Goal: Information Seeking & Learning: Check status

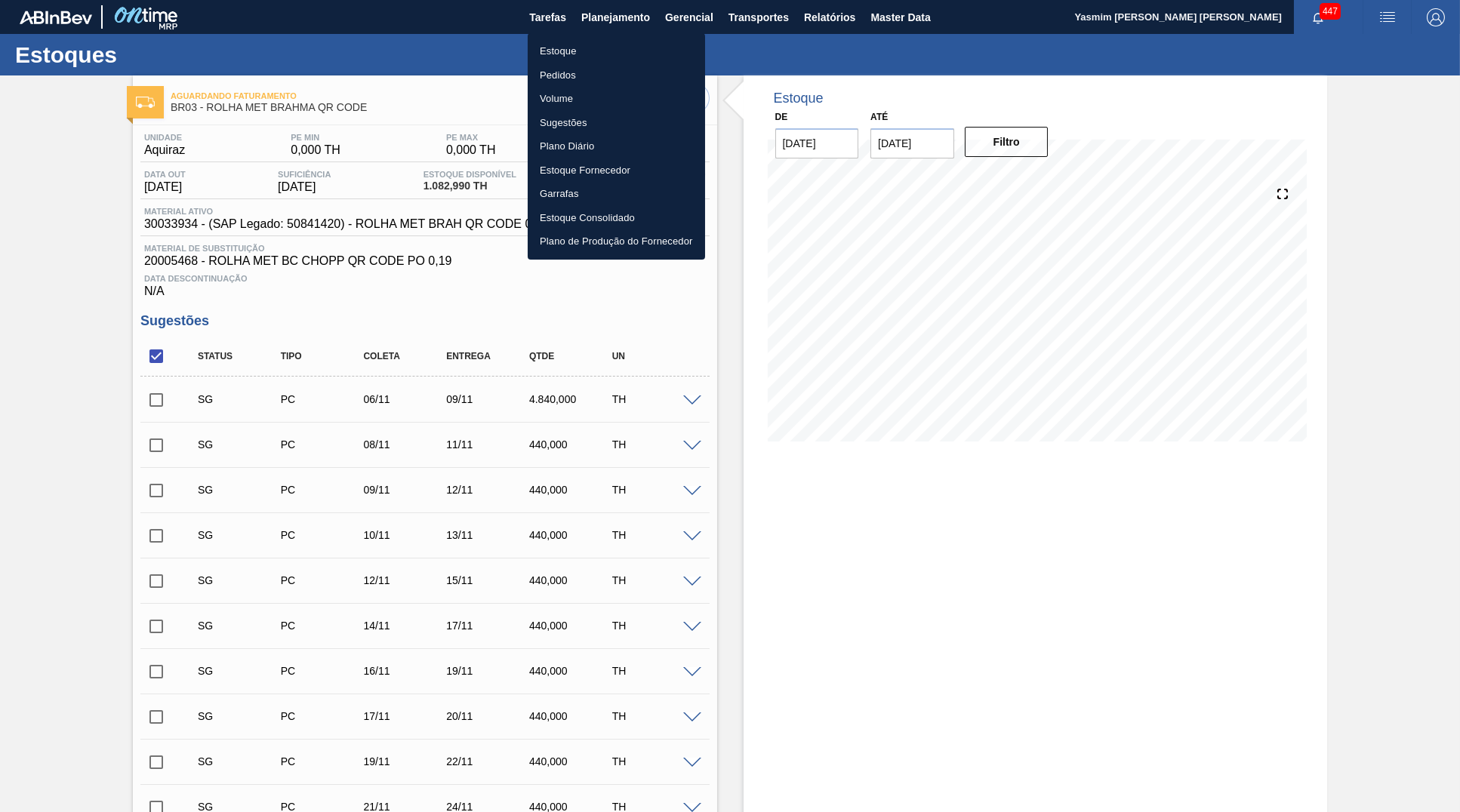
click at [665, 560] on div at bounding box center [730, 406] width 1460 height 812
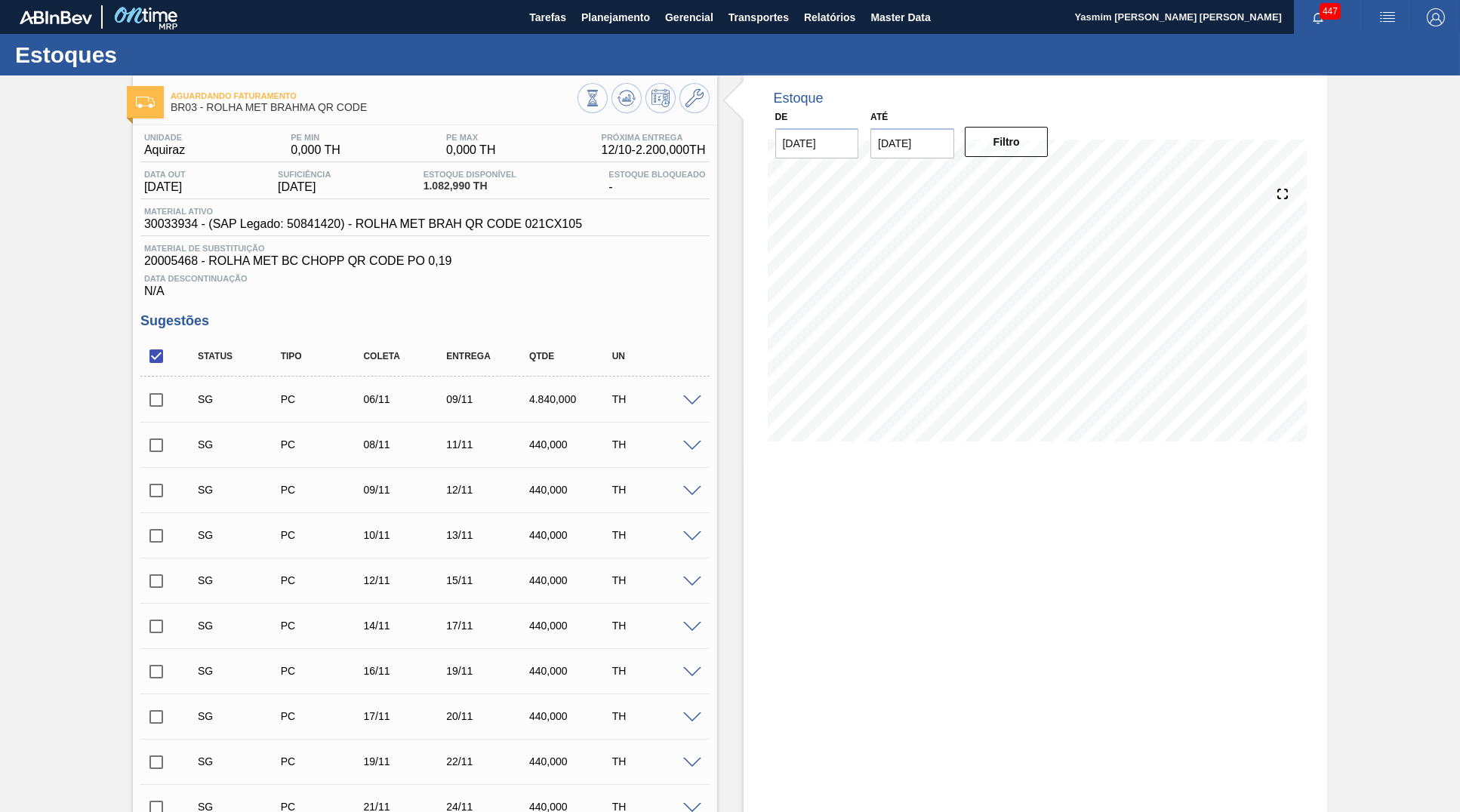
click at [371, 0] on body "Tarefas Planejamento Gerencial Transportes Relatórios Master Data Yasmim Ferrei…" at bounding box center [730, 0] width 1460 height 0
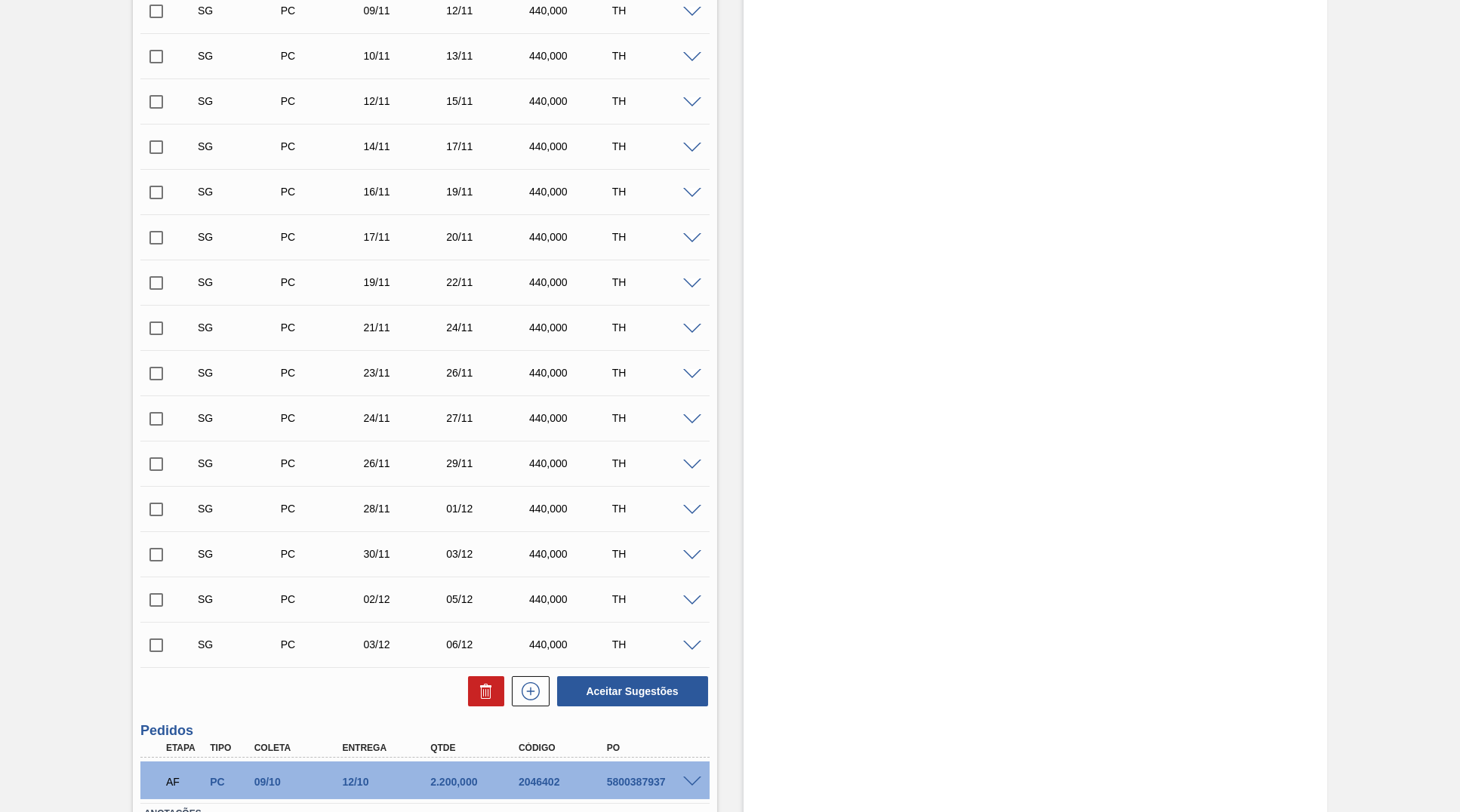
scroll to position [598, 0]
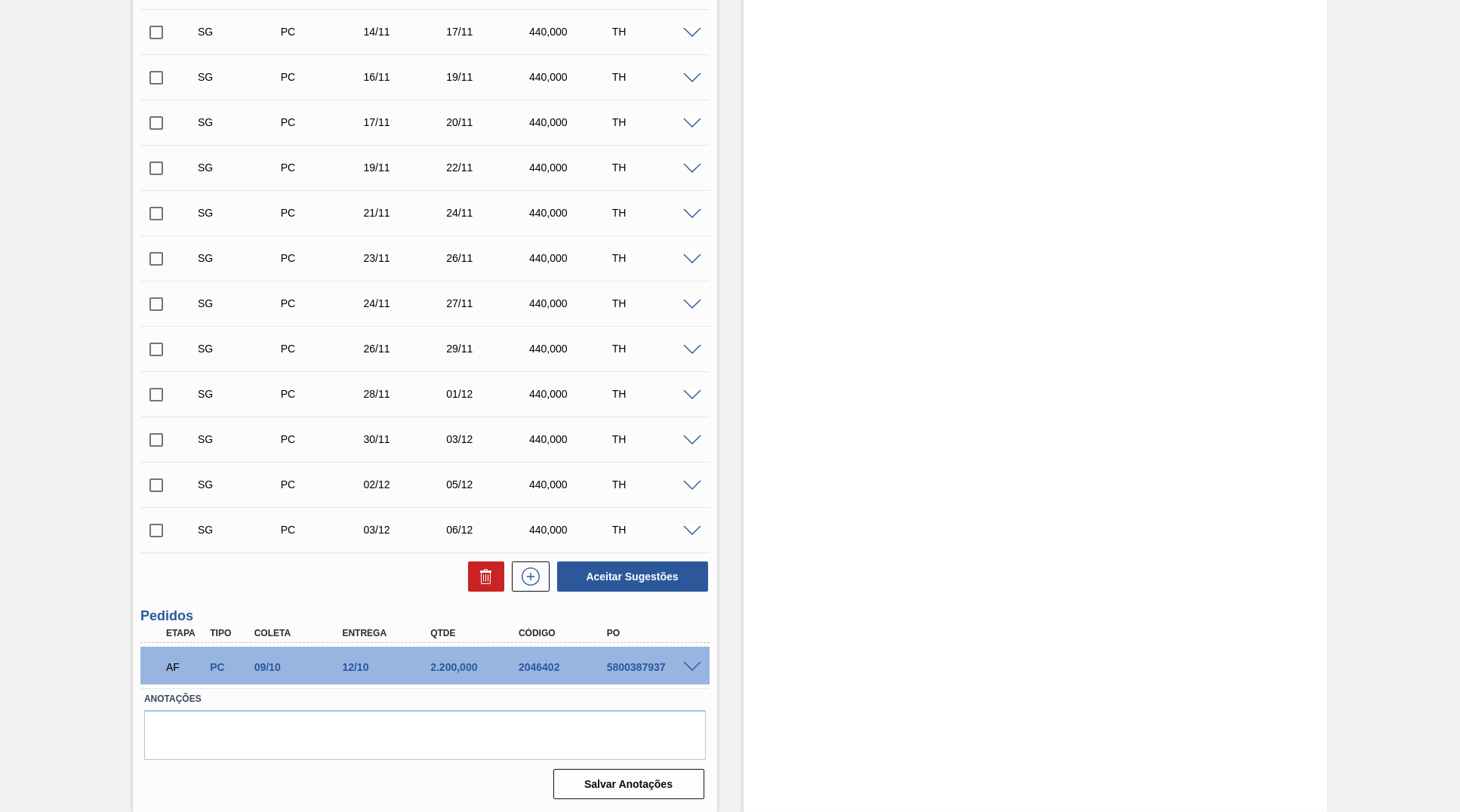
click at [629, 670] on div "5800387937" at bounding box center [653, 667] width 99 height 12
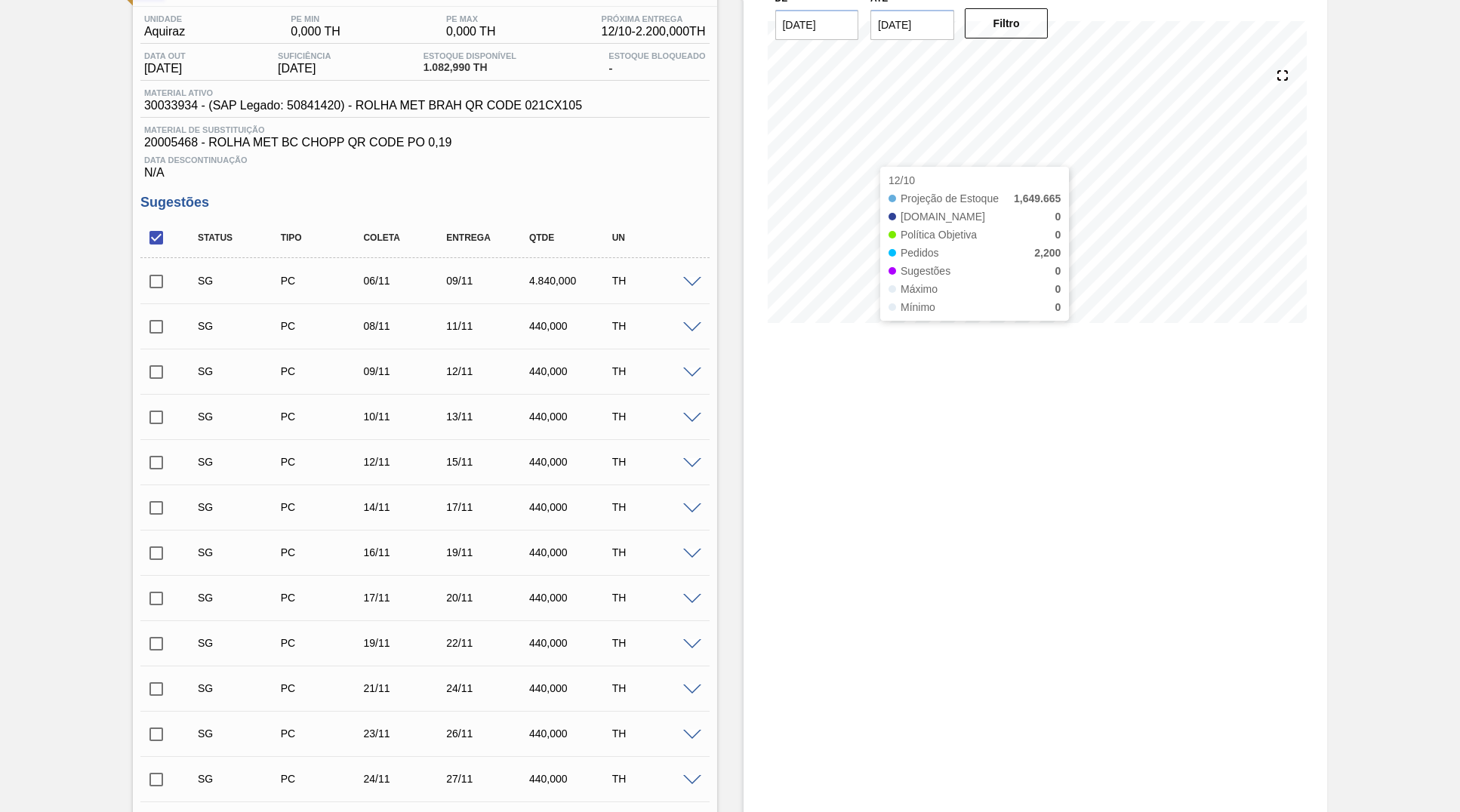
scroll to position [0, 0]
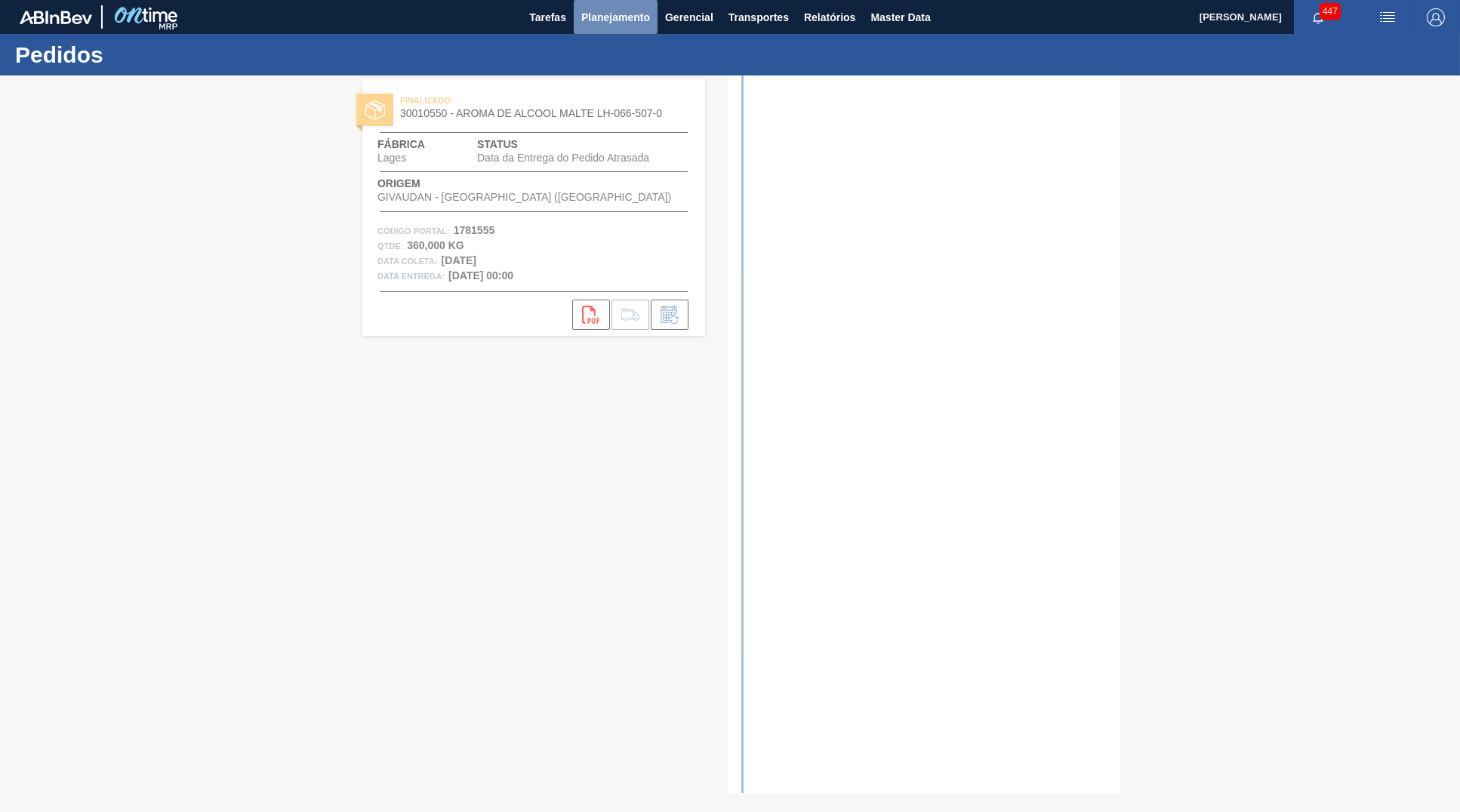
click at [599, 26] on span "Planejamento" at bounding box center [615, 17] width 68 height 18
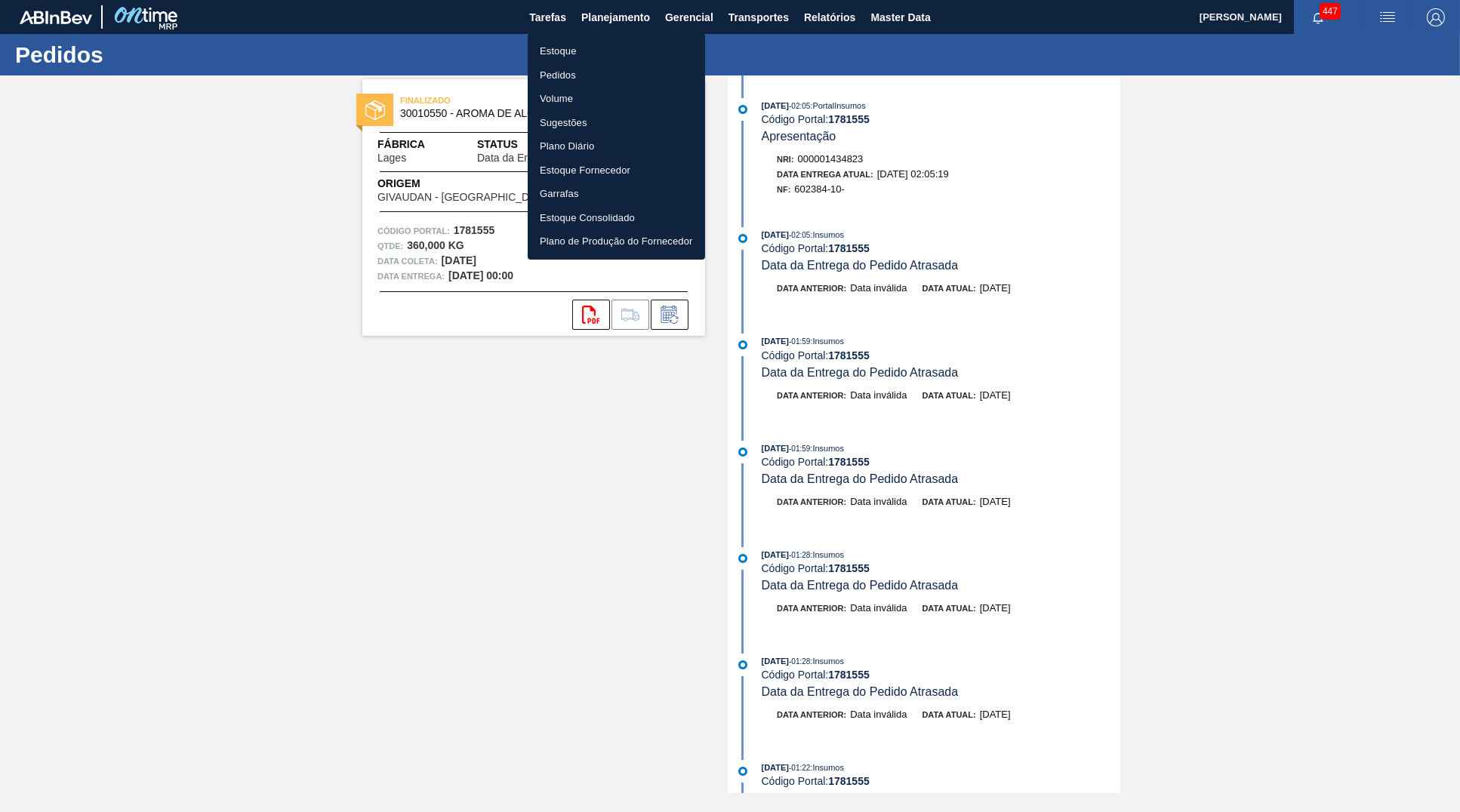
click at [585, 50] on li "Estoque" at bounding box center [616, 51] width 177 height 24
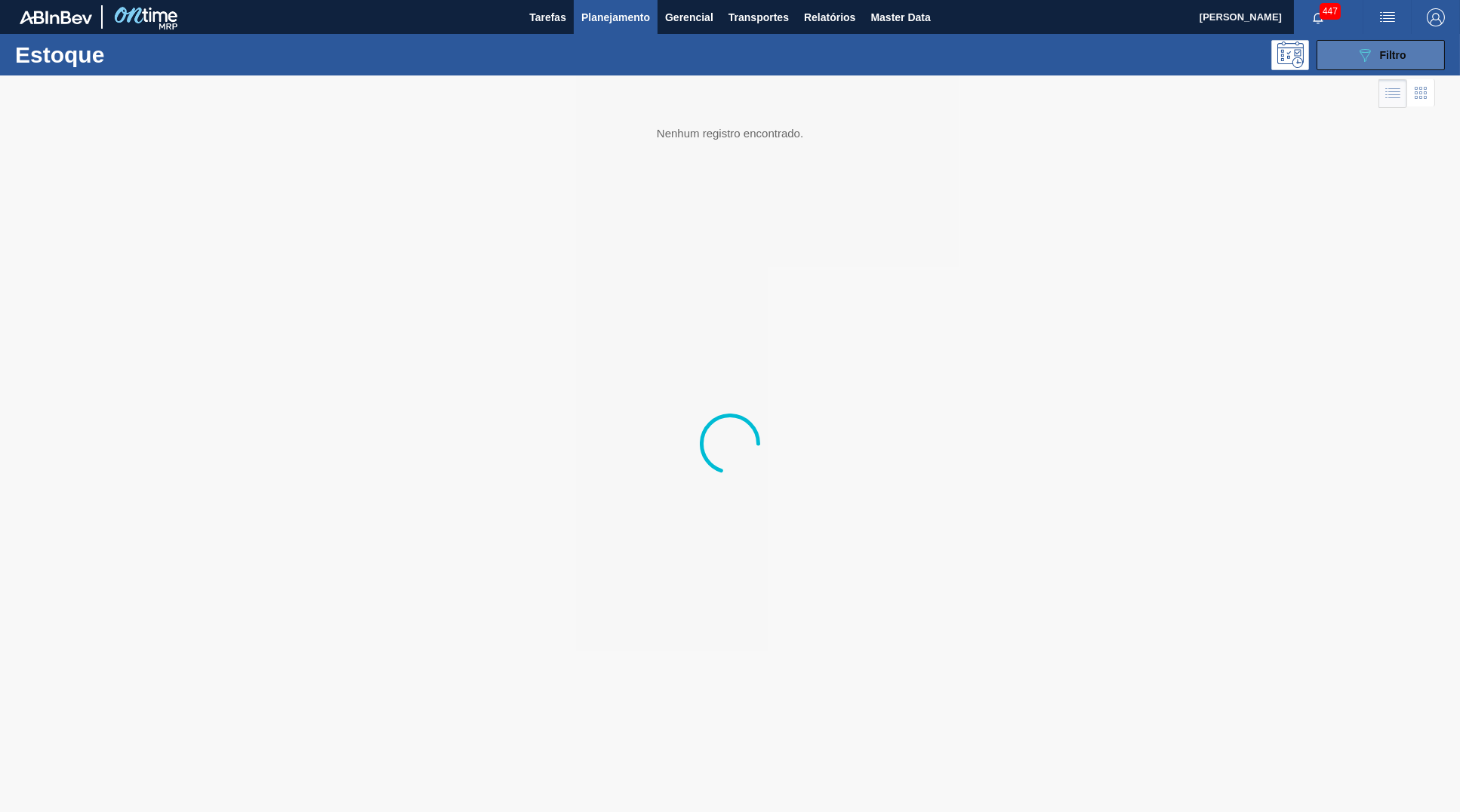
click at [1377, 55] on div "089F7B8B-B2A5-4AFE-B5C0-19BA573D28AC Filtro" at bounding box center [1381, 54] width 51 height 18
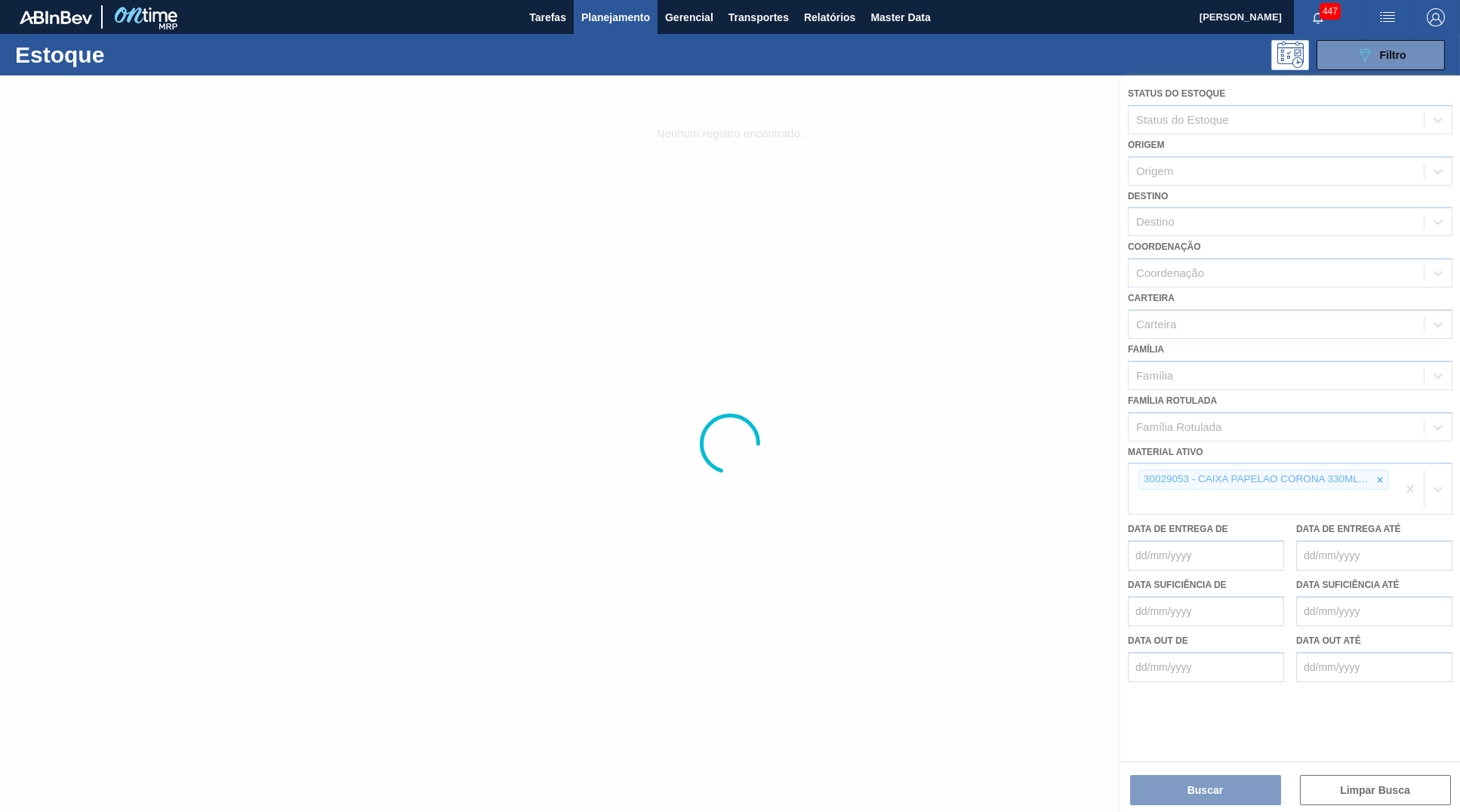
click at [1382, 467] on div at bounding box center [730, 444] width 1460 height 737
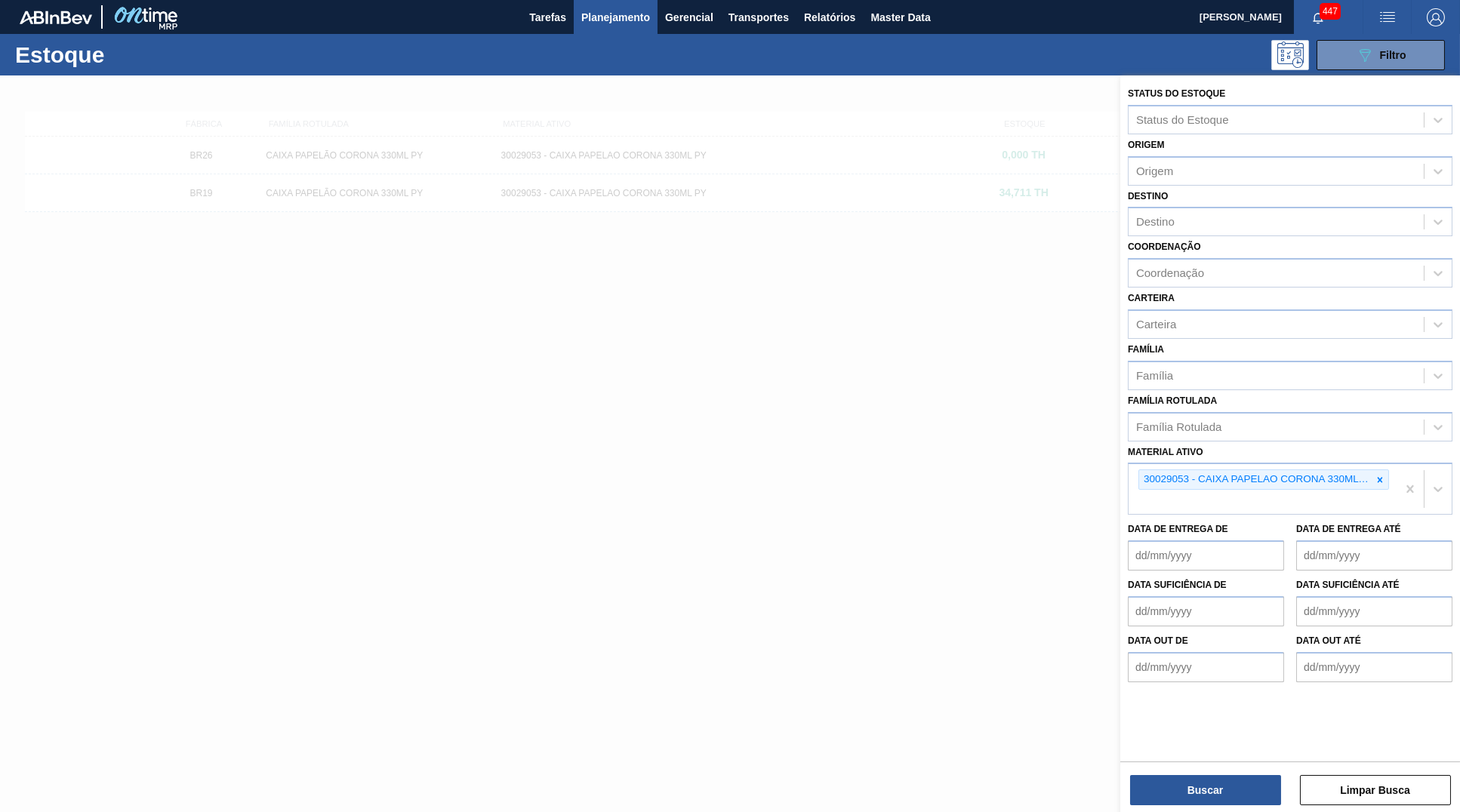
click at [1382, 477] on icon at bounding box center [1380, 479] width 5 height 5
click at [1379, 474] on icon at bounding box center [1380, 479] width 11 height 11
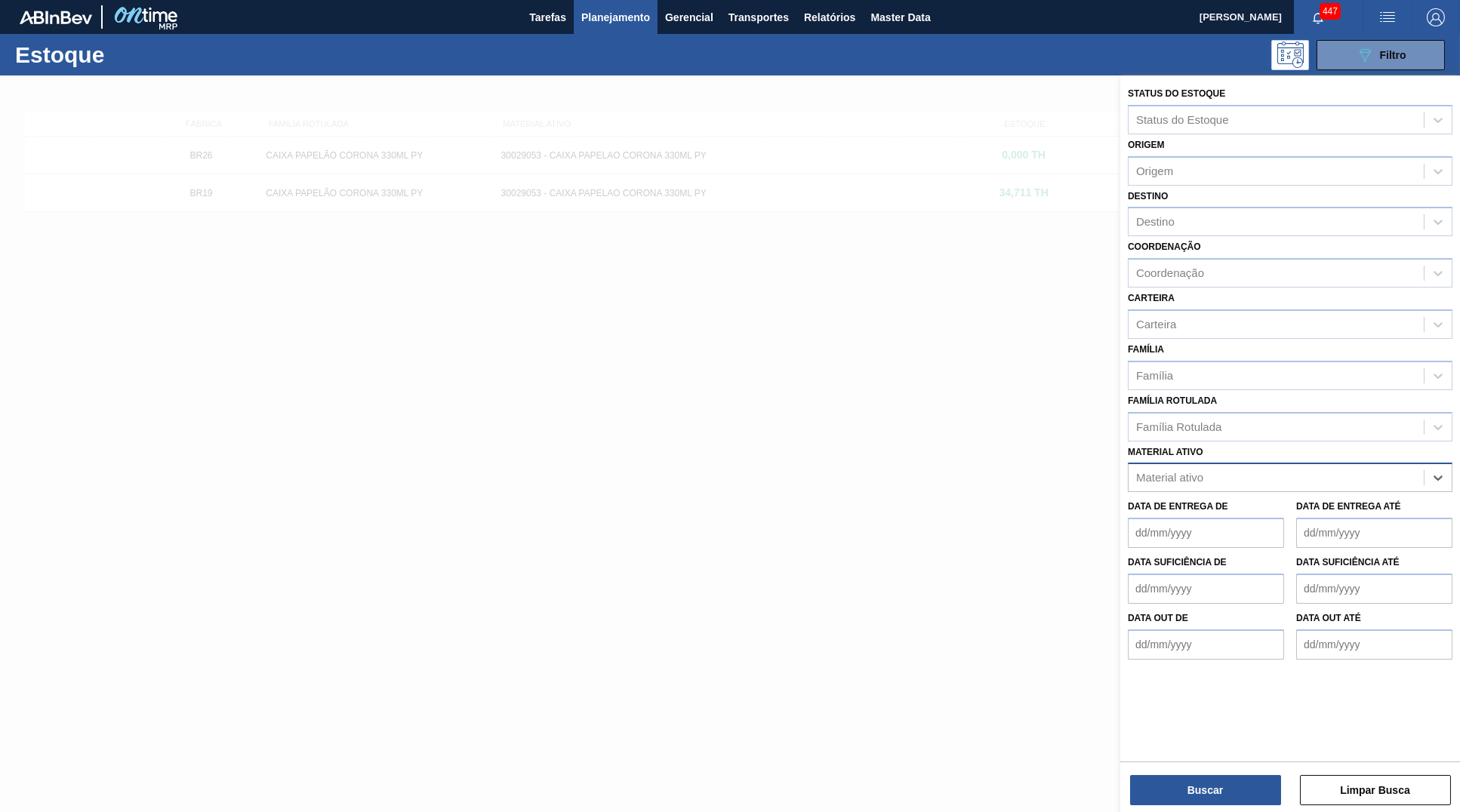
paste ativo "30005909"
type ativo "30005909"
click at [1253, 501] on div "30005909 - AROMA NATURAL DE CERVEJA 330606" at bounding box center [1290, 515] width 325 height 28
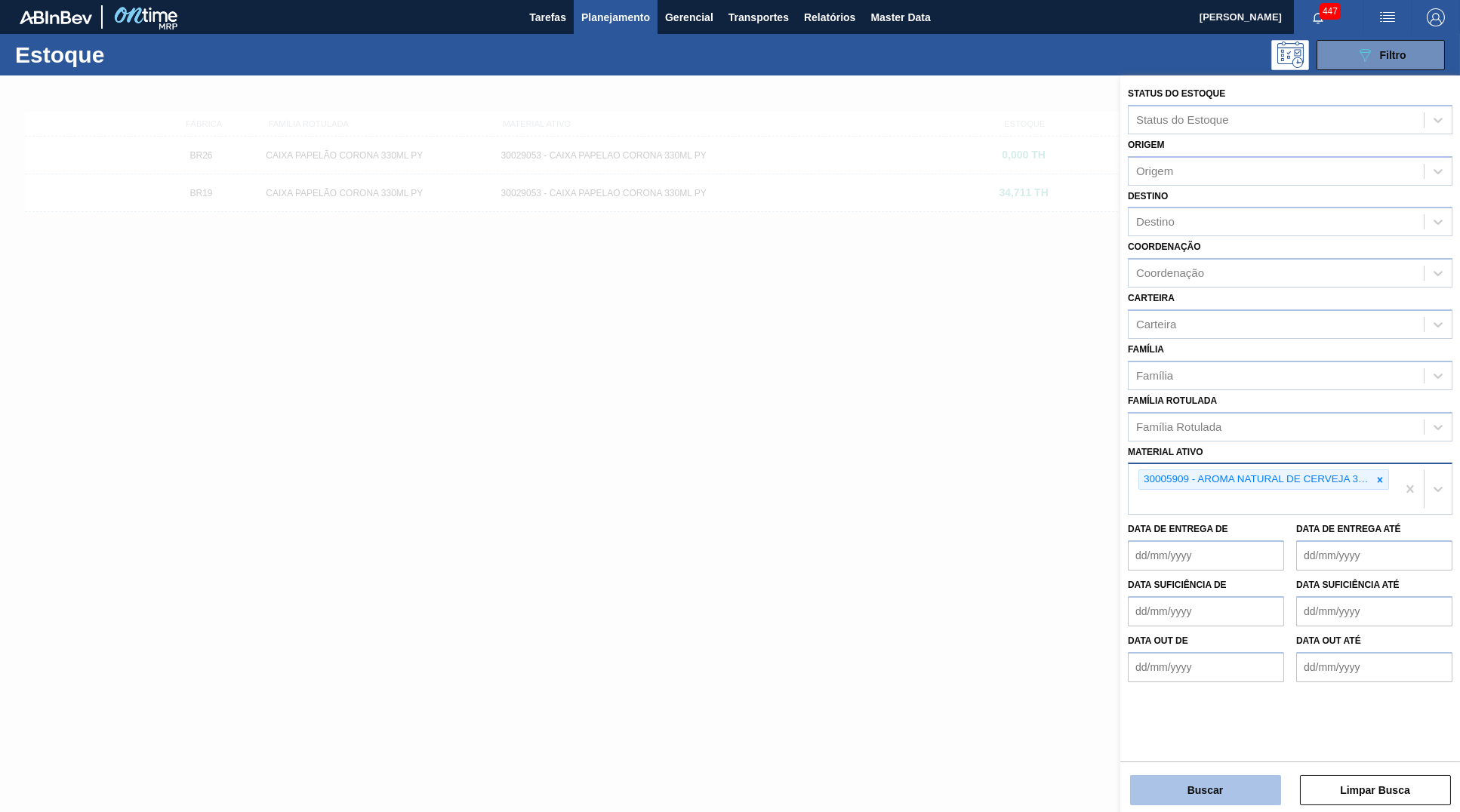
click at [1218, 788] on button "Buscar" at bounding box center [1205, 790] width 151 height 30
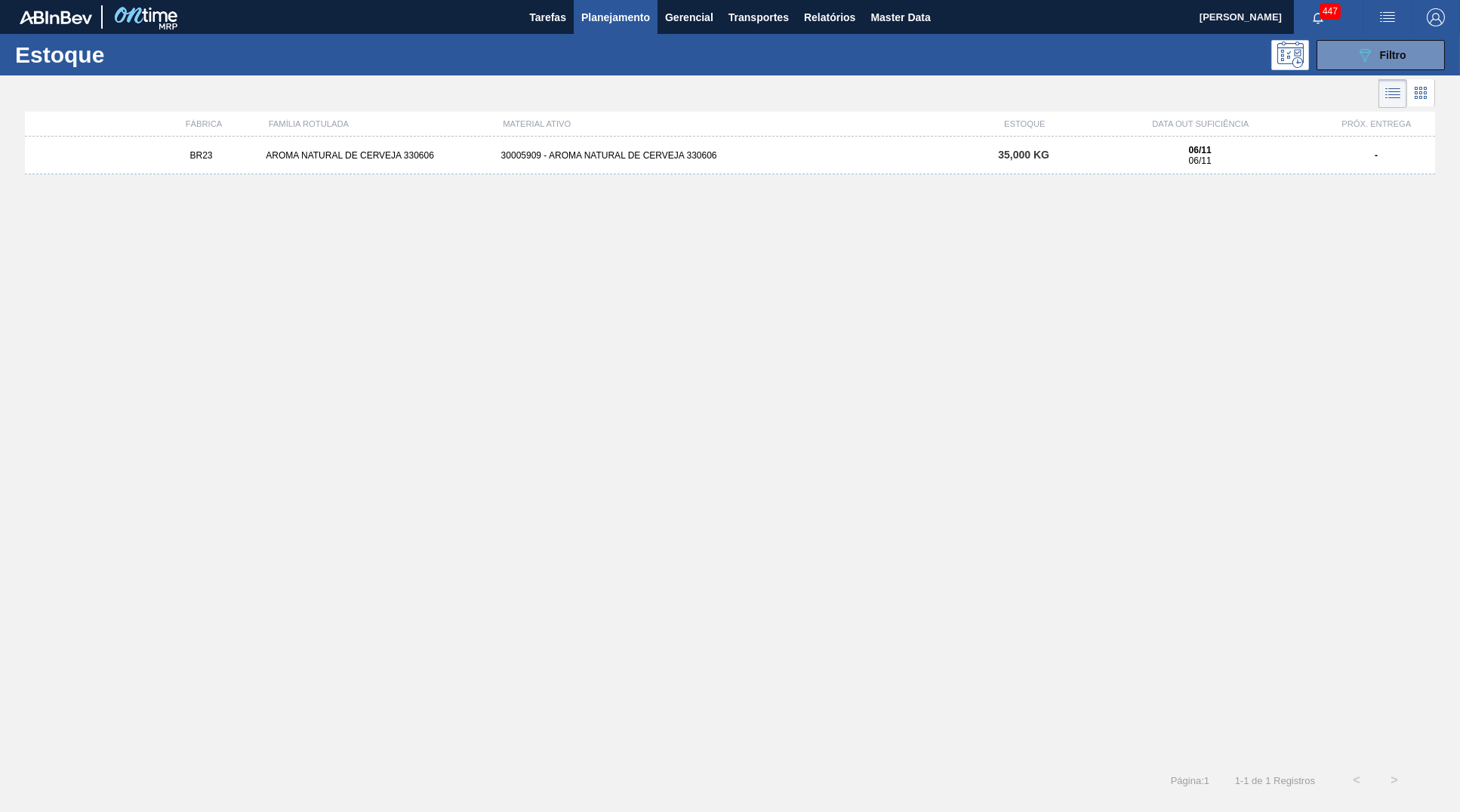
click at [1030, 152] on span "35,000 KG" at bounding box center [1023, 154] width 52 height 12
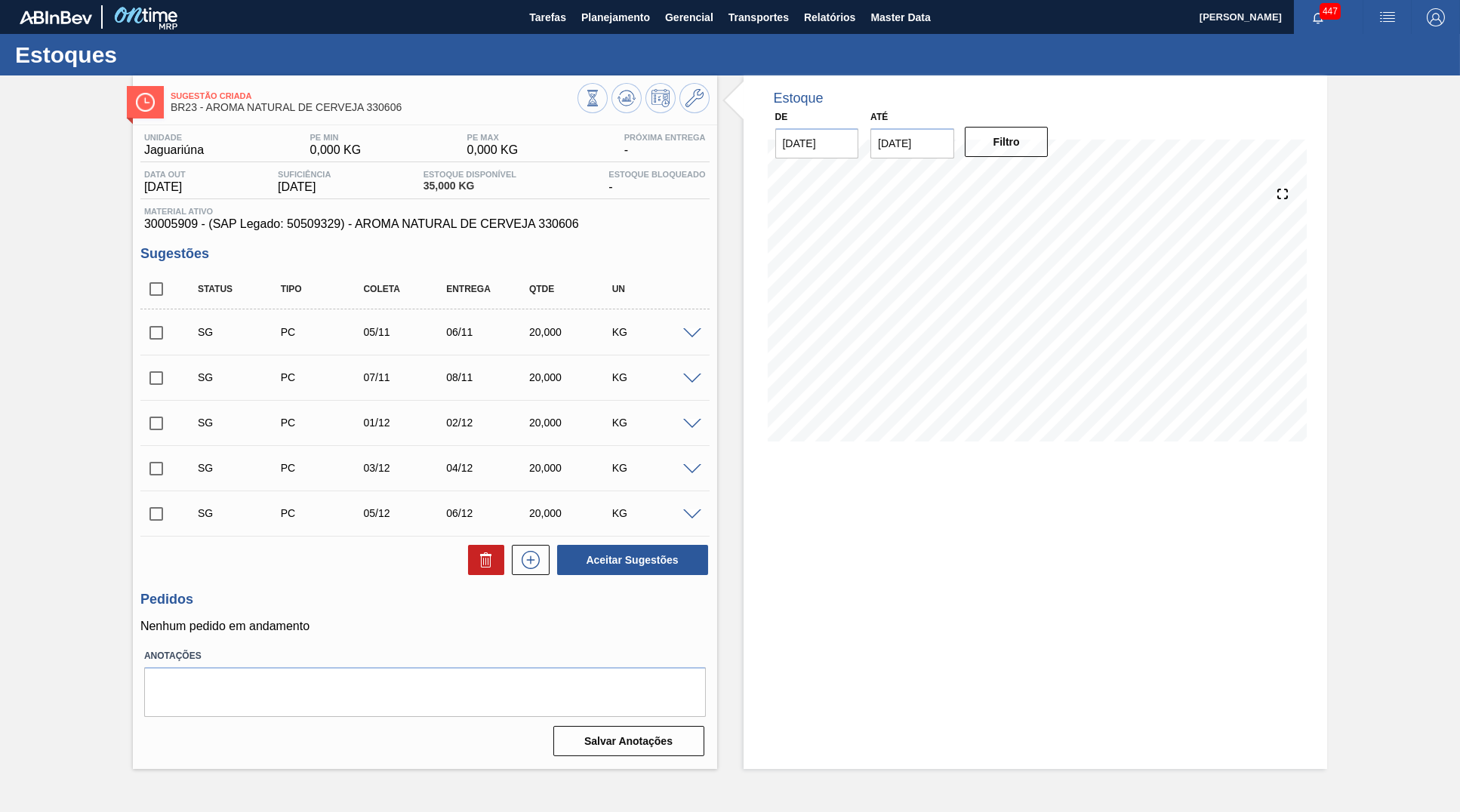
click at [688, 326] on div "SG PC 05/11 06/11 20,000 KG" at bounding box center [425, 332] width 570 height 38
click at [691, 333] on span at bounding box center [692, 333] width 18 height 11
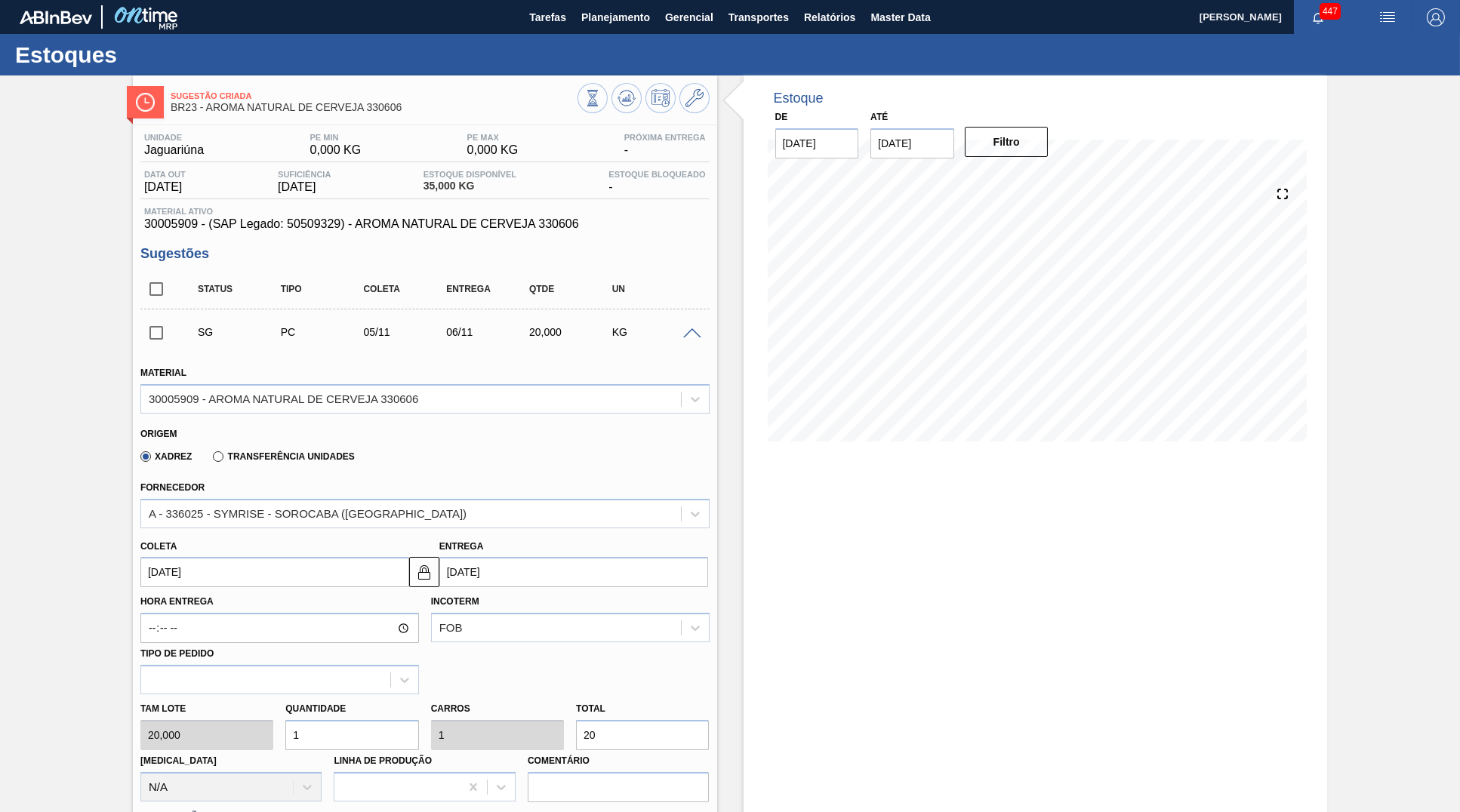
click at [434, 216] on span "Material ativo" at bounding box center [425, 211] width 562 height 9
click at [455, 225] on span "30005909 - (SAP Legado: 50509329) - AROMA NATURAL DE CERVEJA 330606" at bounding box center [425, 224] width 562 height 14
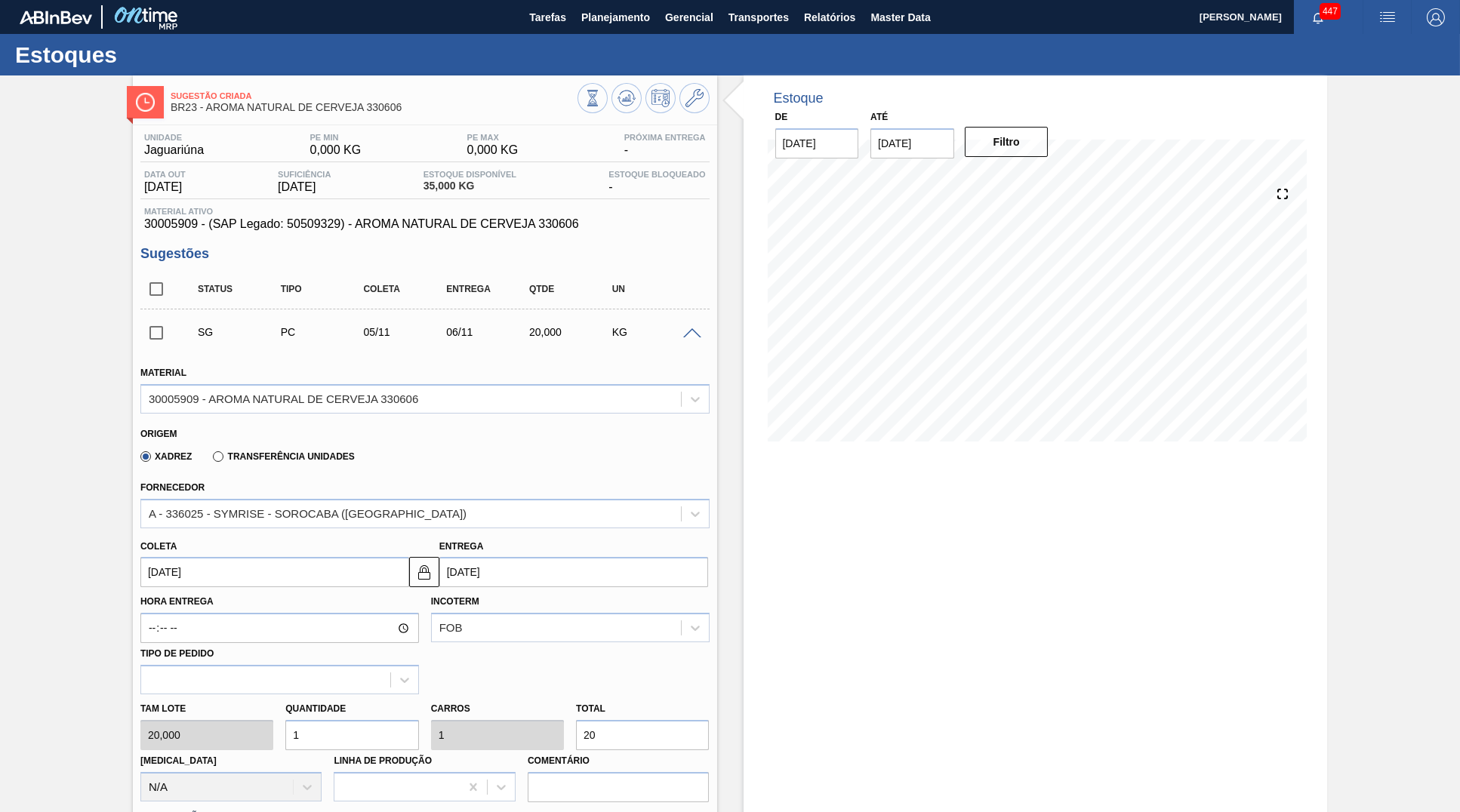
click at [940, 517] on div "Estoque De 07/10/2025 Até 30/11/2025 Filtro" at bounding box center [1036, 704] width 584 height 1258
click at [913, 147] on input "[DATE]" at bounding box center [912, 144] width 84 height 30
click at [1034, 177] on button "Next Month" at bounding box center [1039, 179] width 11 height 11
click at [953, 320] on div "31" at bounding box center [962, 326] width 21 height 21
type input "31/12/2025"
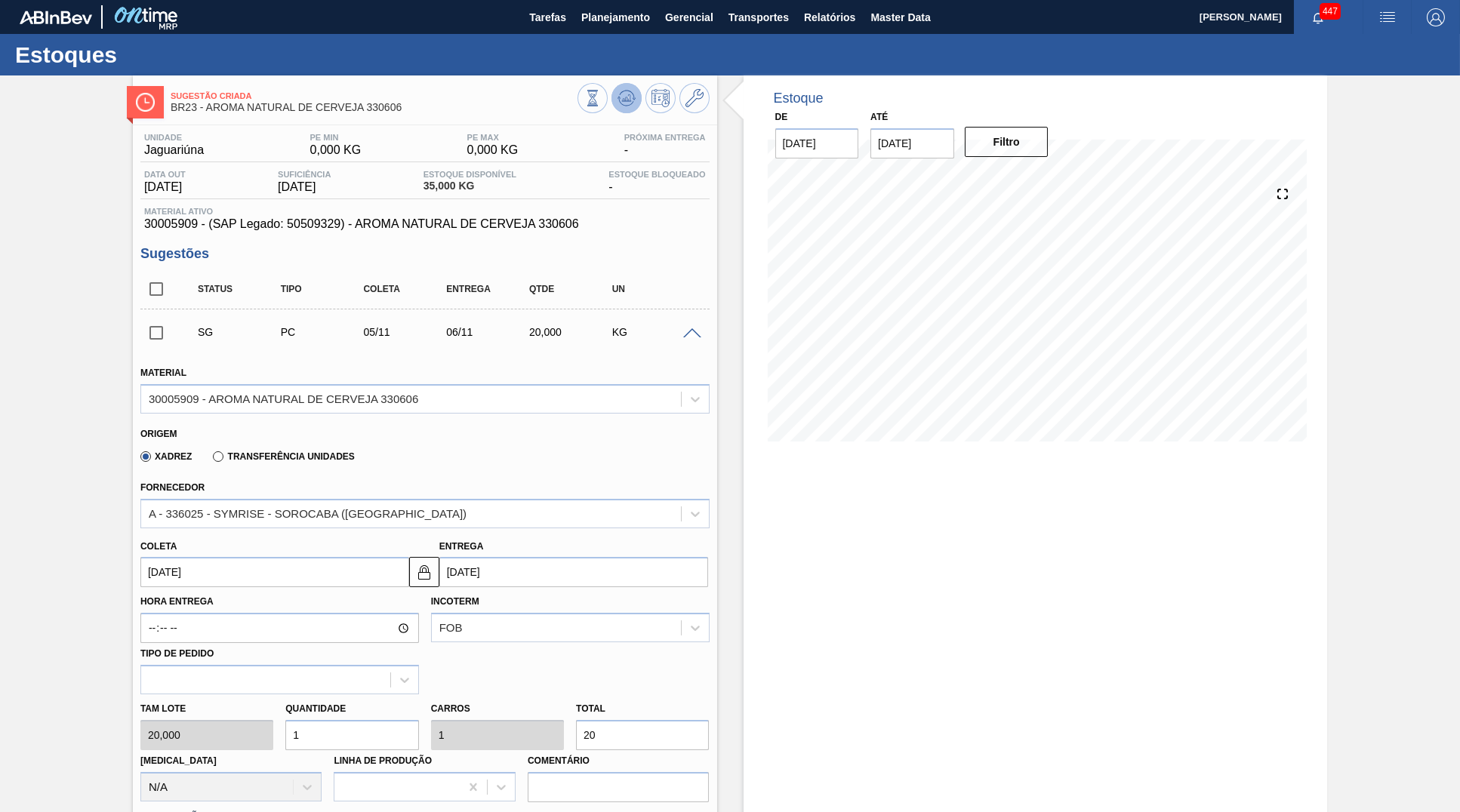
click at [629, 89] on icon at bounding box center [626, 98] width 18 height 18
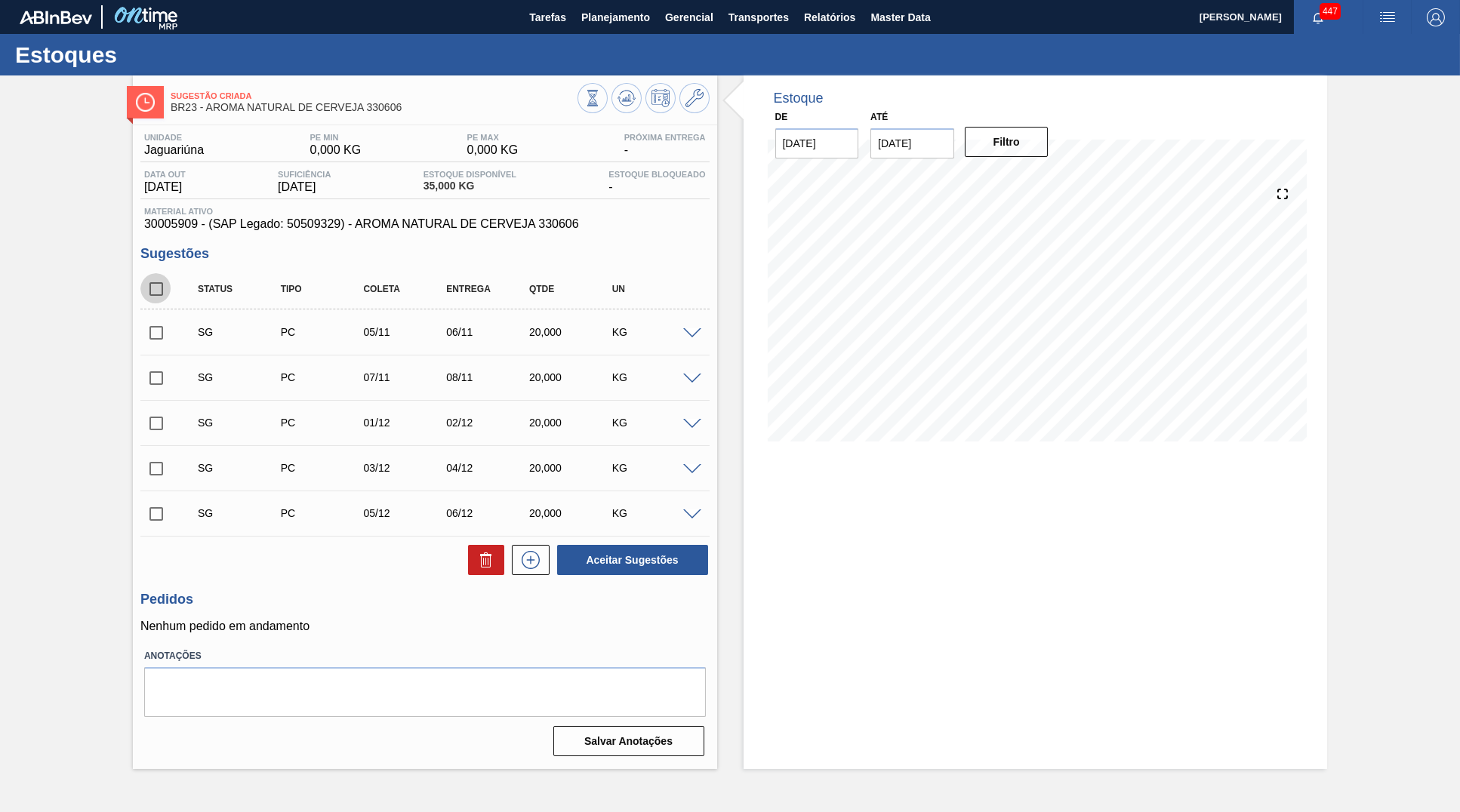
drag, startPoint x: 157, startPoint y: 281, endPoint x: 317, endPoint y: 397, distance: 197.6
click at [155, 281] on input "checkbox" at bounding box center [156, 289] width 32 height 32
checkbox input "true"
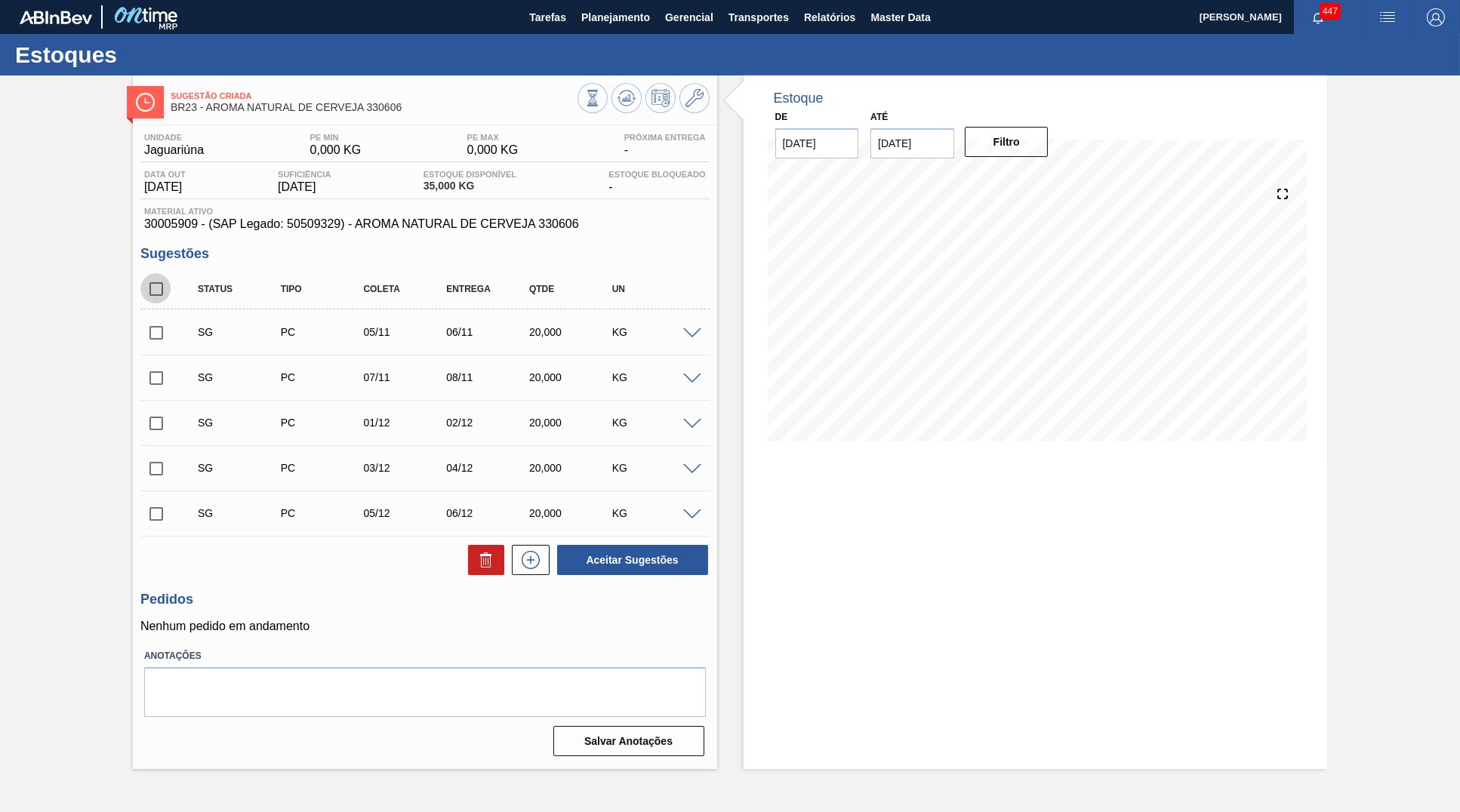
checkbox input "true"
click at [474, 555] on button at bounding box center [485, 559] width 37 height 30
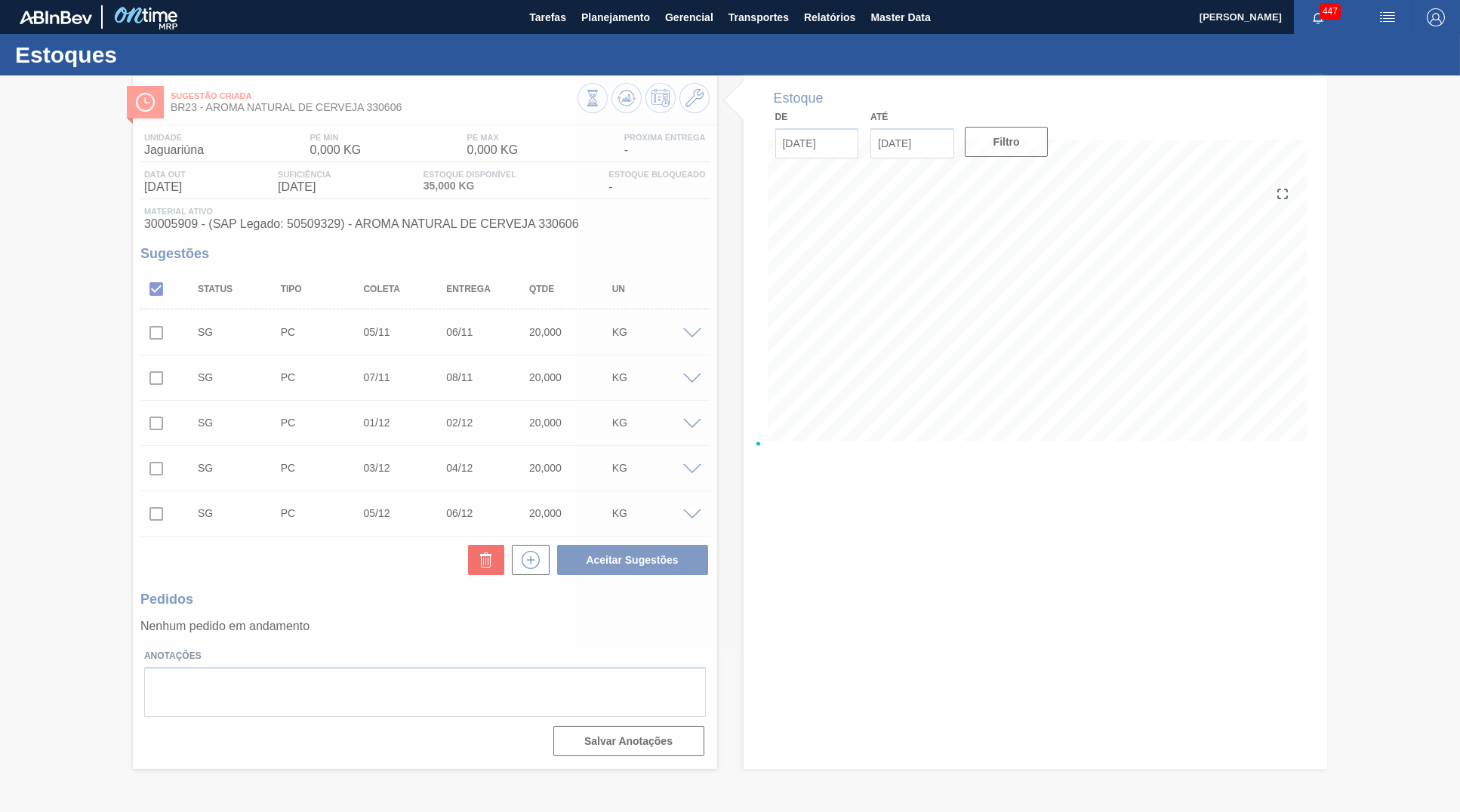
checkbox input "false"
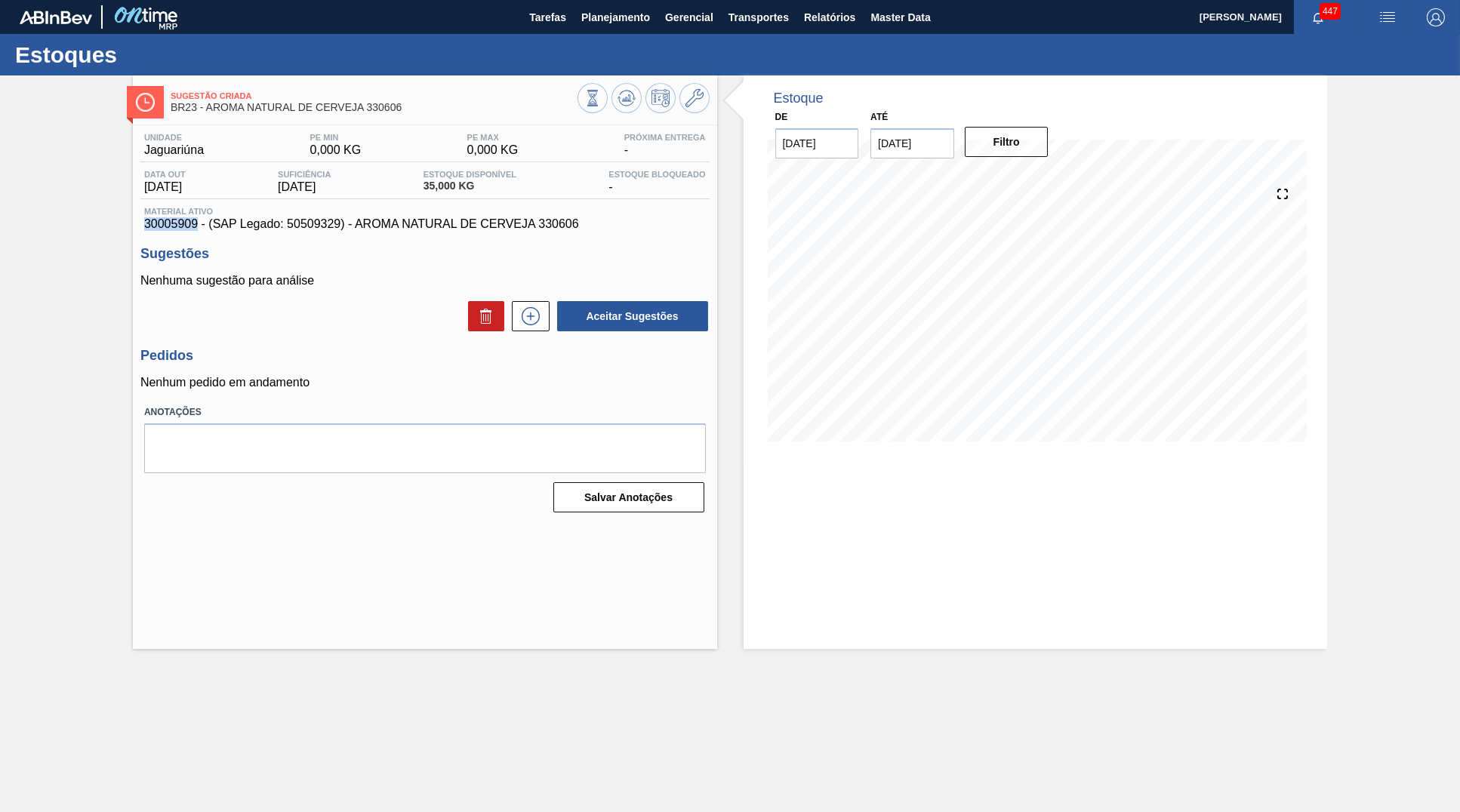
drag, startPoint x: 195, startPoint y: 229, endPoint x: 128, endPoint y: 226, distance: 67.1
click at [128, 226] on div "Sugestão Criada BR23 - AROMA NATURAL DE CERVEJA 330606 Unidade Jaguariúna PE MI…" at bounding box center [730, 361] width 1460 height 573
copy span "30005909"
click at [613, 34] on button "Planejamento" at bounding box center [615, 17] width 84 height 34
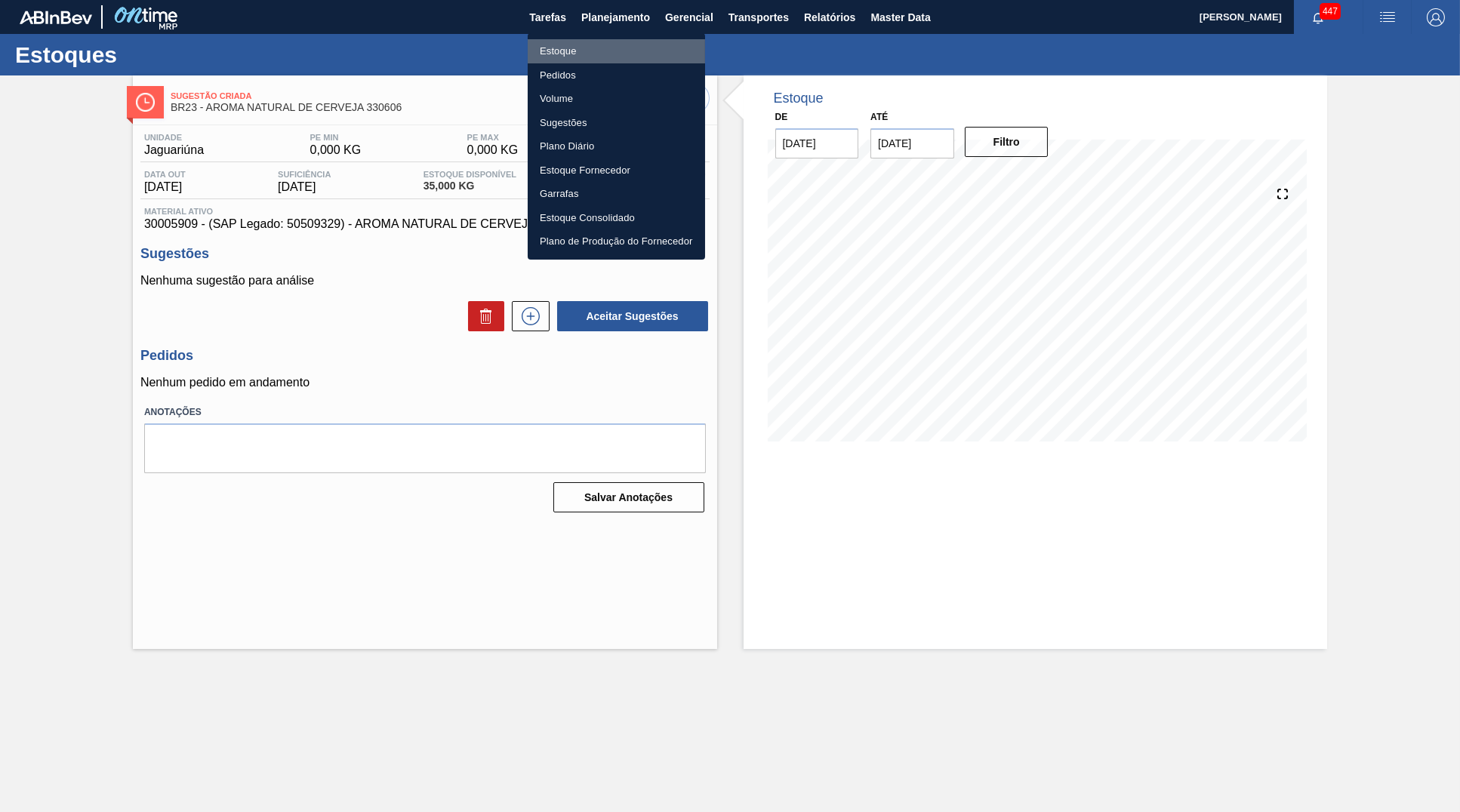
click at [602, 43] on li "Estoque" at bounding box center [616, 51] width 177 height 24
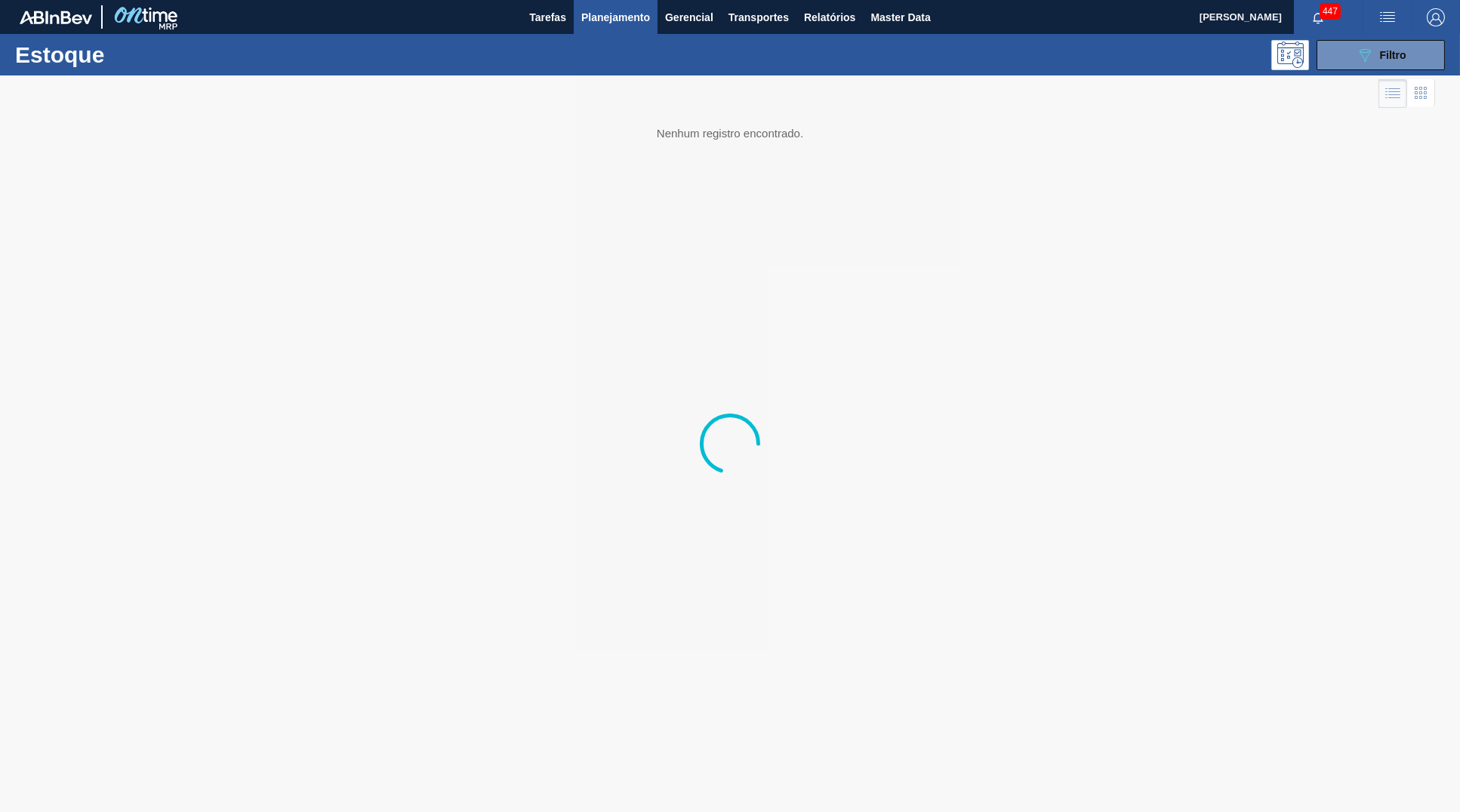
click at [1350, 81] on div at bounding box center [730, 444] width 1460 height 737
click at [1360, 59] on icon "089F7B8B-B2A5-4AFE-B5C0-19BA573D28AC" at bounding box center [1365, 54] width 18 height 18
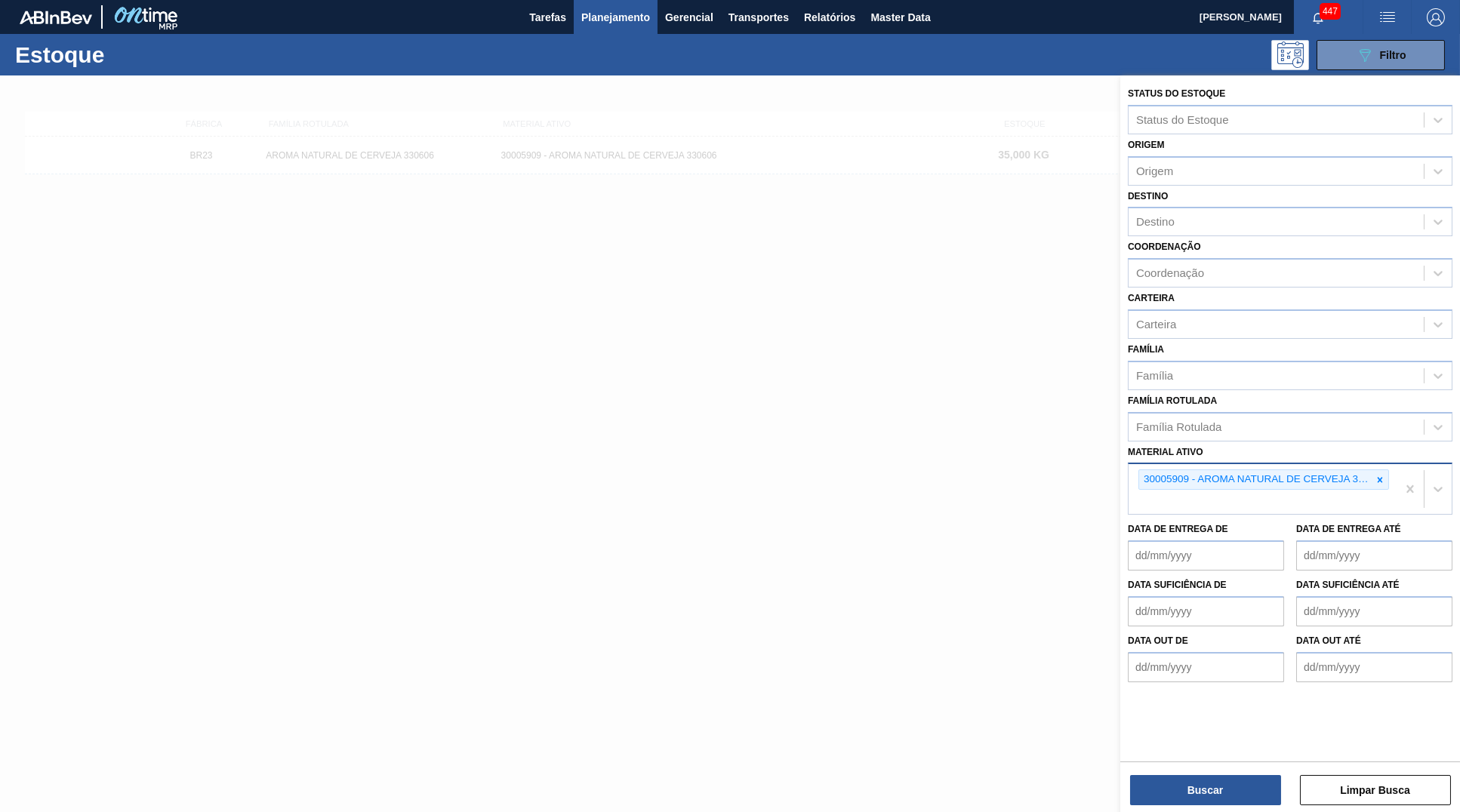
click at [1390, 464] on div "30005909 - AROMA NATURAL DE CERVEJA 330606" at bounding box center [1262, 489] width 268 height 50
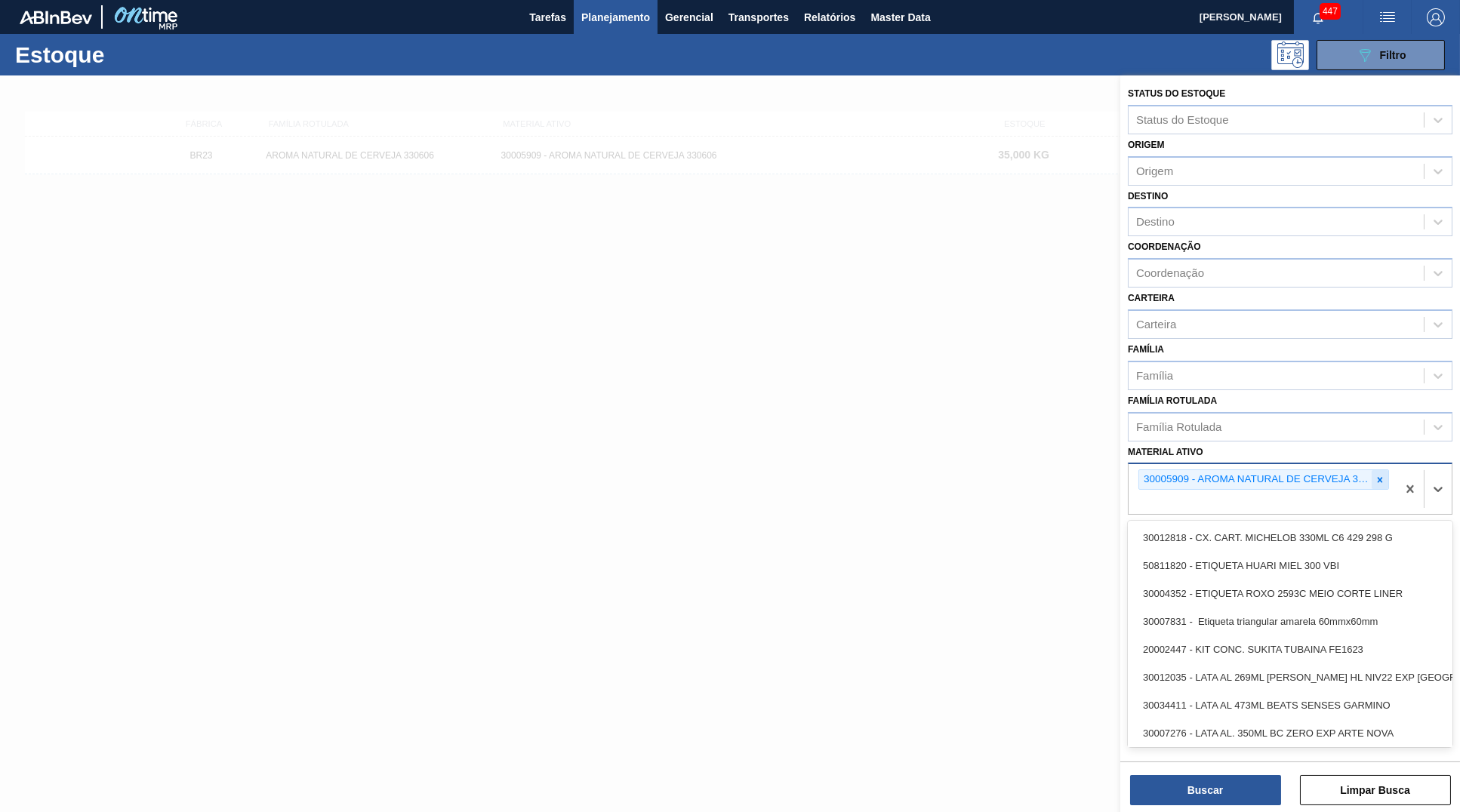
click at [1378, 474] on icon at bounding box center [1380, 479] width 11 height 11
paste ativo "30029053"
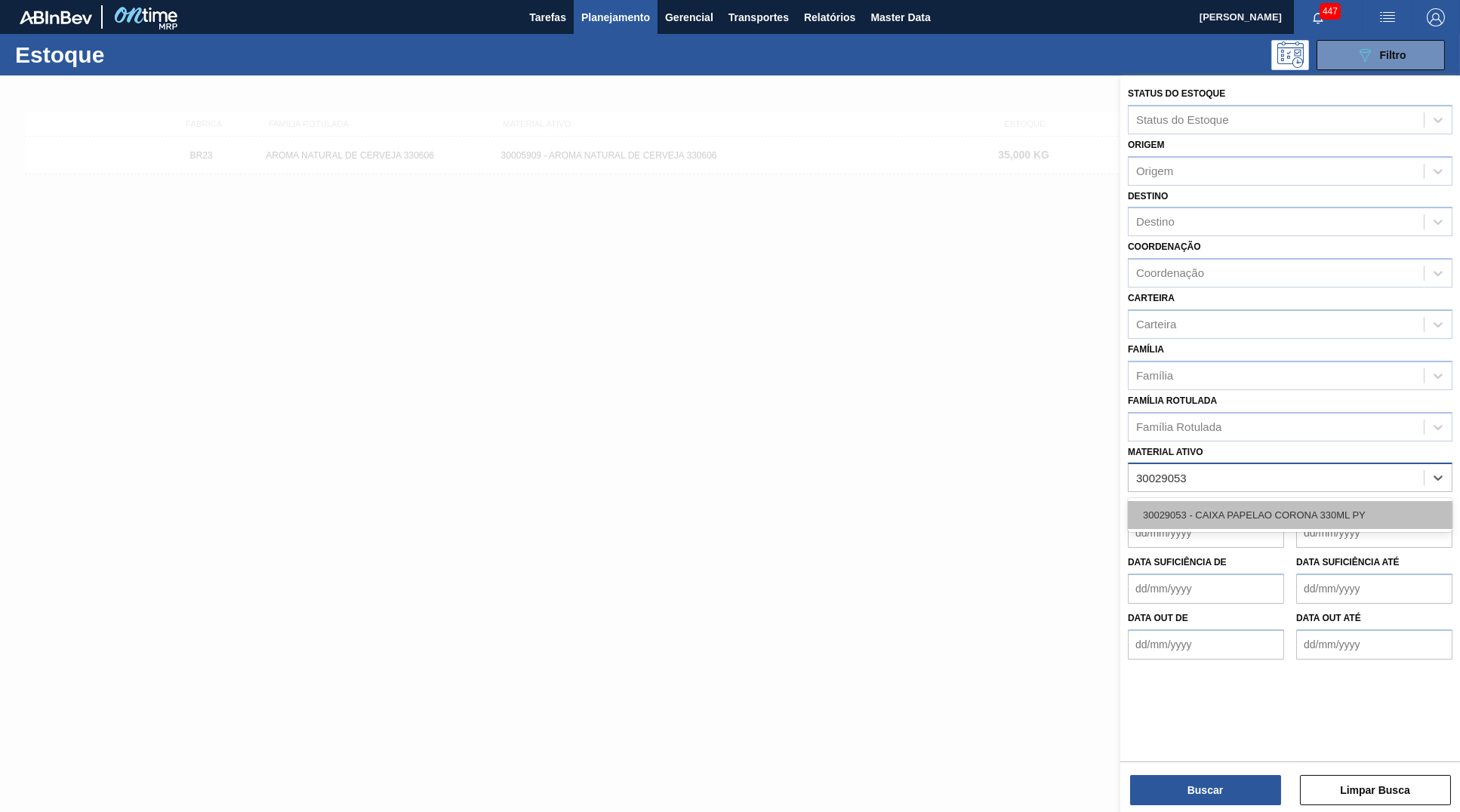
type ativo "30029053"
click at [1254, 514] on div "30029053 - CAIXA PAPELAO CORONA 330ML PY" at bounding box center [1290, 515] width 325 height 34
click at [1263, 505] on div "30029053 - CAIXA PAPELAO CORONA 330ML PY" at bounding box center [1290, 515] width 325 height 28
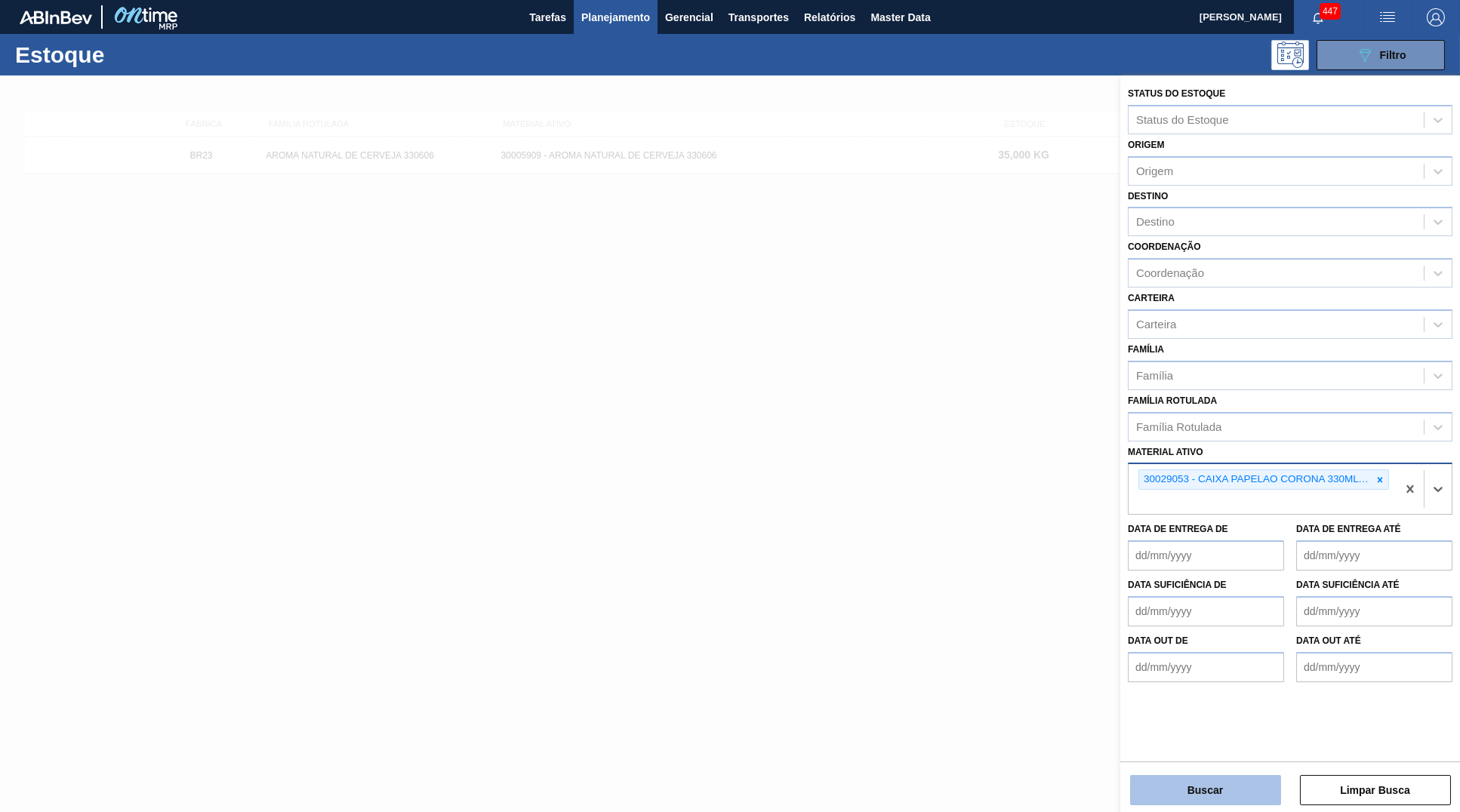
click at [1235, 794] on button "Buscar" at bounding box center [1205, 790] width 151 height 30
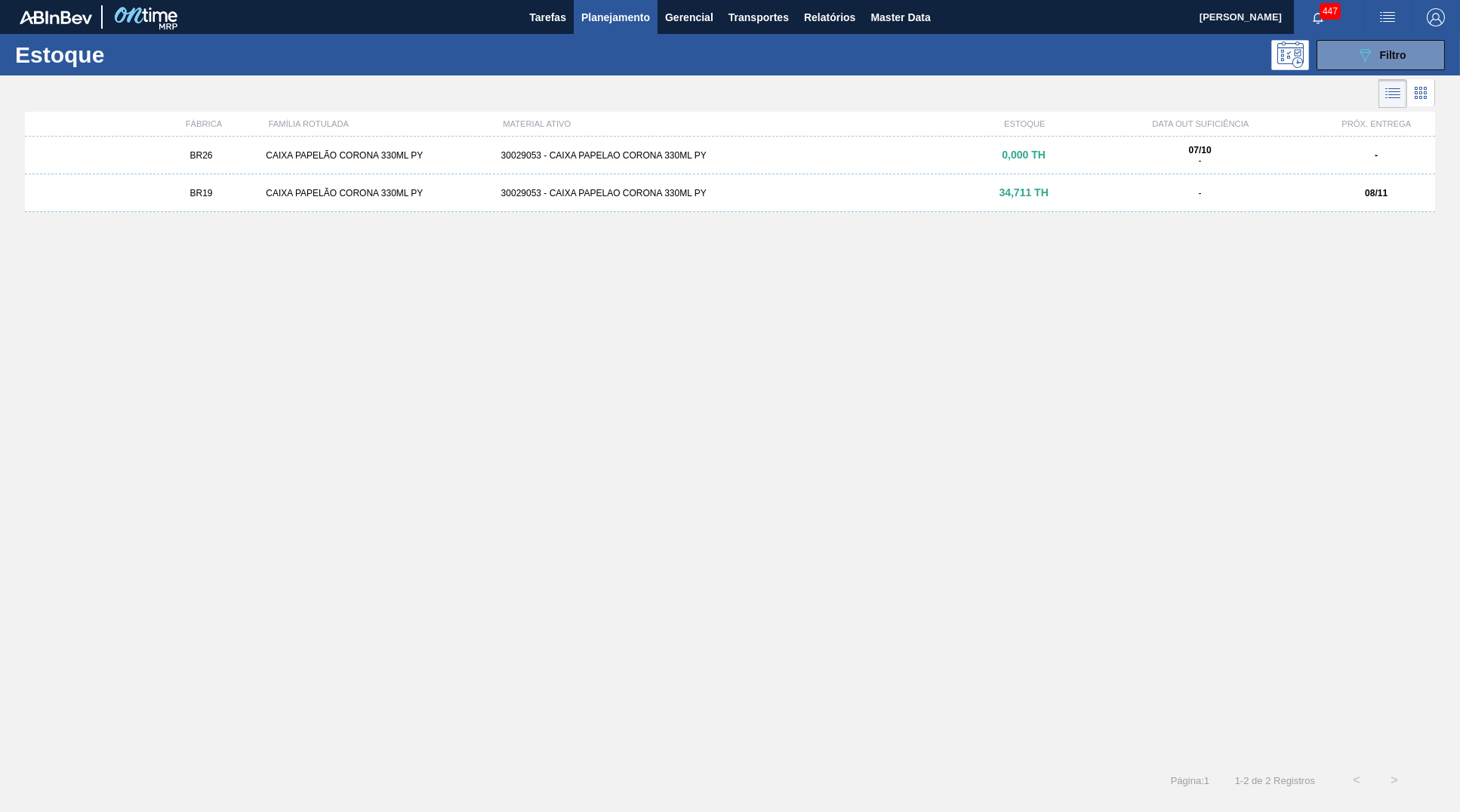
click at [453, 201] on div "BR19 CAIXA PAPELÃO CORONA 330ML PY 30029053 - CAIXA PAPELAO CORONA 330ML PY 34,…" at bounding box center [729, 193] width 1409 height 38
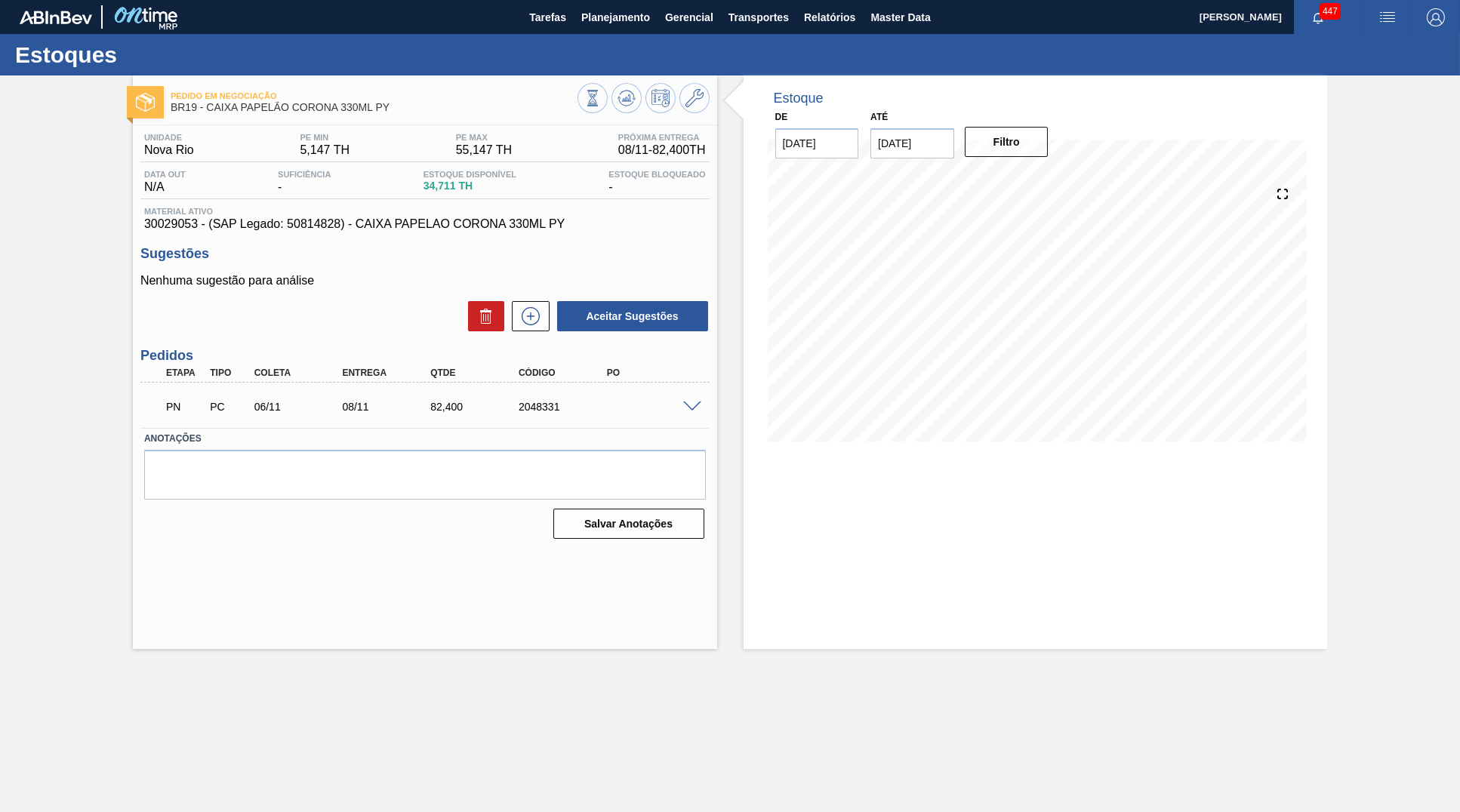
click at [695, 414] on div "PN PC 06/11 08/11 82,400 2048331" at bounding box center [425, 405] width 570 height 38
click at [691, 397] on div "PN PC 06/11 08/11 82,400 2048331" at bounding box center [425, 405] width 570 height 38
click at [688, 410] on span at bounding box center [692, 406] width 18 height 11
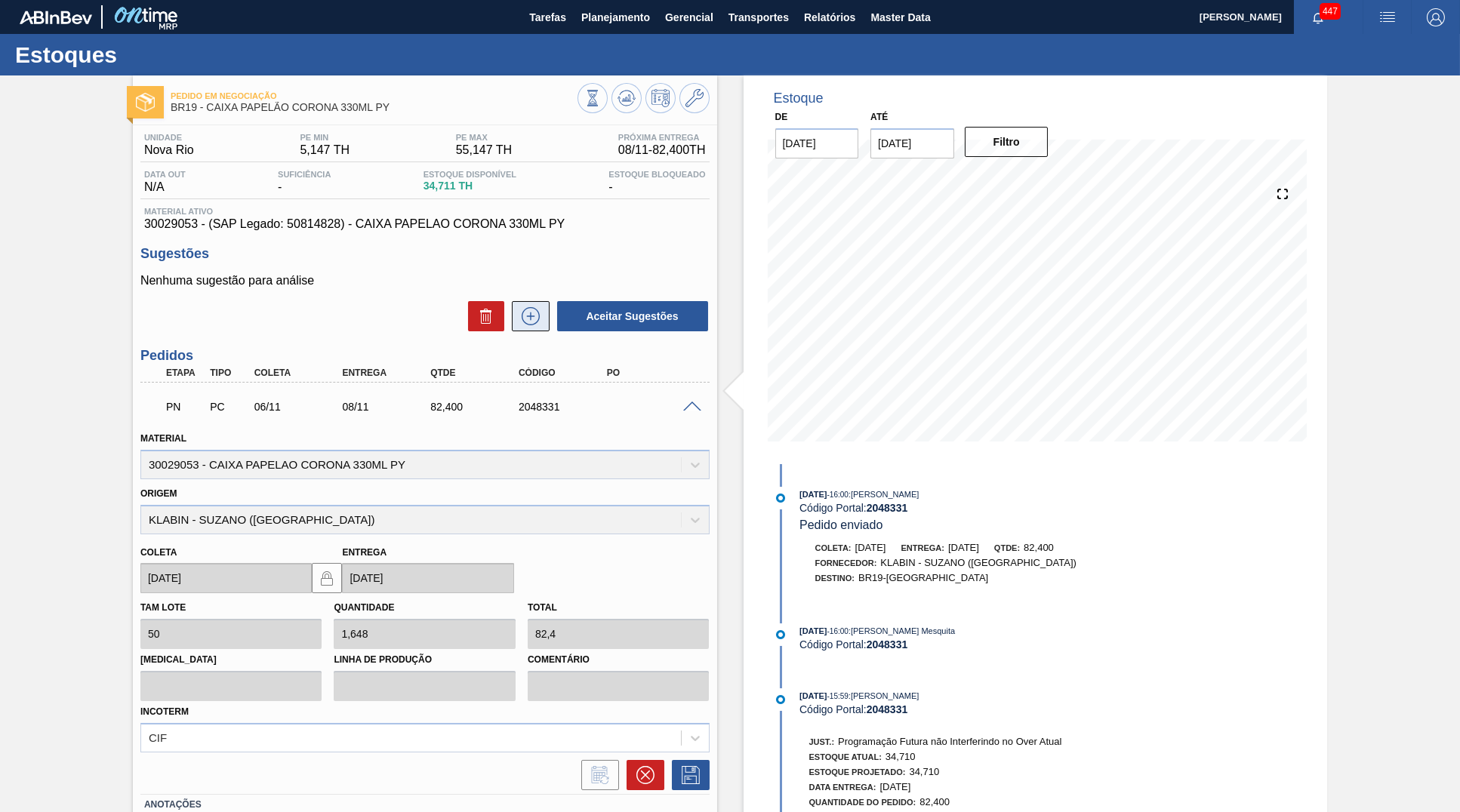
click at [528, 316] on icon at bounding box center [531, 316] width 24 height 18
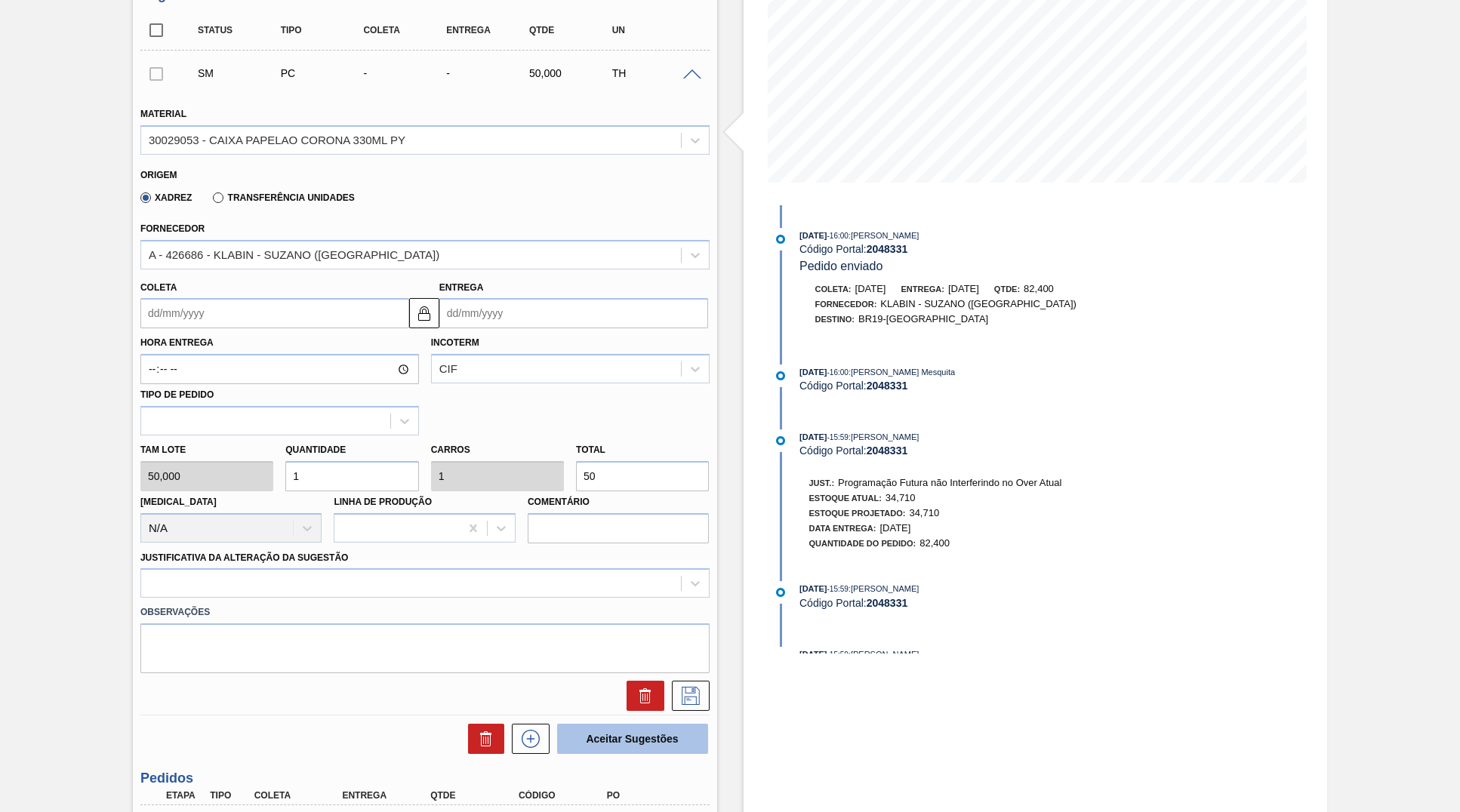
scroll to position [303, 0]
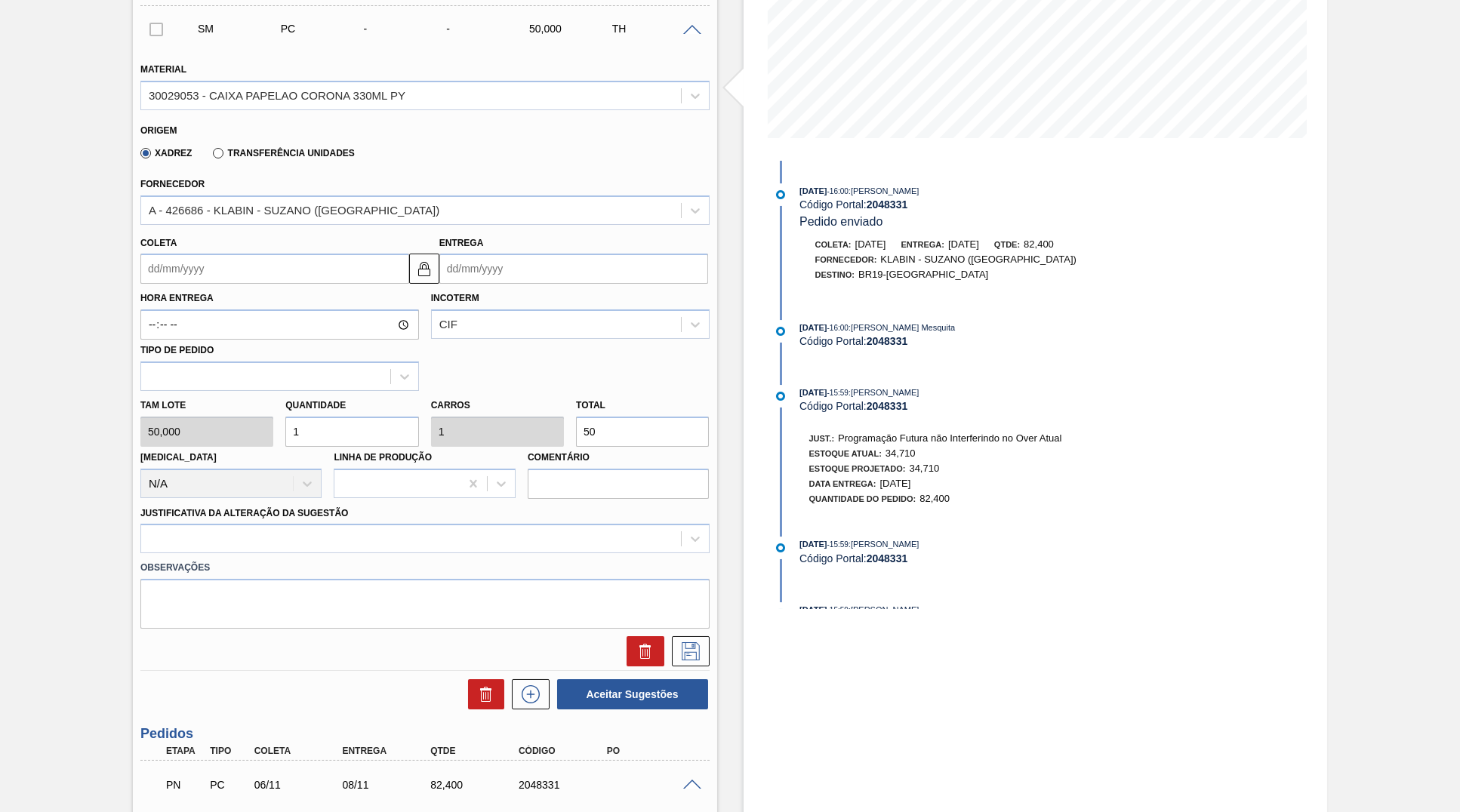
click at [688, 29] on span at bounding box center [692, 30] width 18 height 11
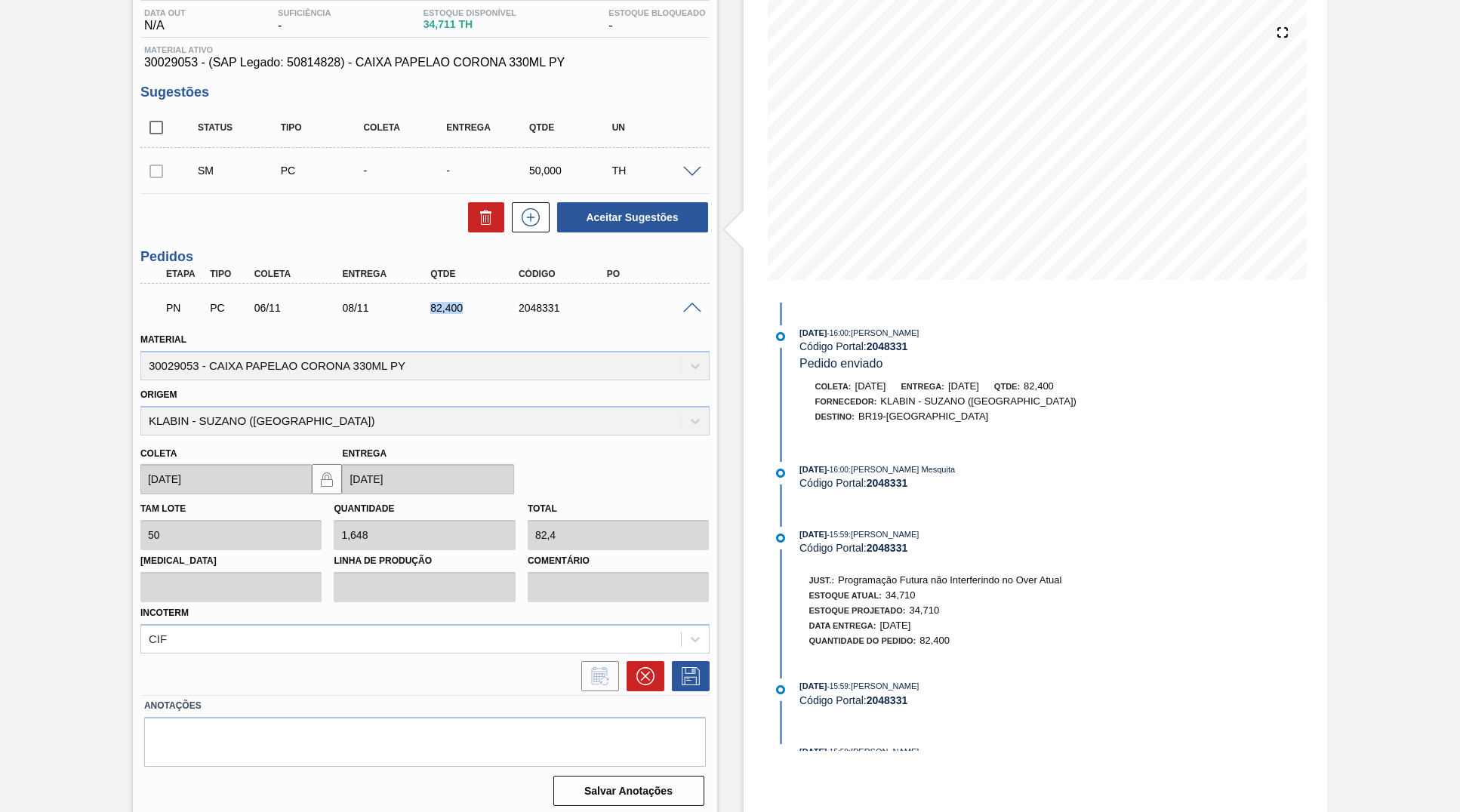
drag, startPoint x: 468, startPoint y: 311, endPoint x: 422, endPoint y: 309, distance: 46.0
click at [427, 309] on div "82,400" at bounding box center [476, 308] width 99 height 12
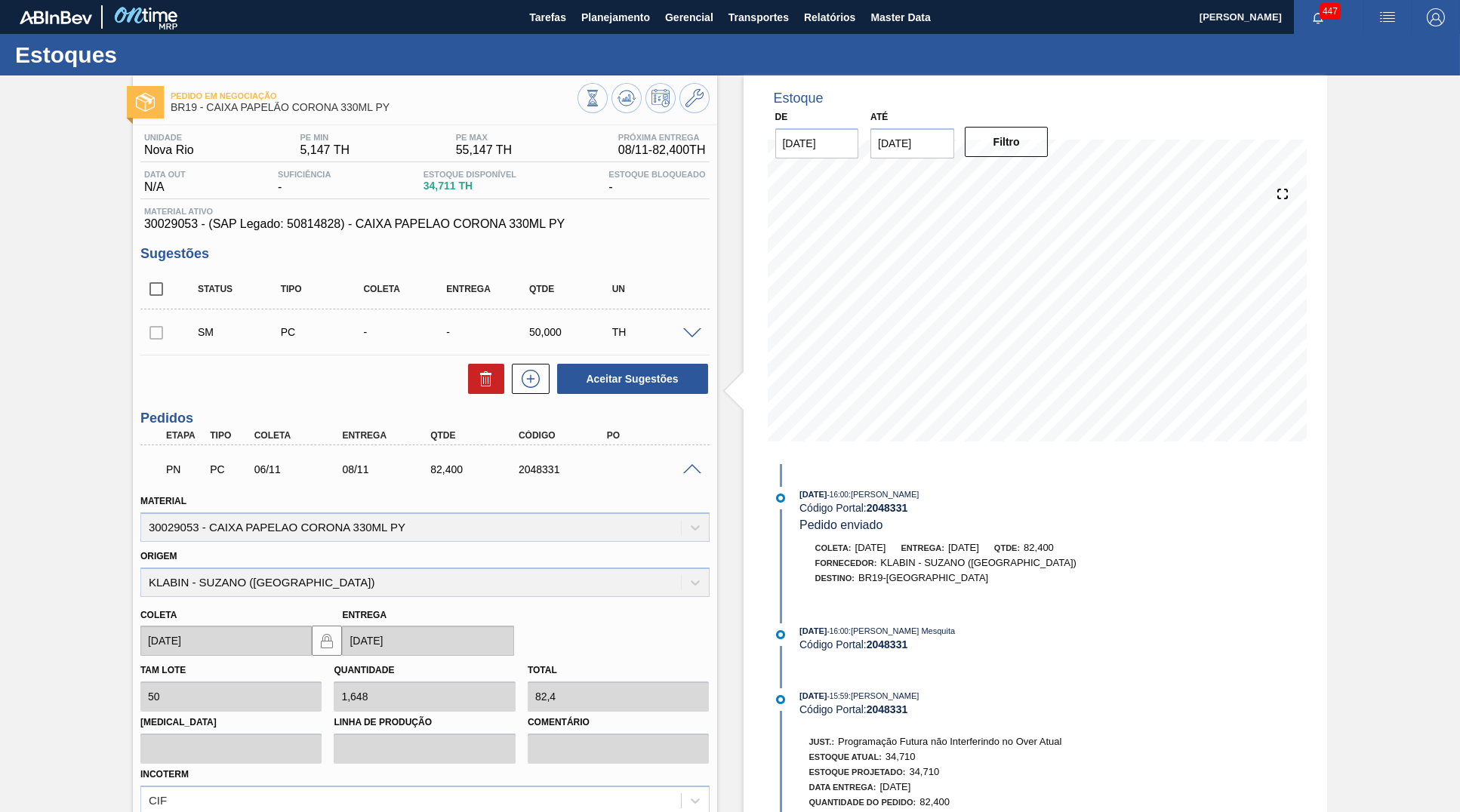
click at [506, 487] on div "PN PC 06/11 08/11 82,400 2048331" at bounding box center [425, 467] width 570 height 38
click at [529, 462] on div "PN PC 06/11 08/11 82,400 2048331" at bounding box center [421, 467] width 529 height 30
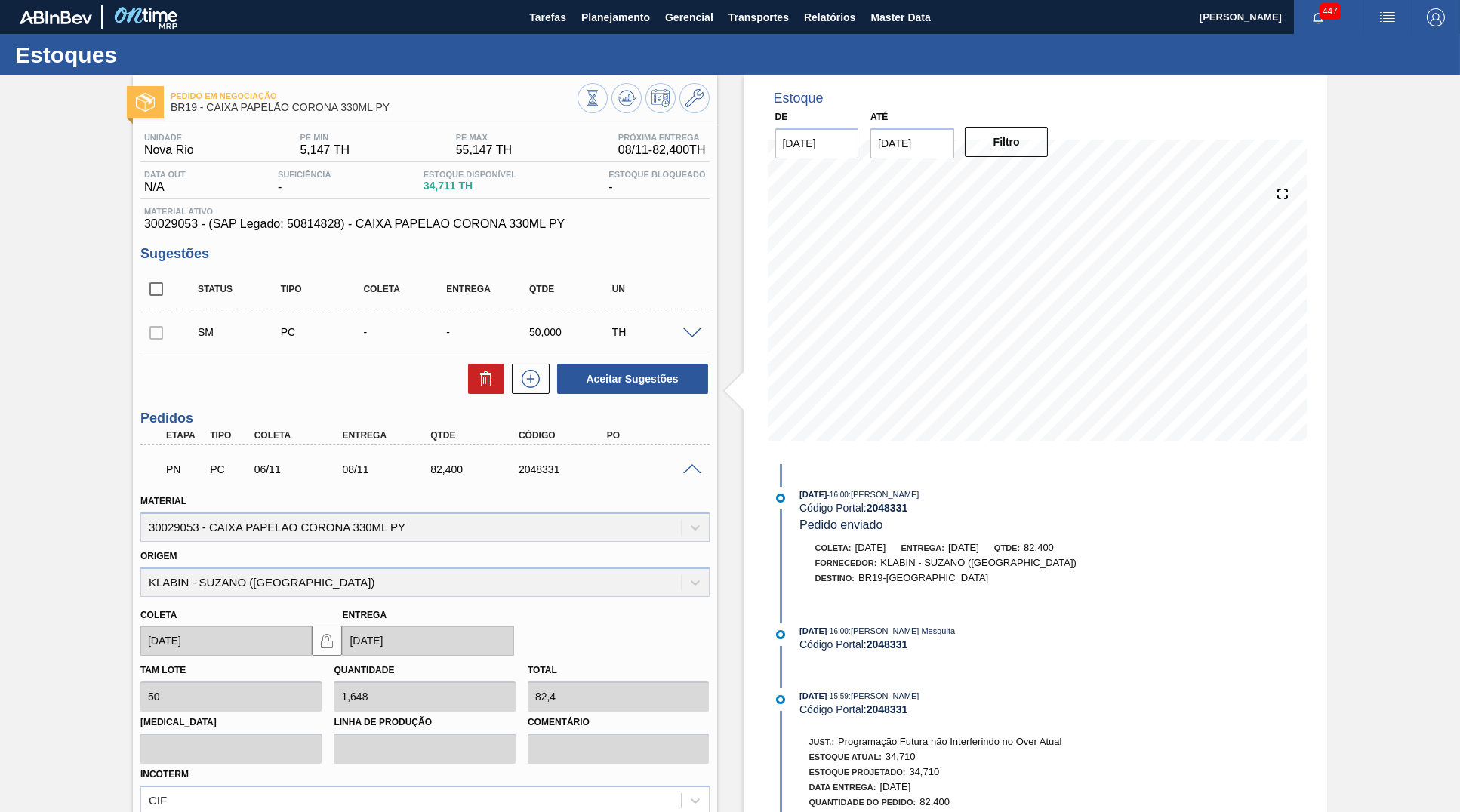
drag, startPoint x: 529, startPoint y: 462, endPoint x: 671, endPoint y: 456, distance: 142.1
click at [533, 464] on div "PN PC 06/11 08/11 82,400 2048331" at bounding box center [421, 467] width 529 height 30
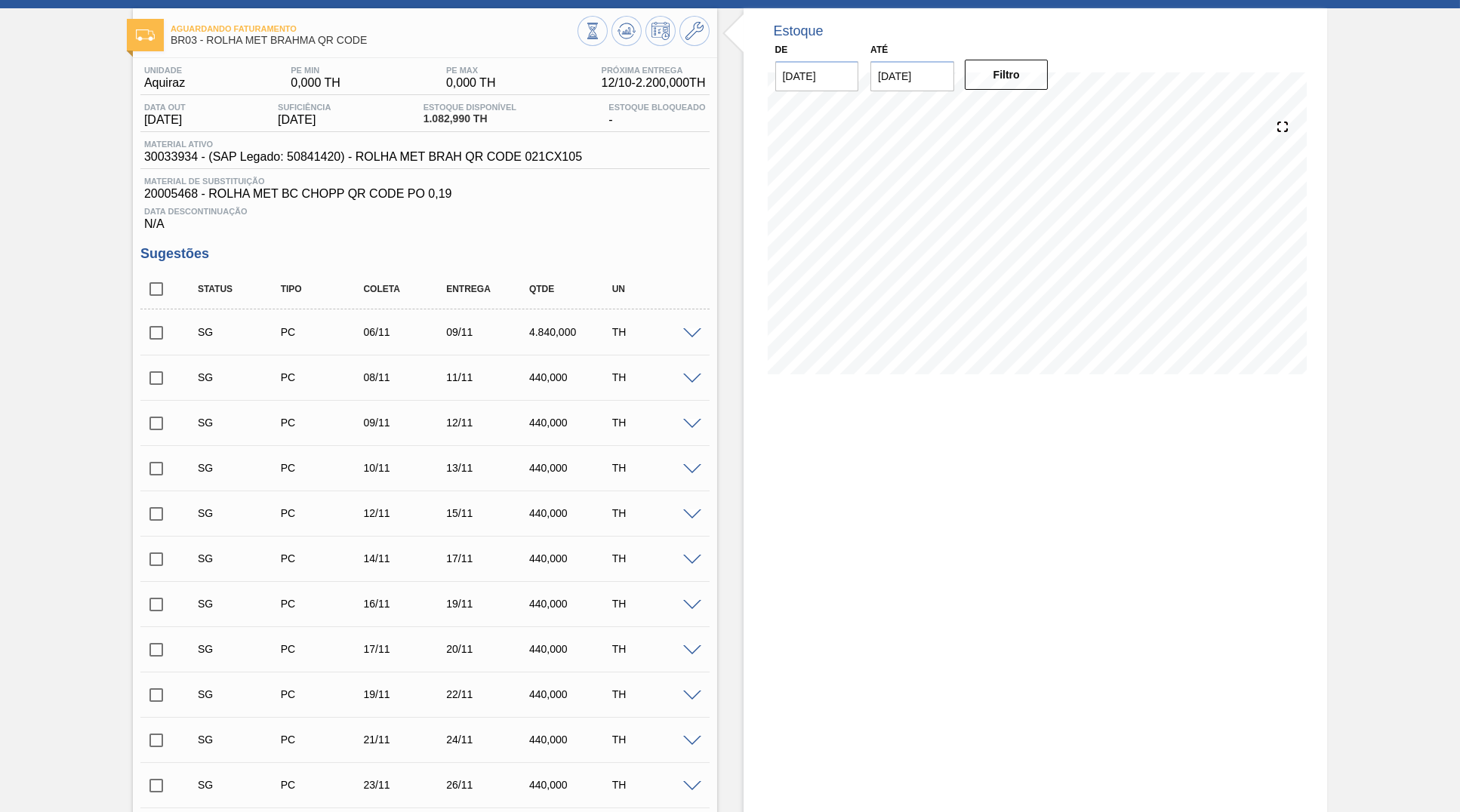
scroll to position [598, 0]
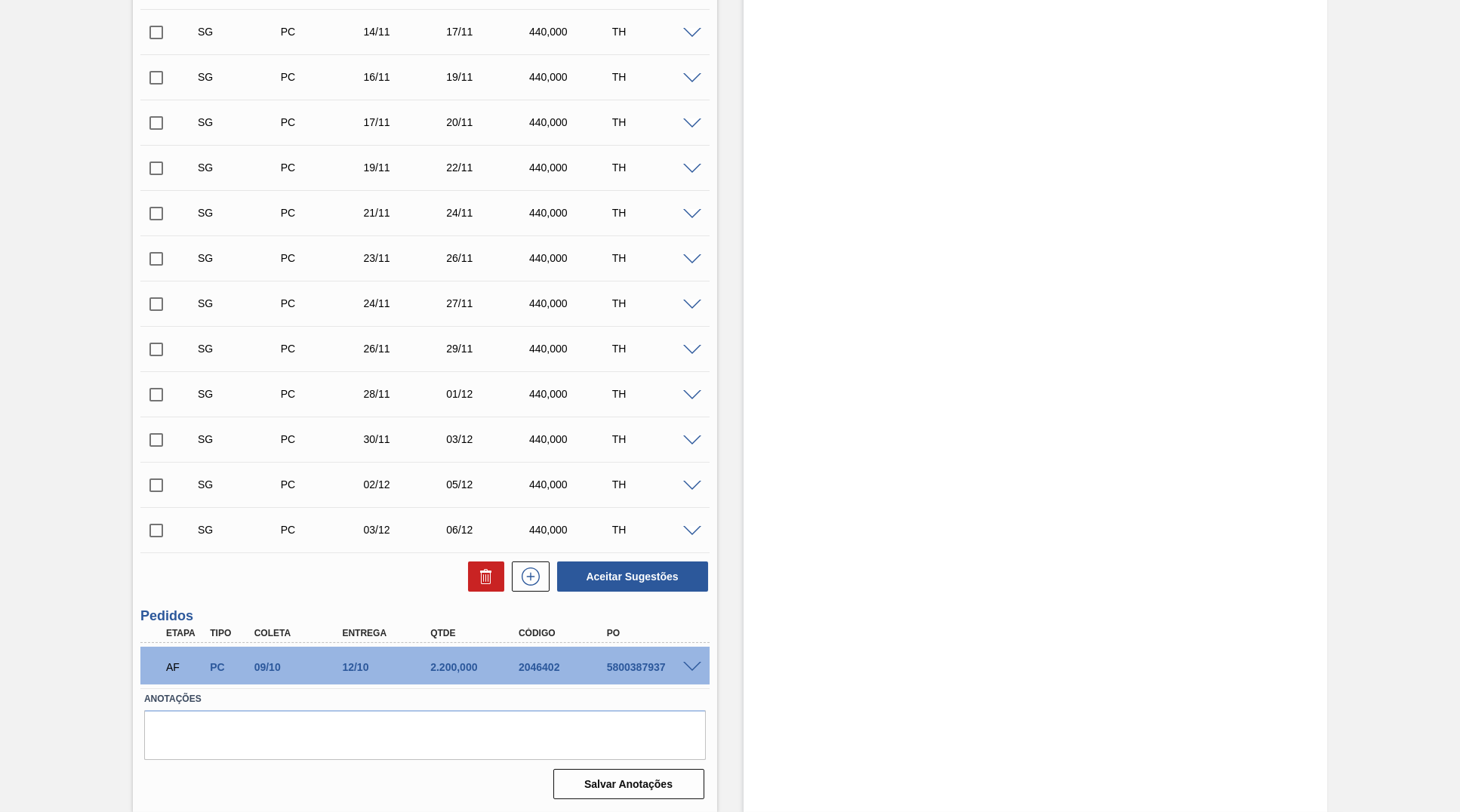
click at [447, 674] on div "AF PC 09/10 12/10 2.200,000 2046402 5800387937" at bounding box center [421, 665] width 529 height 30
click at [448, 652] on div "AF PC 09/10 12/10 2.200,000 2046402 5800387937" at bounding box center [421, 665] width 529 height 30
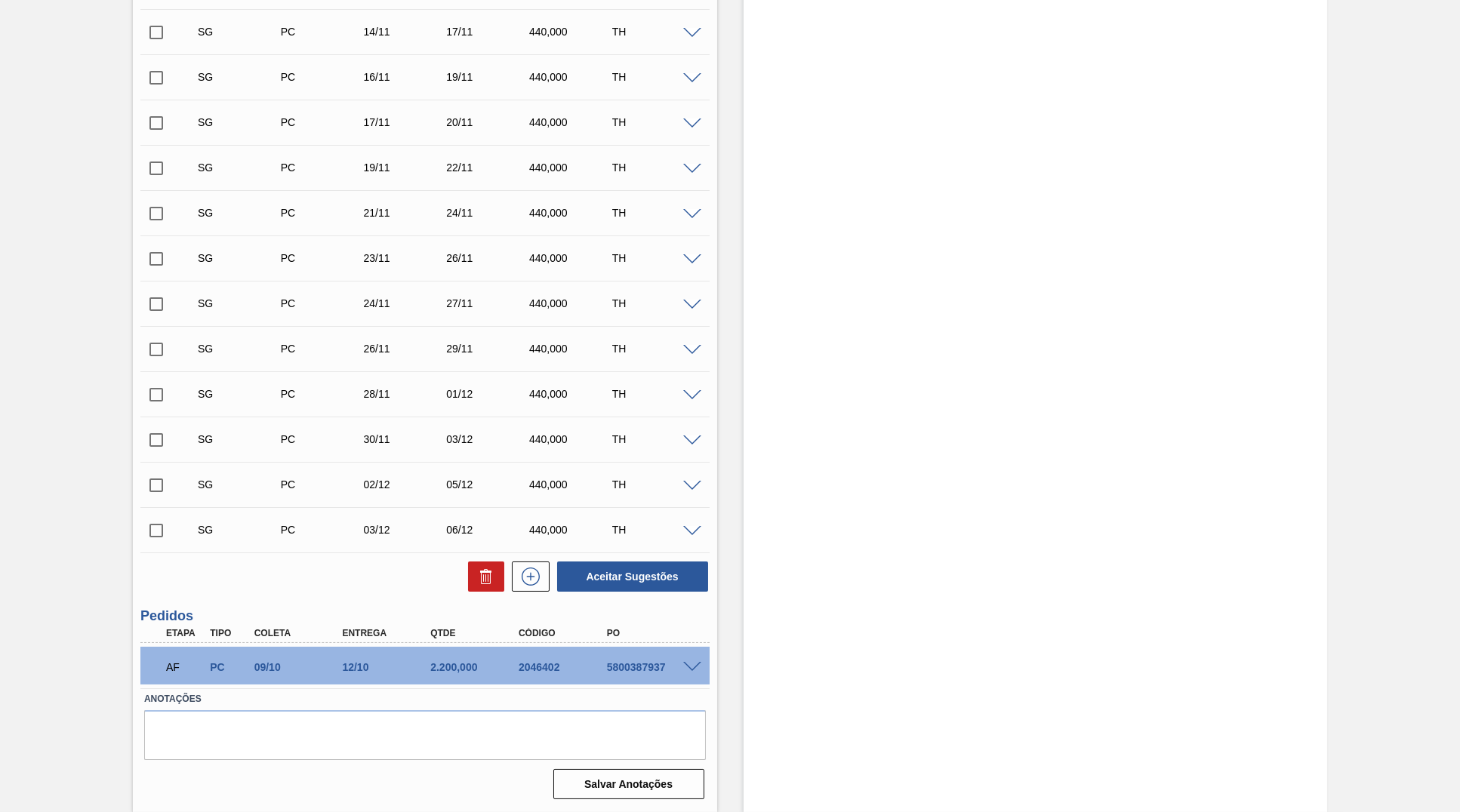
click at [448, 652] on div "AF PC 09/10 12/10 2.200,000 2046402 5800387937" at bounding box center [421, 665] width 529 height 30
drag, startPoint x: 471, startPoint y: 661, endPoint x: 424, endPoint y: 651, distance: 48.1
click at [427, 661] on div "2.200,000" at bounding box center [476, 667] width 99 height 12
click at [449, 660] on div "AF PC 09/10 12/10 2.200,000 2046402 5800387937" at bounding box center [421, 665] width 529 height 30
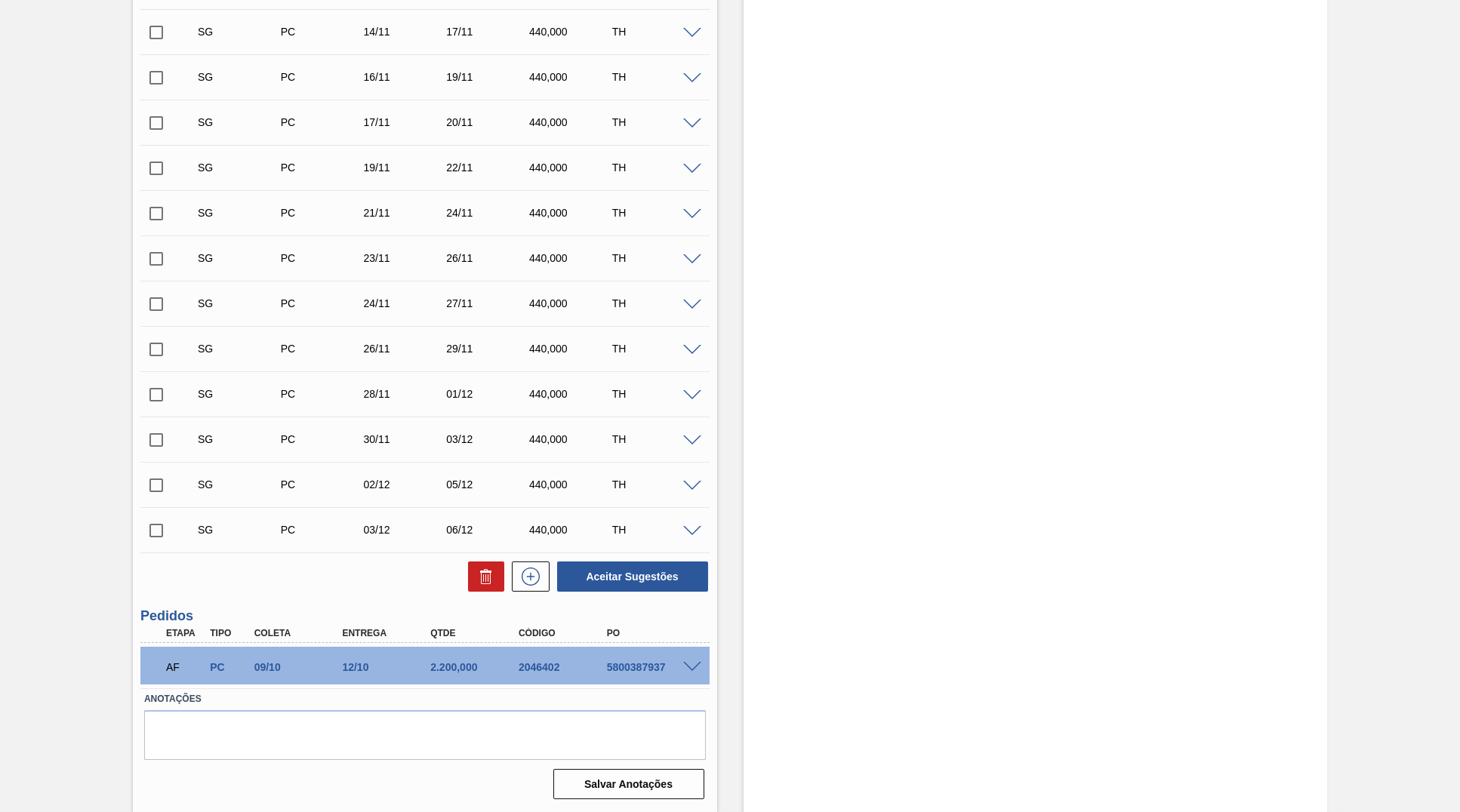
click at [449, 660] on div "AF PC 09/10 12/10 2.200,000 2046402 5800387937" at bounding box center [421, 665] width 529 height 30
drag, startPoint x: 357, startPoint y: 673, endPoint x: 323, endPoint y: 673, distance: 34.0
click at [338, 673] on div "12/10" at bounding box center [387, 667] width 99 height 12
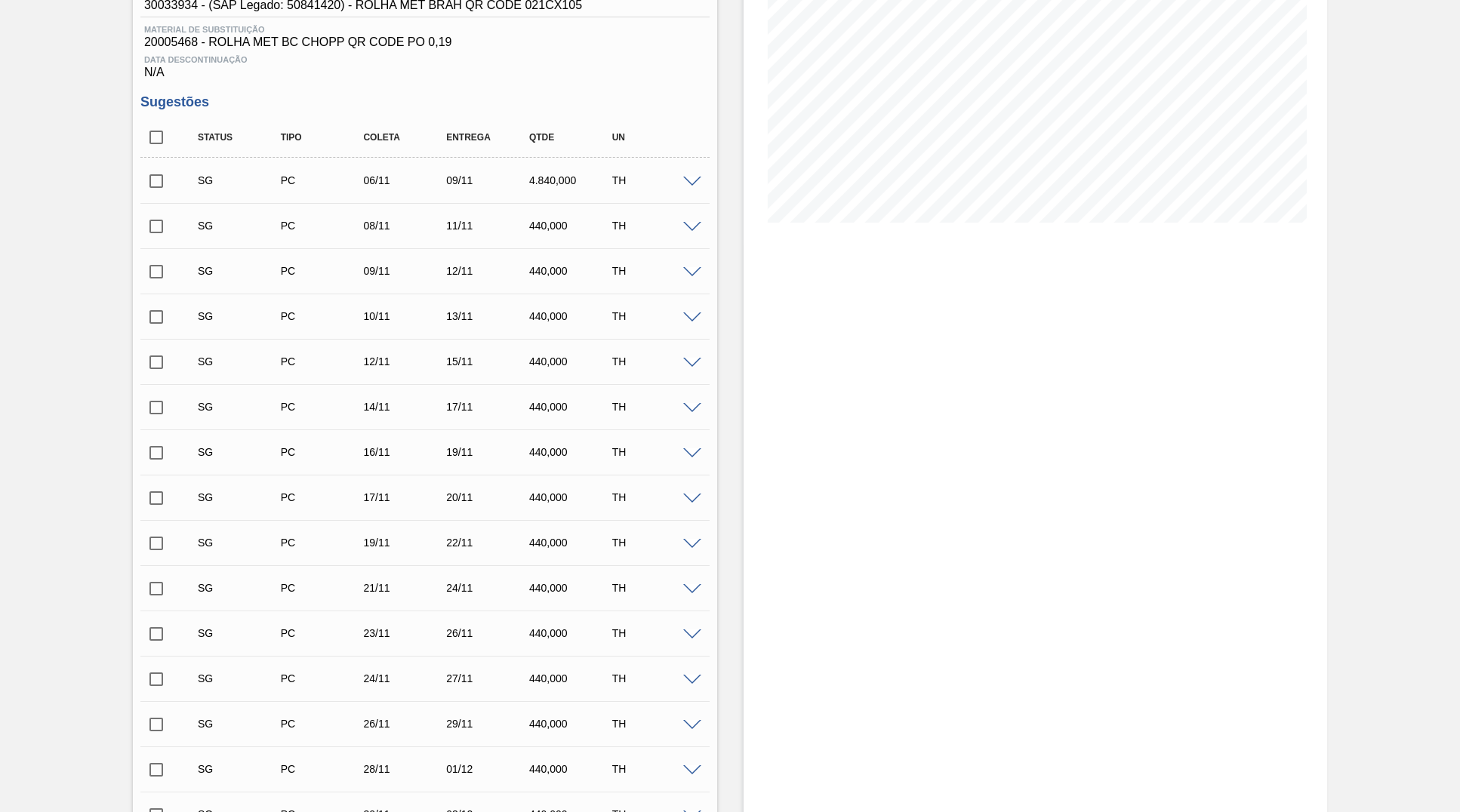
scroll to position [0, 0]
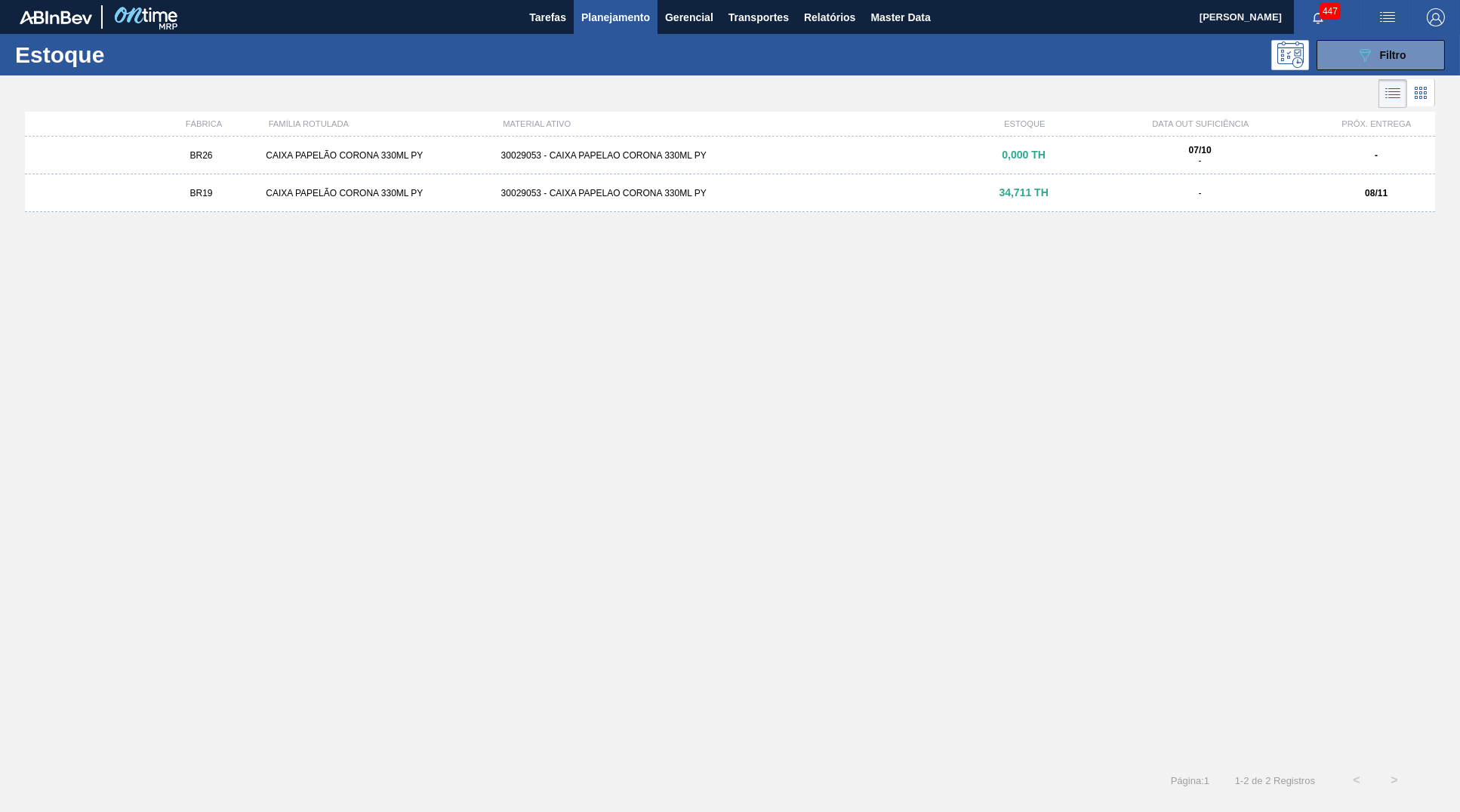
click at [1382, 79] on div at bounding box center [717, 93] width 1435 height 37
click at [1361, 31] on div "447" at bounding box center [1328, 17] width 69 height 34
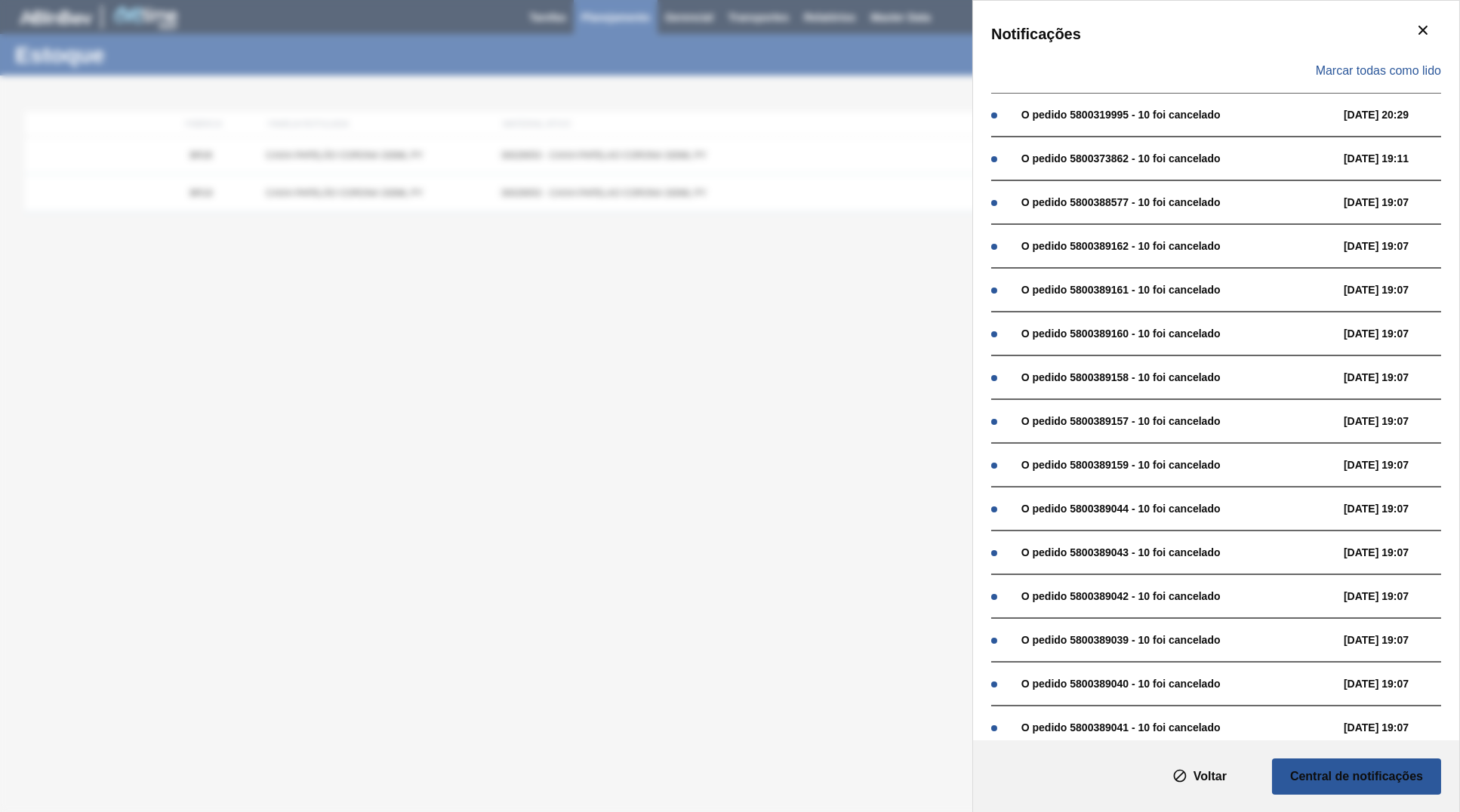
click at [1036, 50] on div "Marcar todas como lido" at bounding box center [1216, 71] width 450 height 44
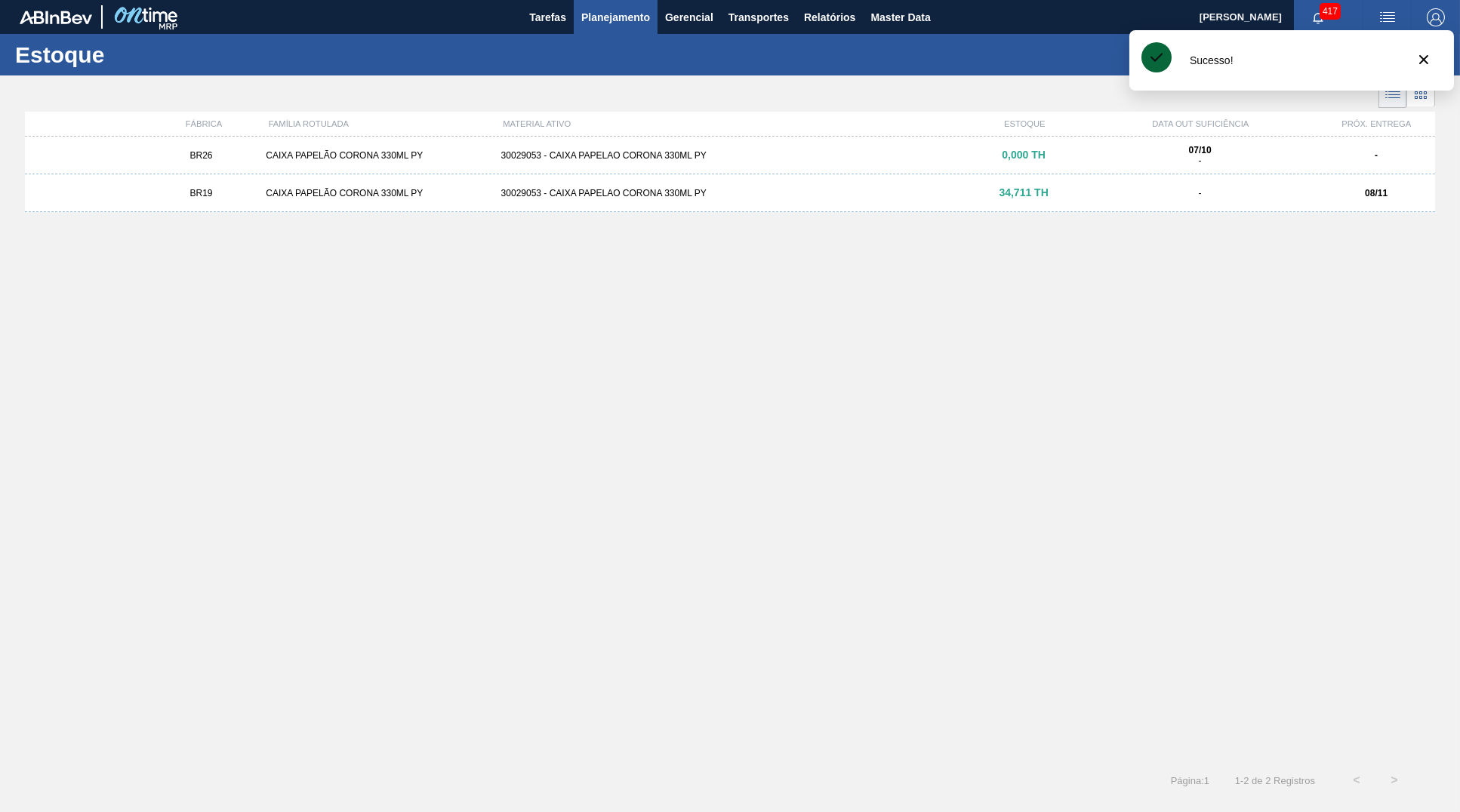
click at [1442, 87] on div at bounding box center [730, 93] width 1460 height 37
click at [1427, 78] on div "Sucesso!" at bounding box center [1292, 59] width 325 height 60
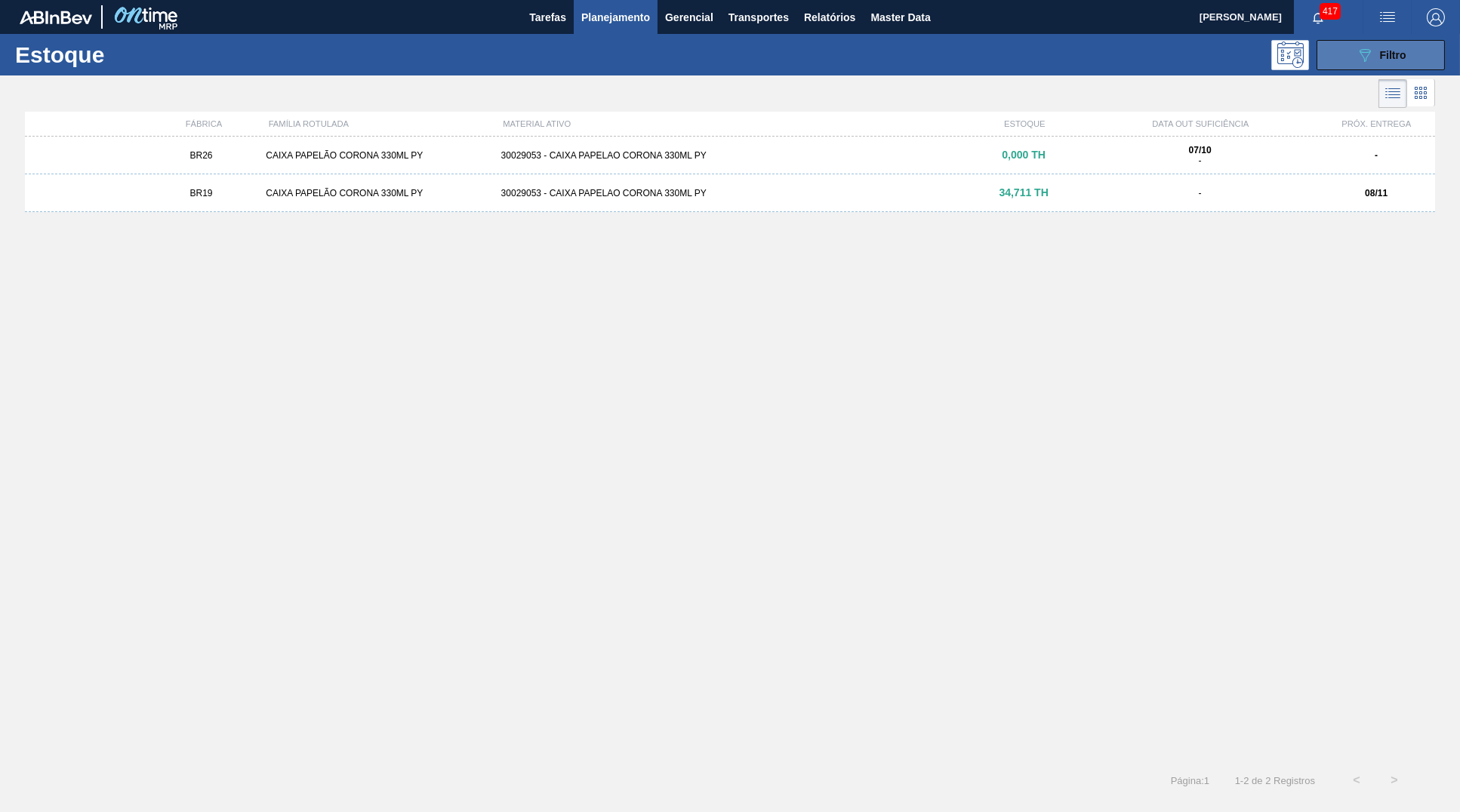
click at [1386, 55] on span "Filtro" at bounding box center [1393, 55] width 27 height 12
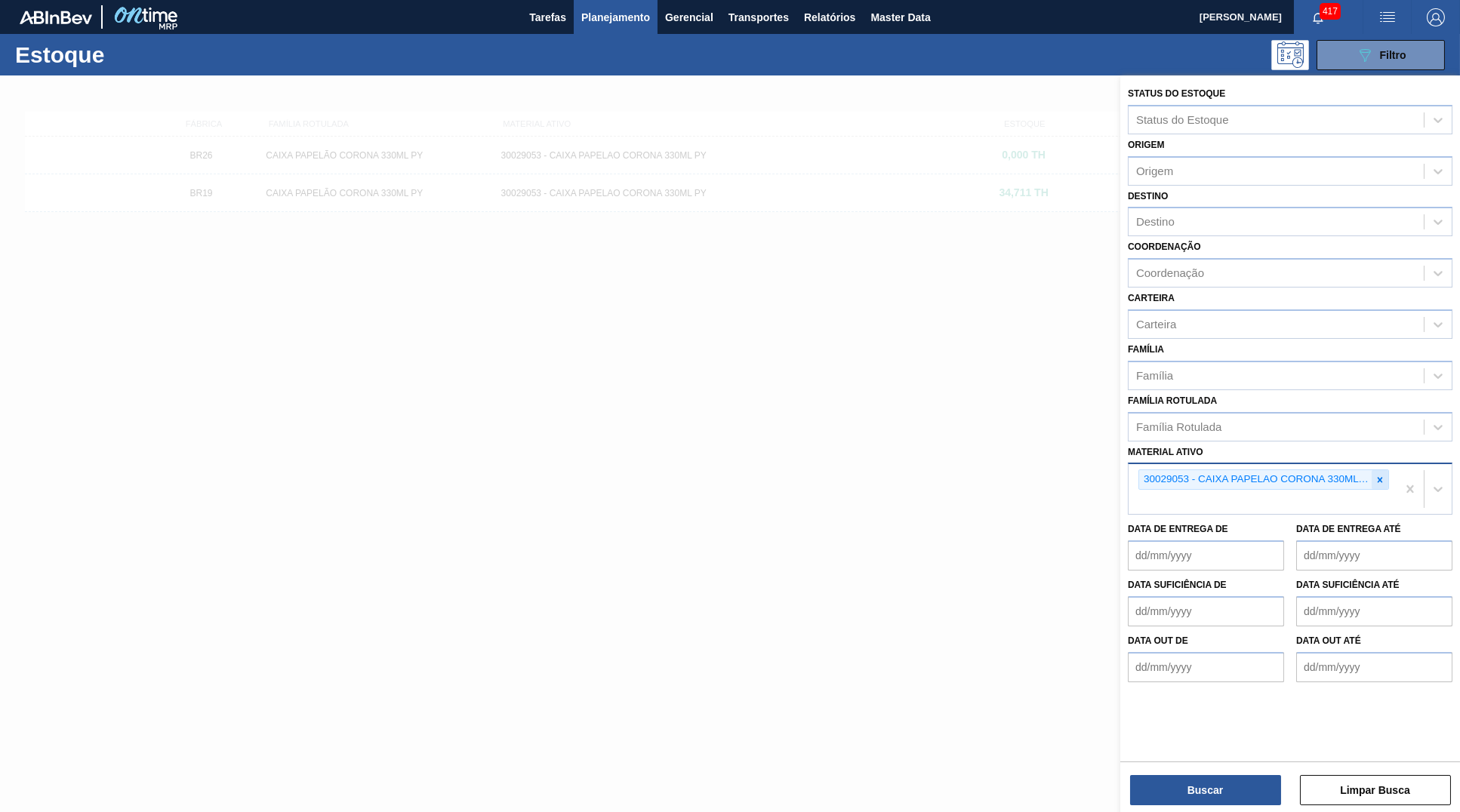
click at [1378, 474] on div at bounding box center [1380, 479] width 17 height 19
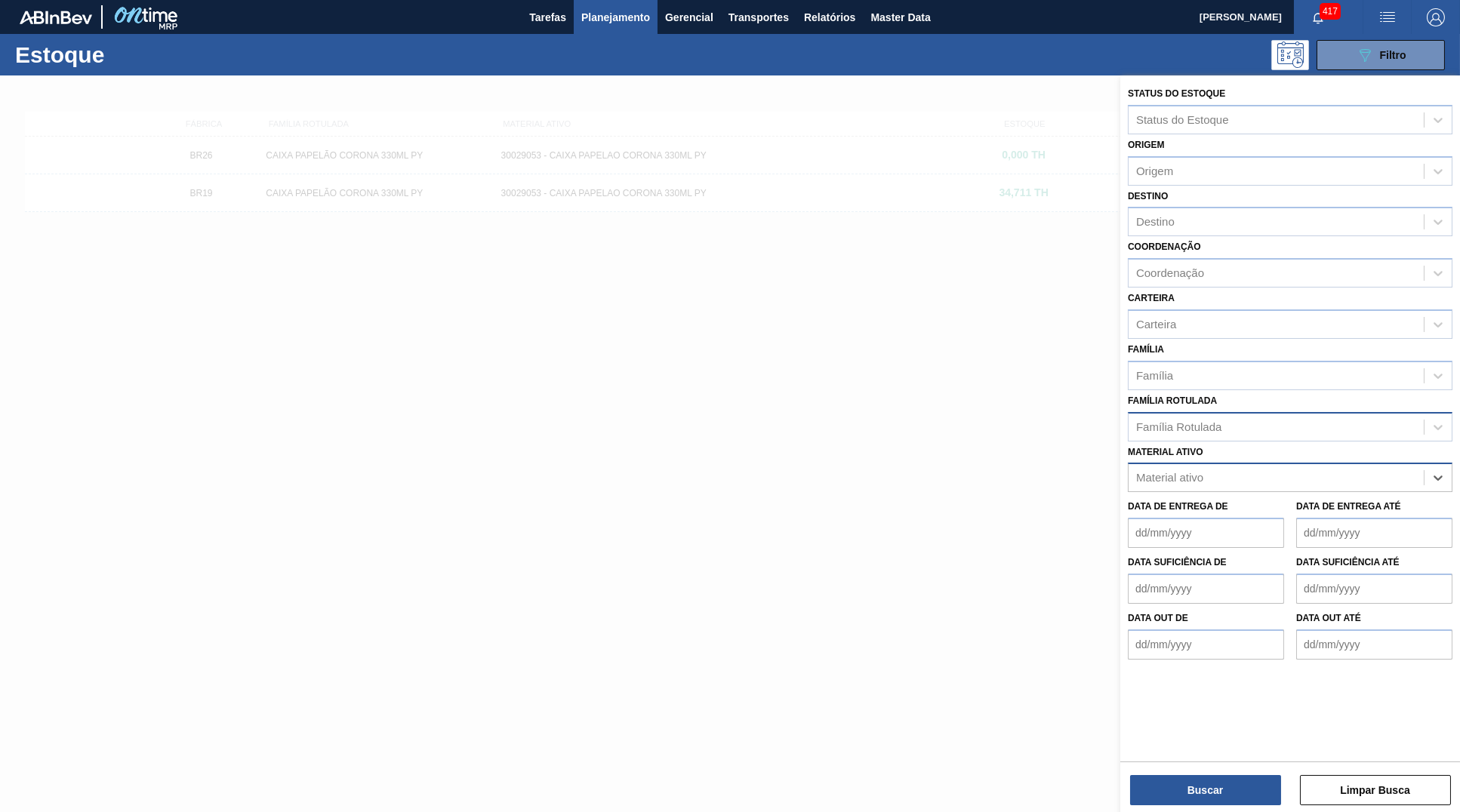
click at [1352, 416] on div "Família Rotulada" at bounding box center [1276, 427] width 295 height 22
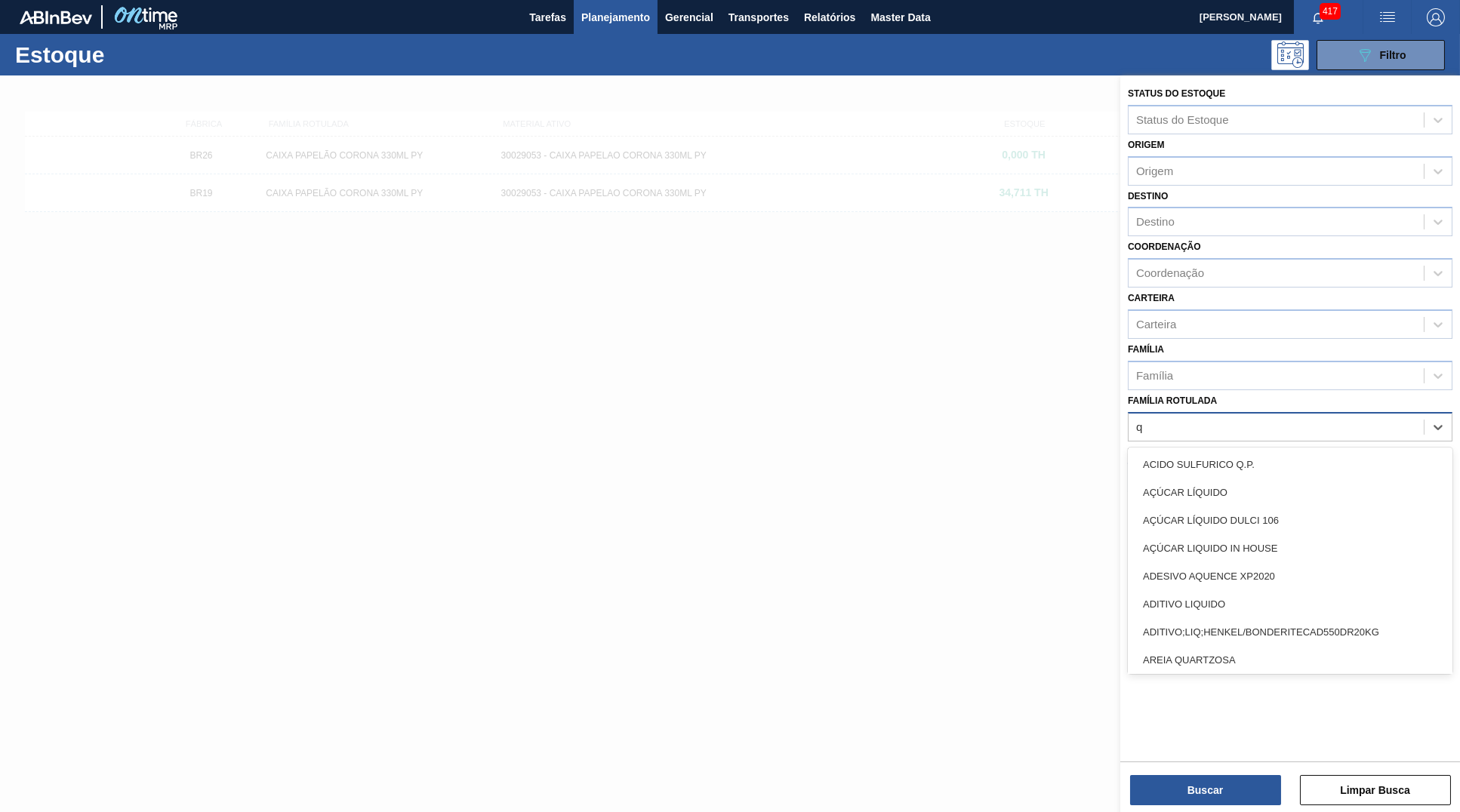
type Rotulada "qr"
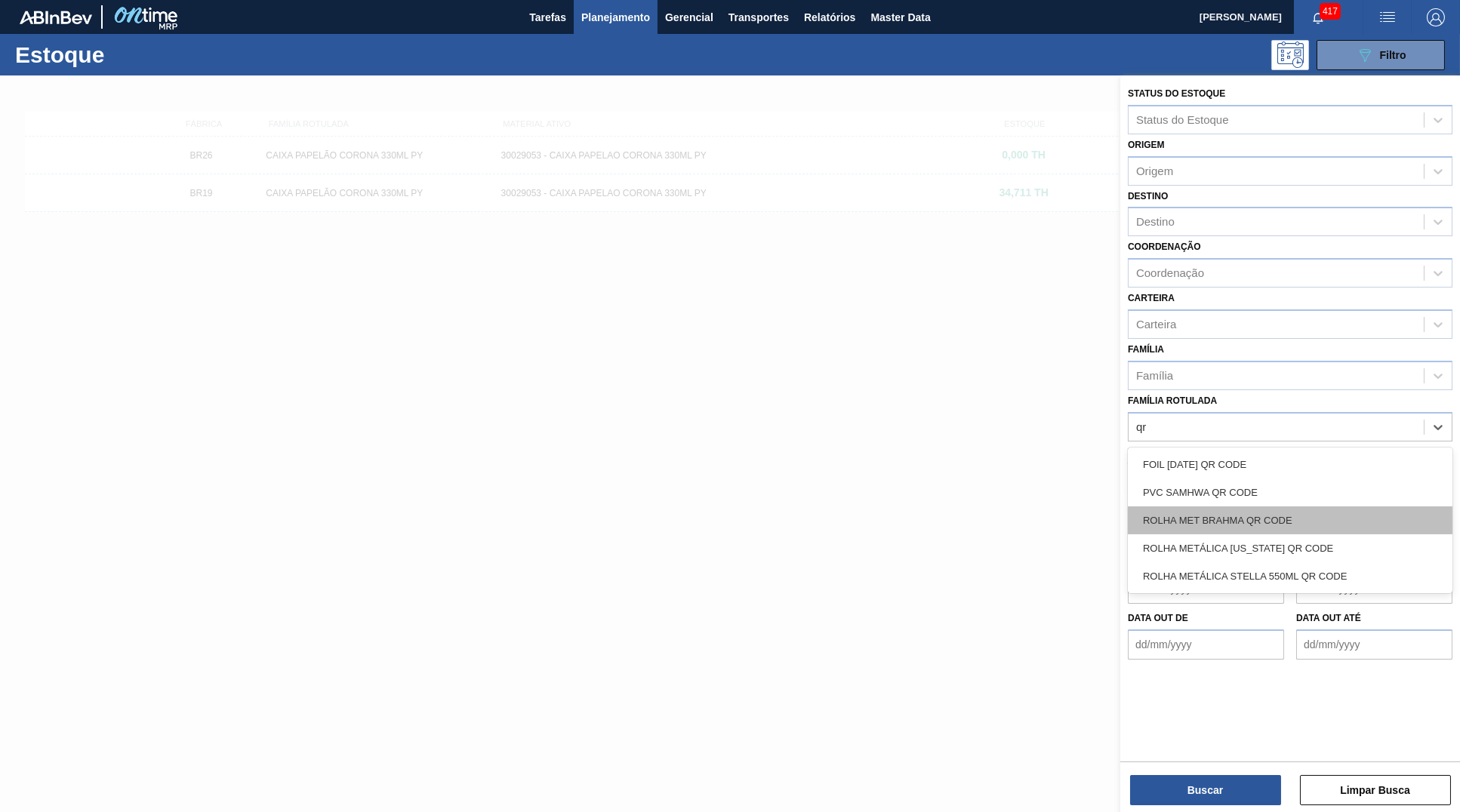
click at [1284, 506] on div "ROLHA MET BRAHMA QR CODE" at bounding box center [1290, 520] width 325 height 28
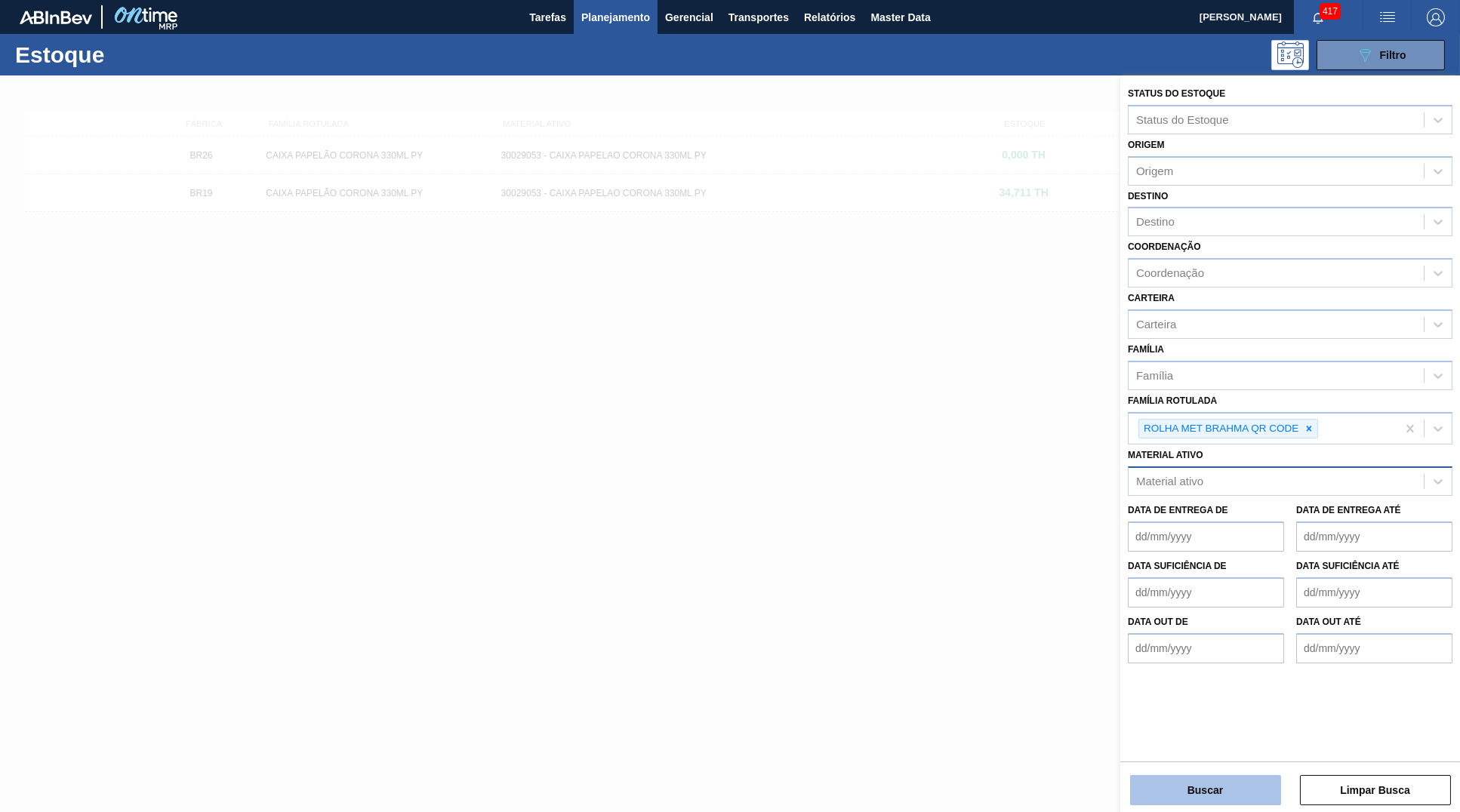
click at [1267, 801] on button "Buscar" at bounding box center [1205, 790] width 151 height 30
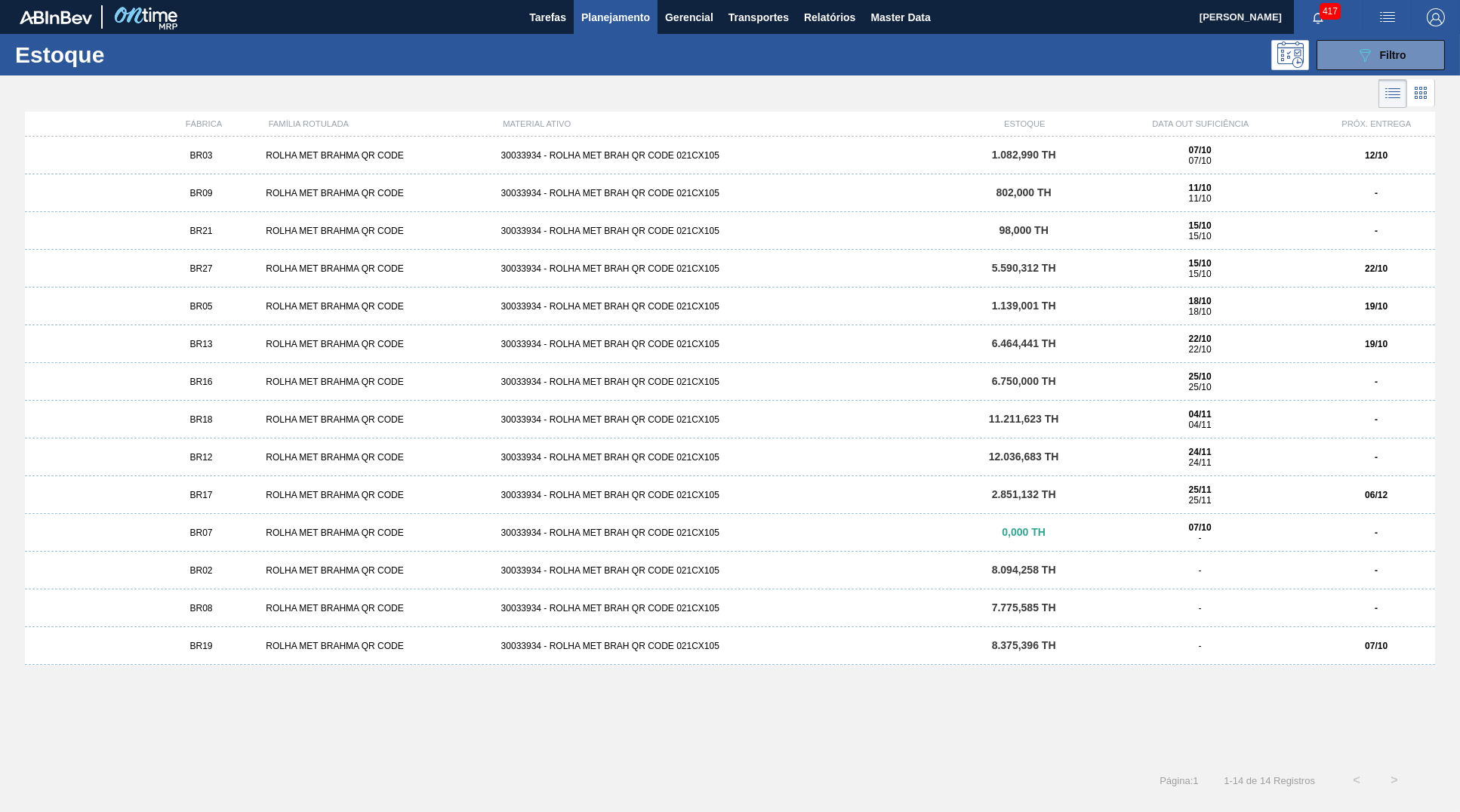
click at [1155, 264] on div "15/10 15/10" at bounding box center [1199, 268] width 223 height 21
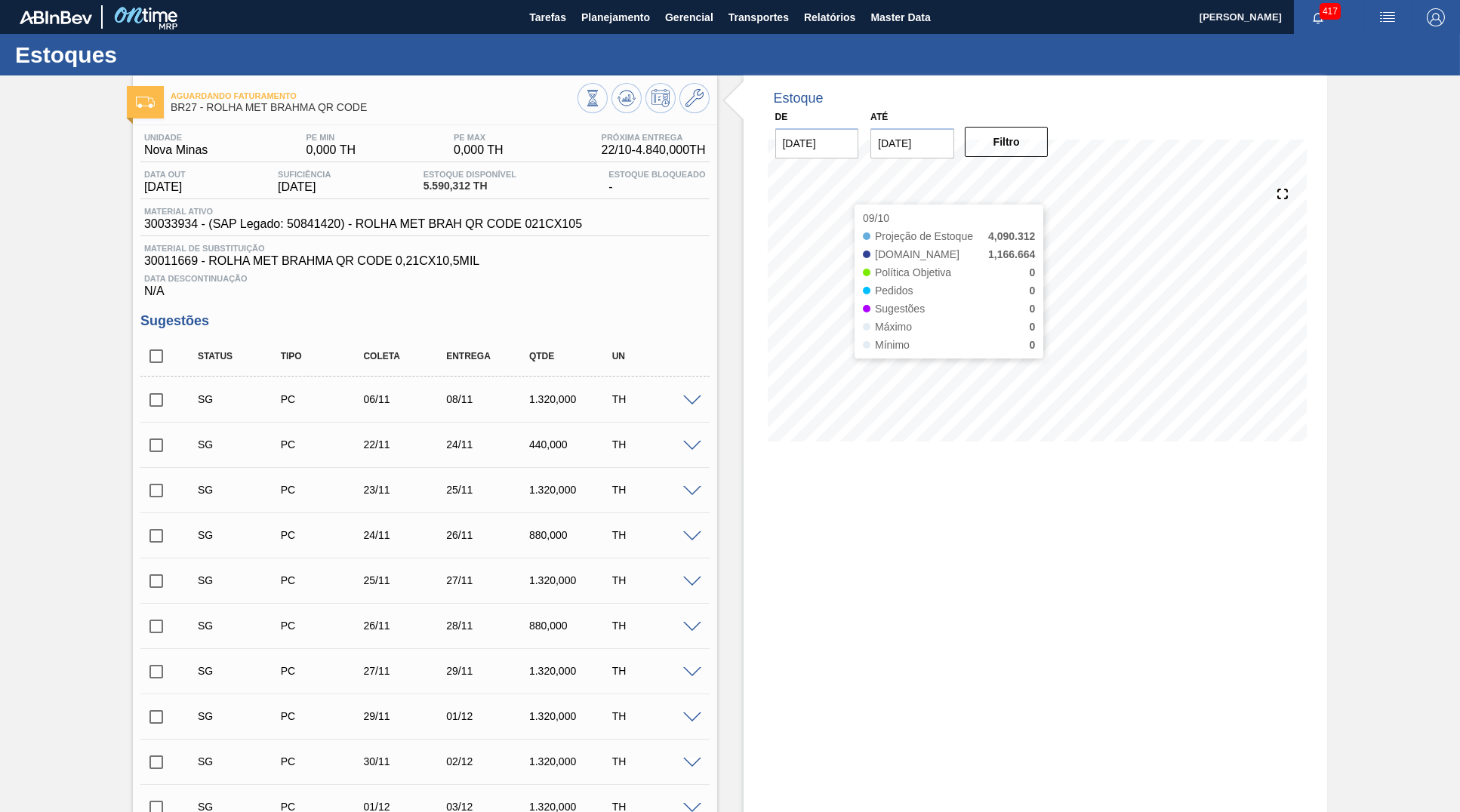
scroll to position [689, 0]
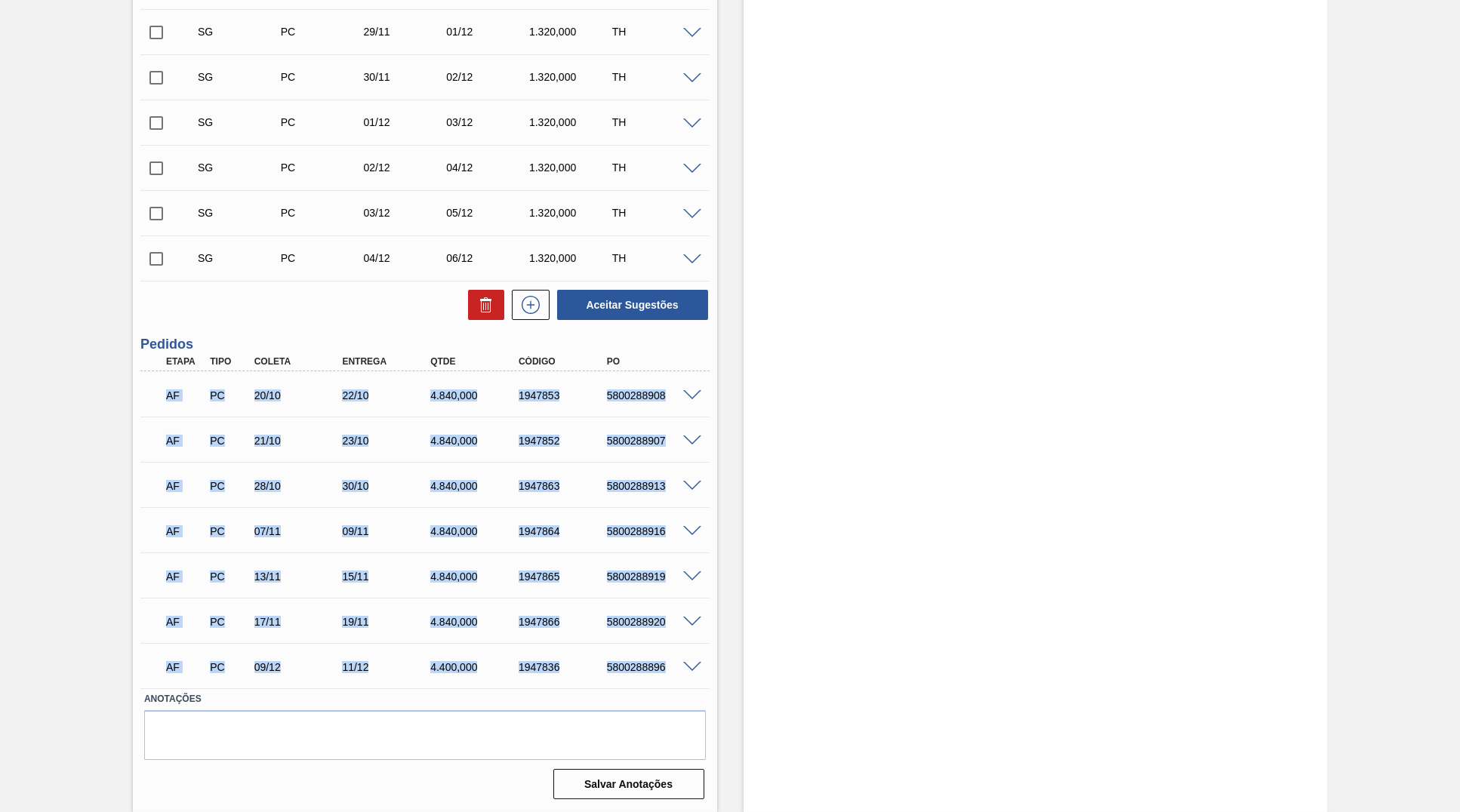
drag, startPoint x: 166, startPoint y: 398, endPoint x: 669, endPoint y: 651, distance: 563.0
click at [669, 651] on div "AF PC 20/10 22/10 4.840,000 1947853 5800288908 Material 30033934 - ROLHA MET BR…" at bounding box center [425, 530] width 570 height 317
drag, startPoint x: 620, startPoint y: 535, endPoint x: 604, endPoint y: 548, distance: 20.6
copy div "AF PC 20/10 22/10 4.840,000 1947853 5800288908 Material 30033934 - ROLHA MET BR…"
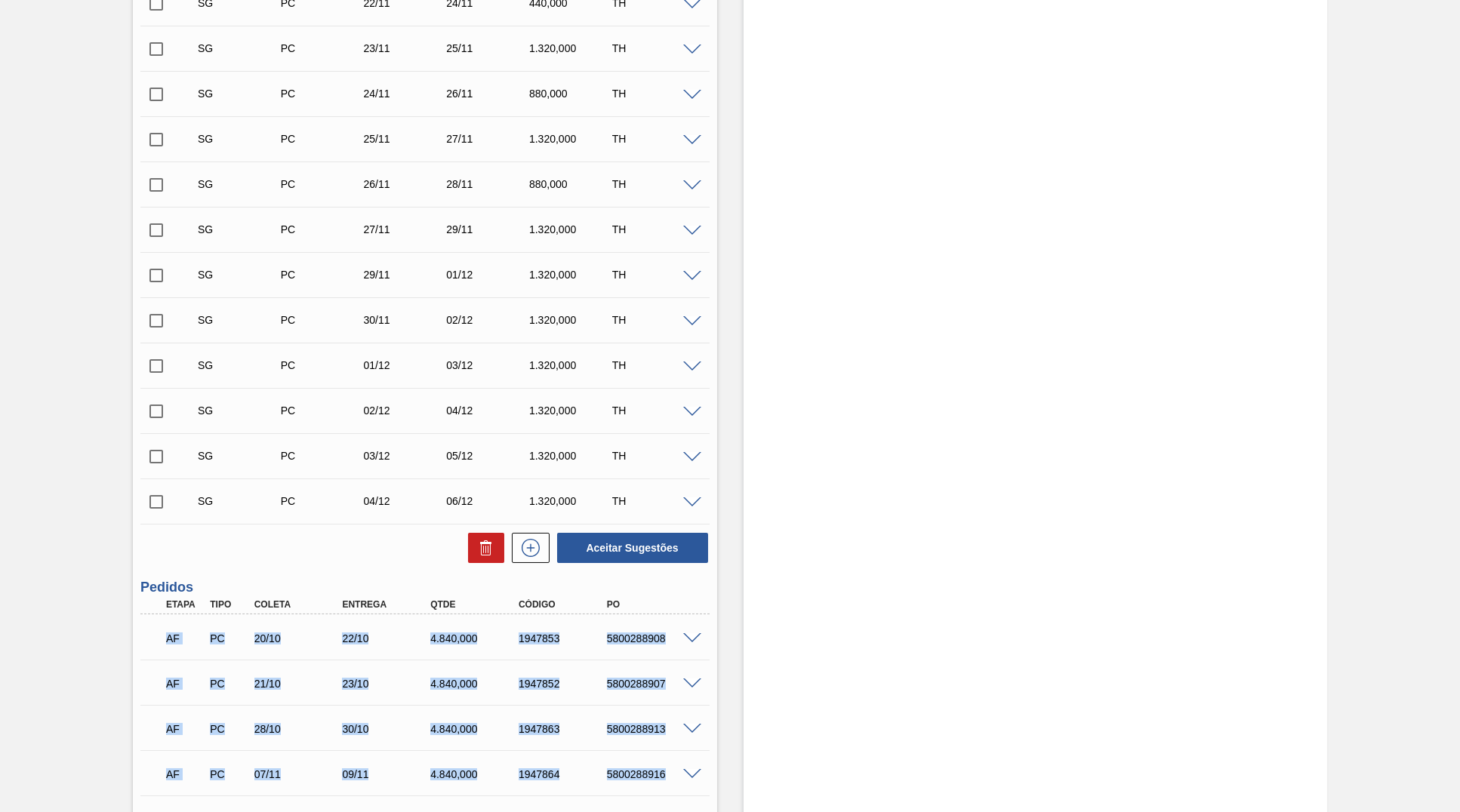
scroll to position [385, 0]
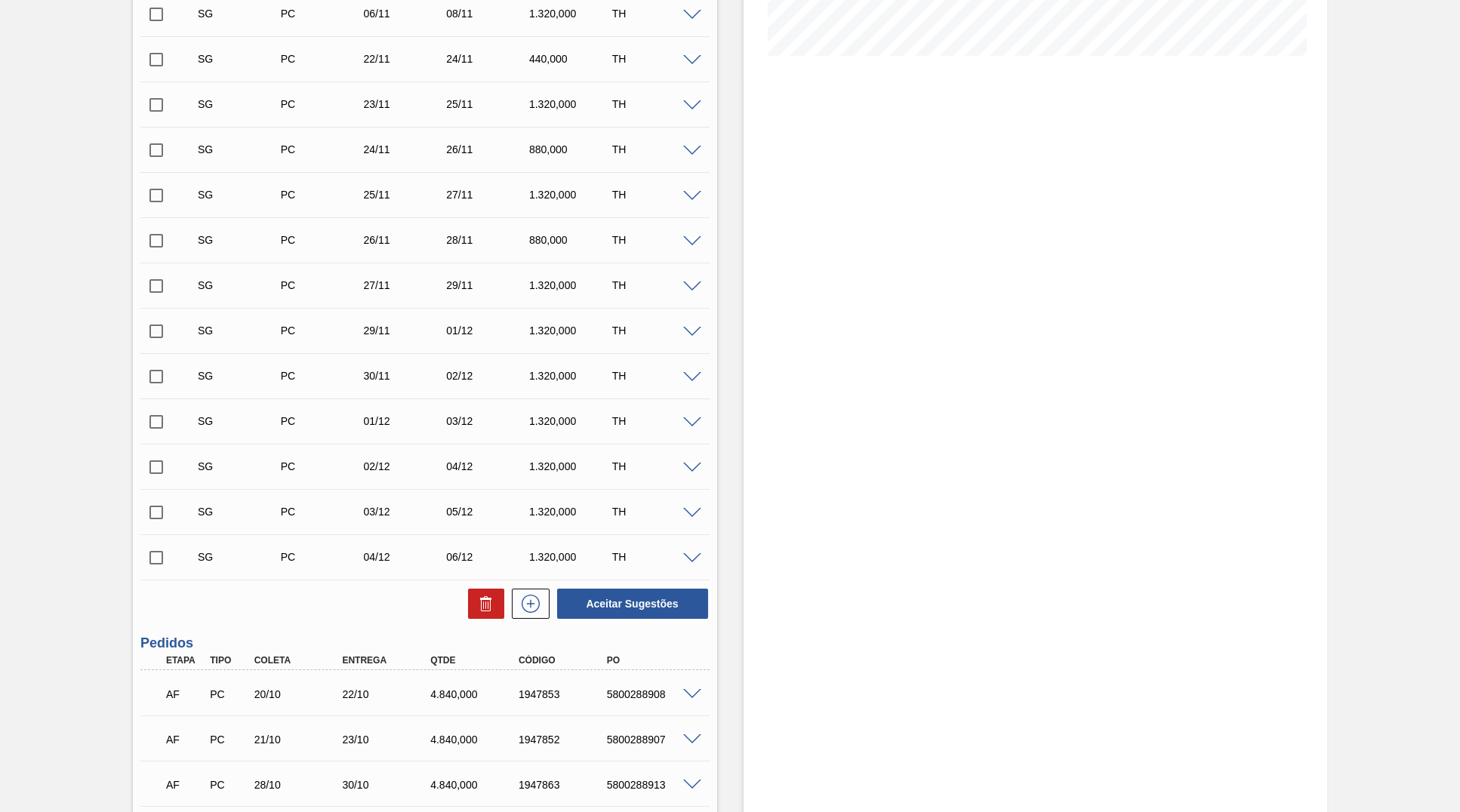
click at [390, 287] on div "27/11" at bounding box center [406, 285] width 93 height 12
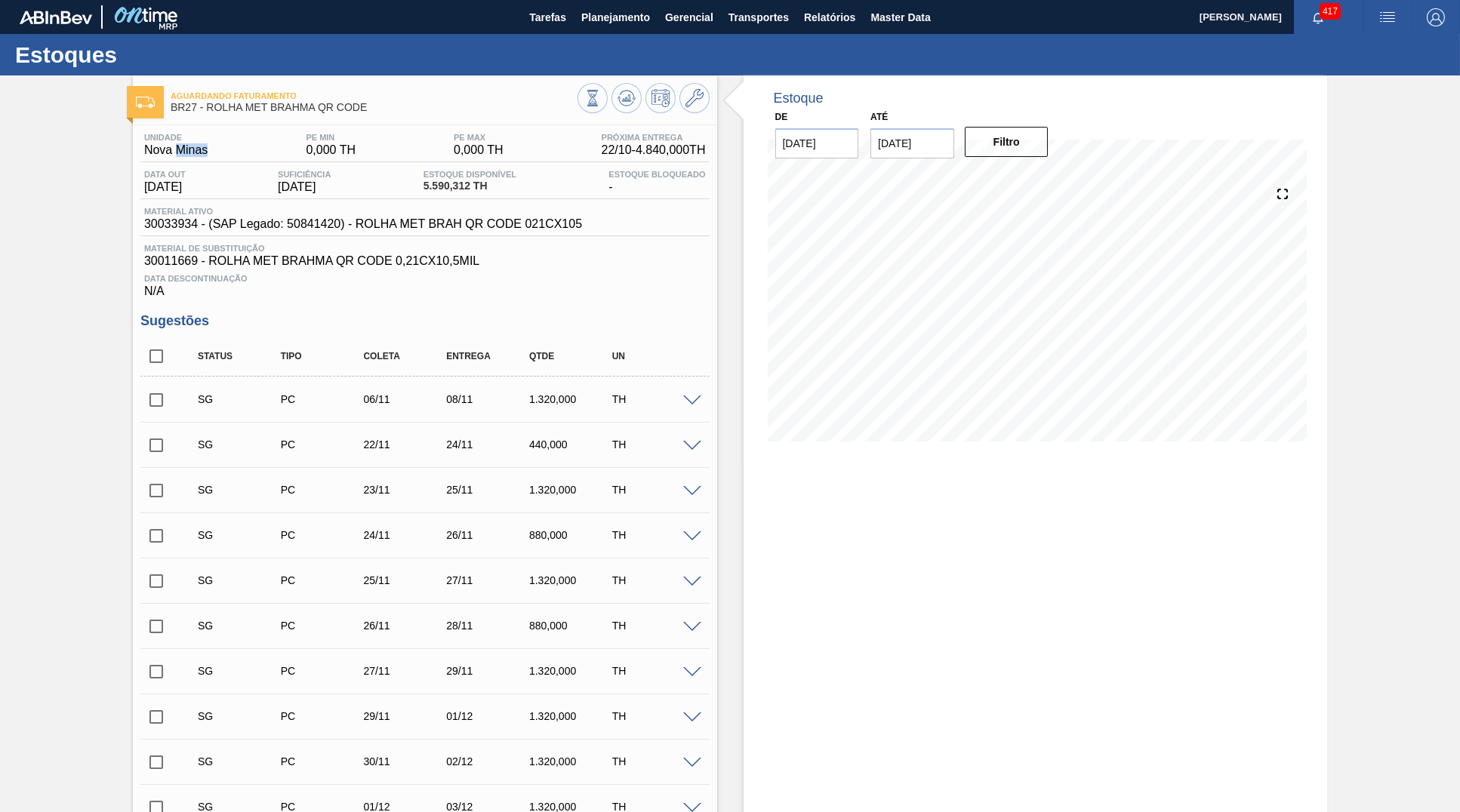
drag, startPoint x: 238, startPoint y: 165, endPoint x: 175, endPoint y: 158, distance: 63.4
click at [175, 158] on div "Unidade Nova Minas PE MIN 0,000 TH PE MAX 0,000 TH Próxima Entrega 22/10 - 4.84…" at bounding box center [425, 215] width 570 height 165
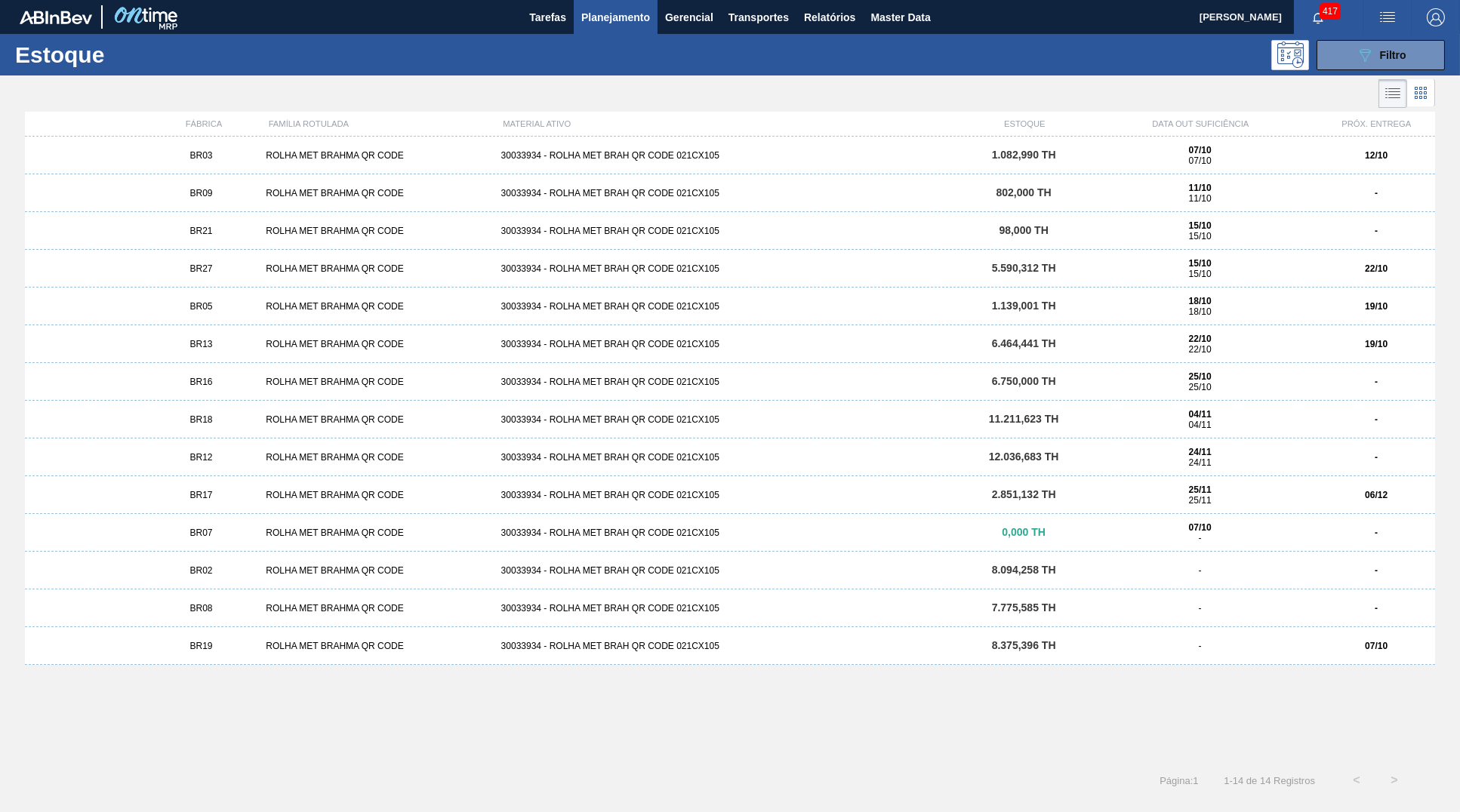
click at [1385, 303] on strong "19/10" at bounding box center [1376, 306] width 23 height 11
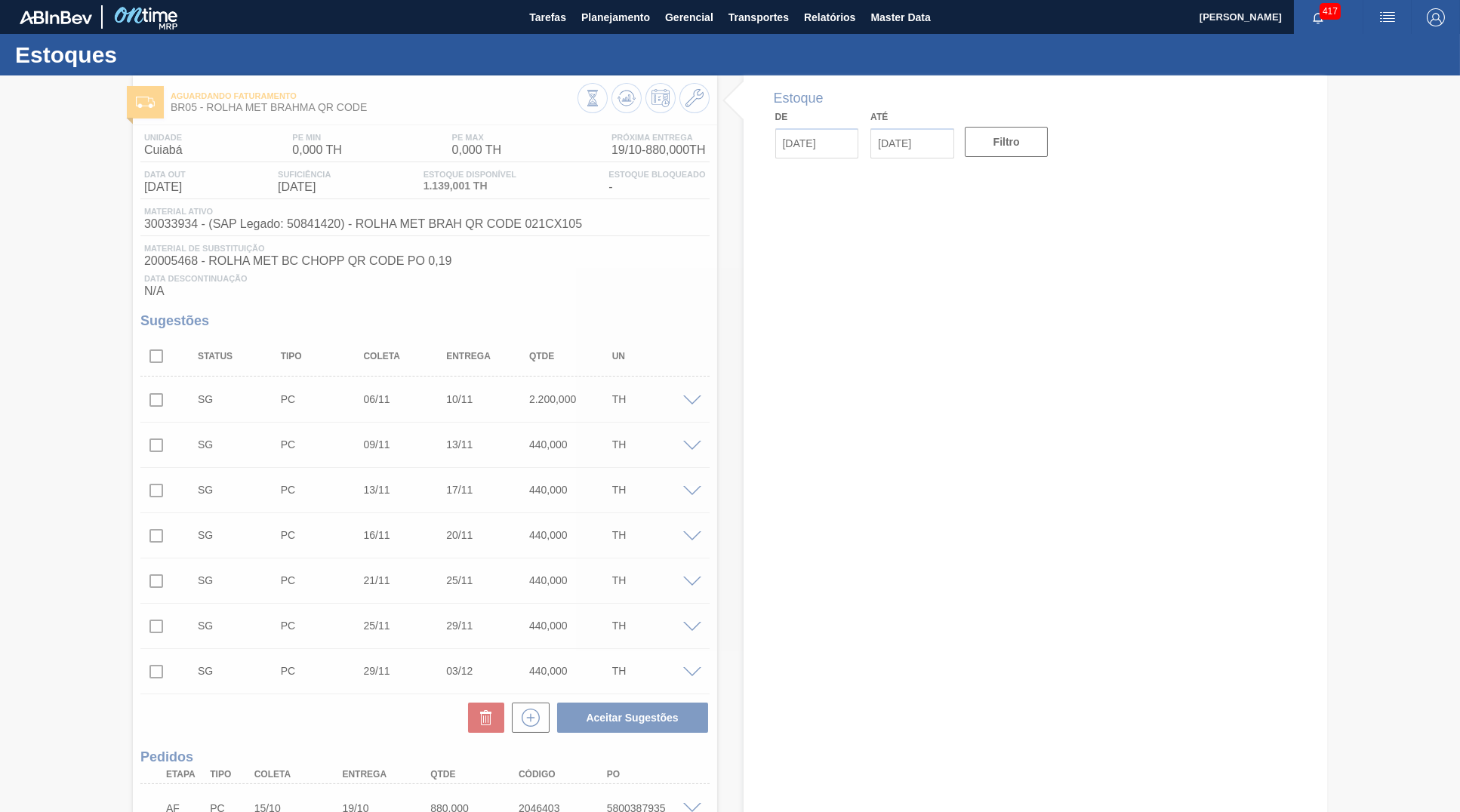
type input "[DATE]"
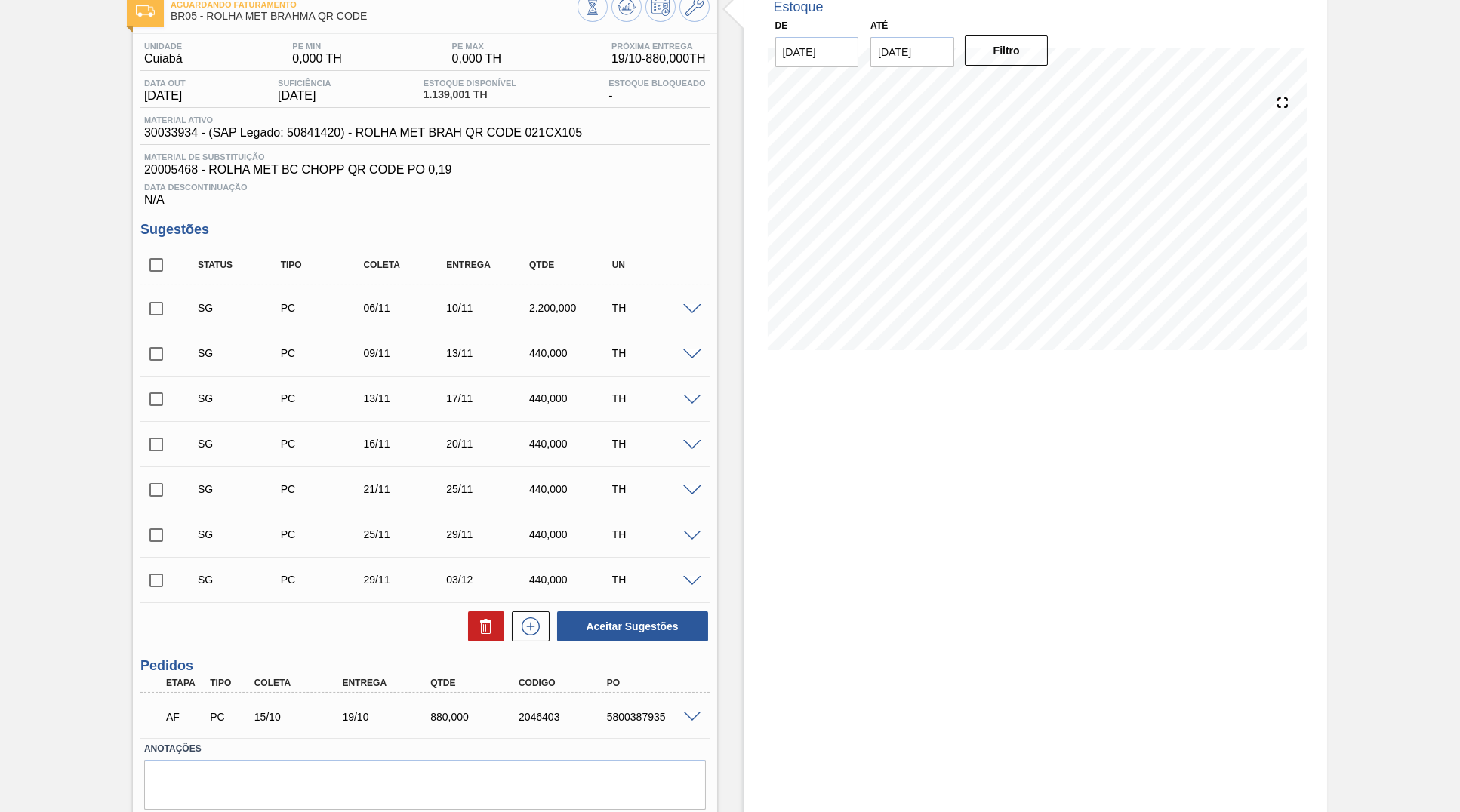
scroll to position [69, 0]
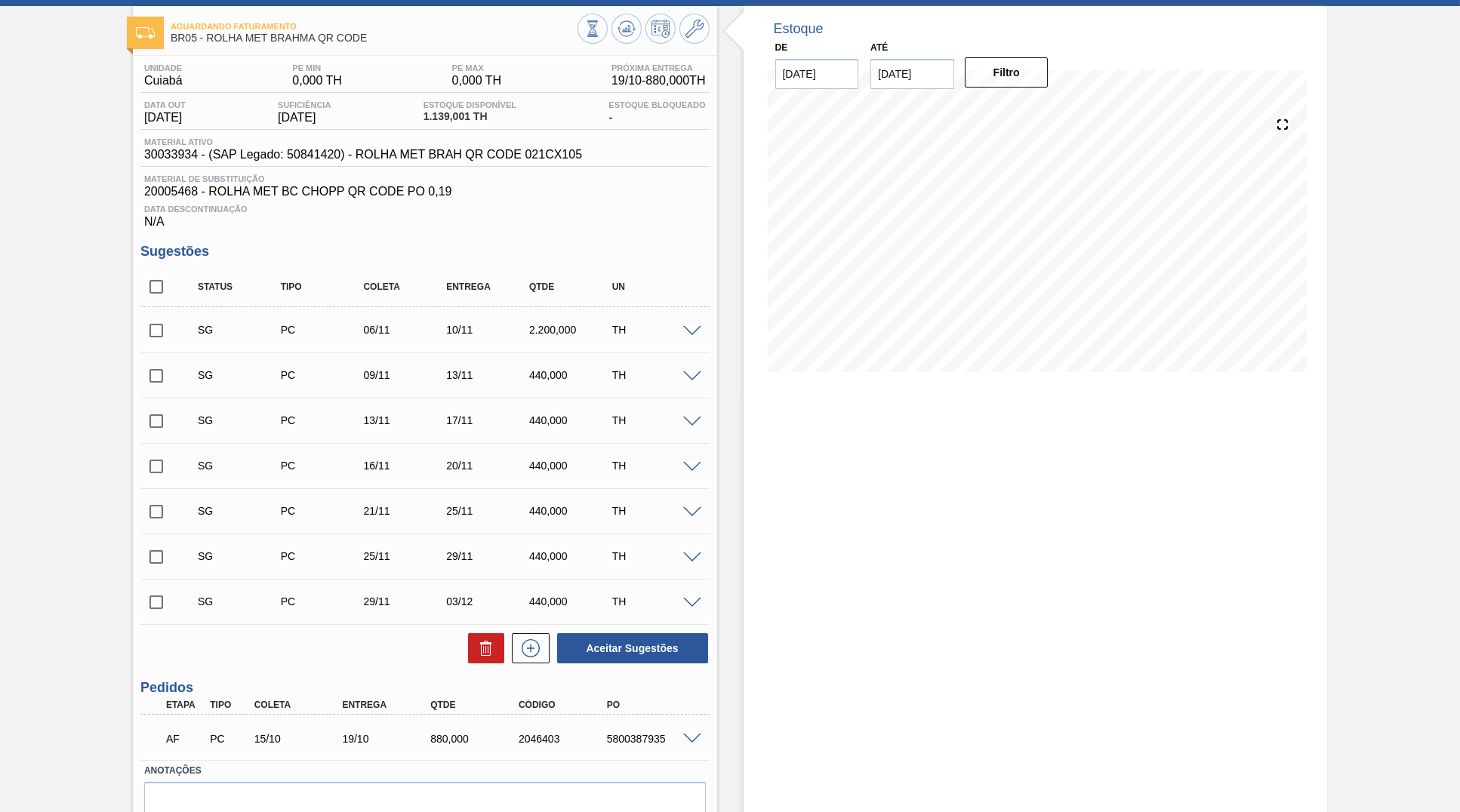
click at [454, 738] on div "880,000" at bounding box center [476, 739] width 99 height 12
click at [451, 739] on div "880,000" at bounding box center [476, 739] width 99 height 12
drag, startPoint x: 411, startPoint y: 740, endPoint x: 493, endPoint y: 744, distance: 82.1
click at [437, 744] on div "19/10" at bounding box center [387, 739] width 99 height 12
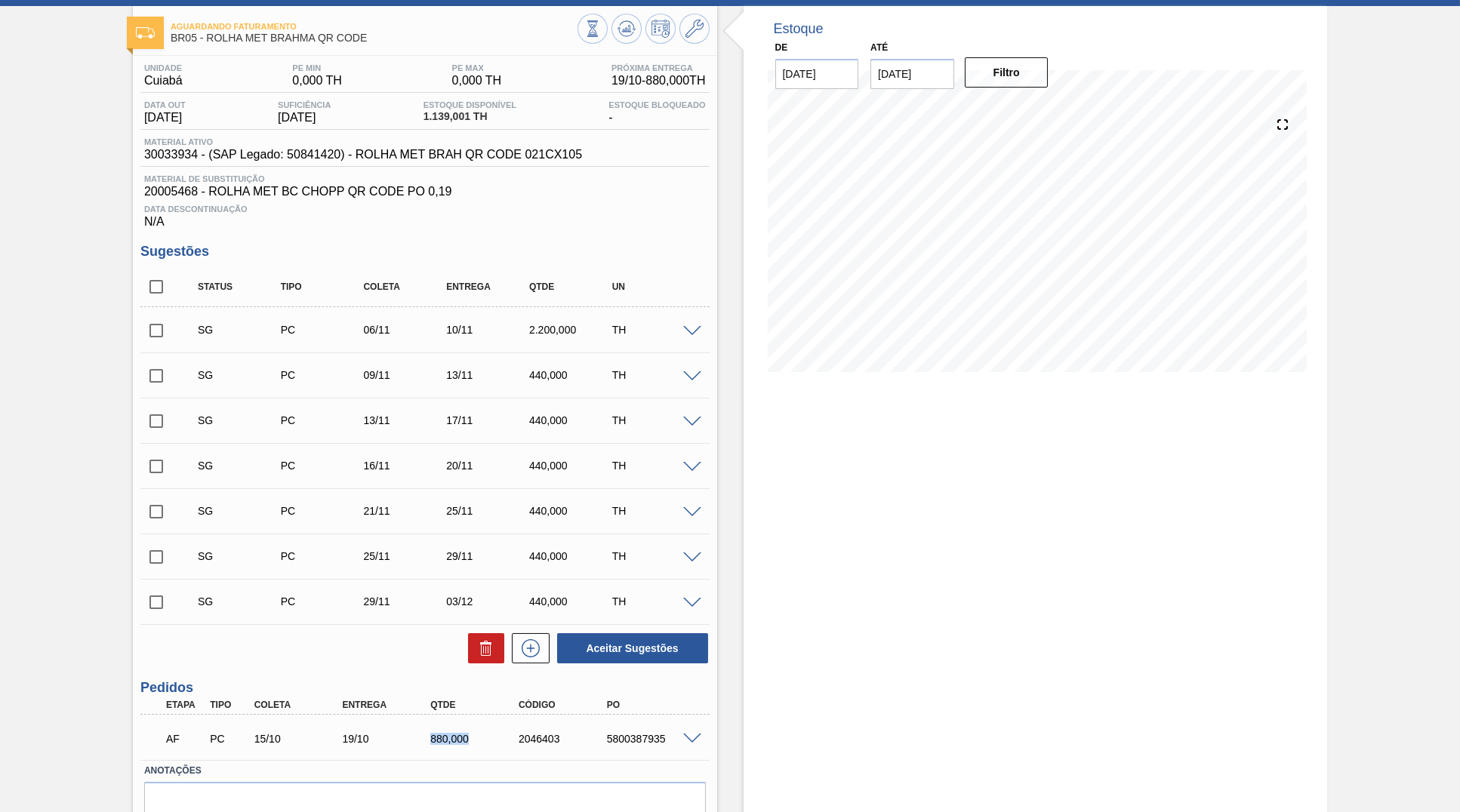
copy div "880,000"
click at [644, 745] on div "5800387935" at bounding box center [653, 739] width 99 height 12
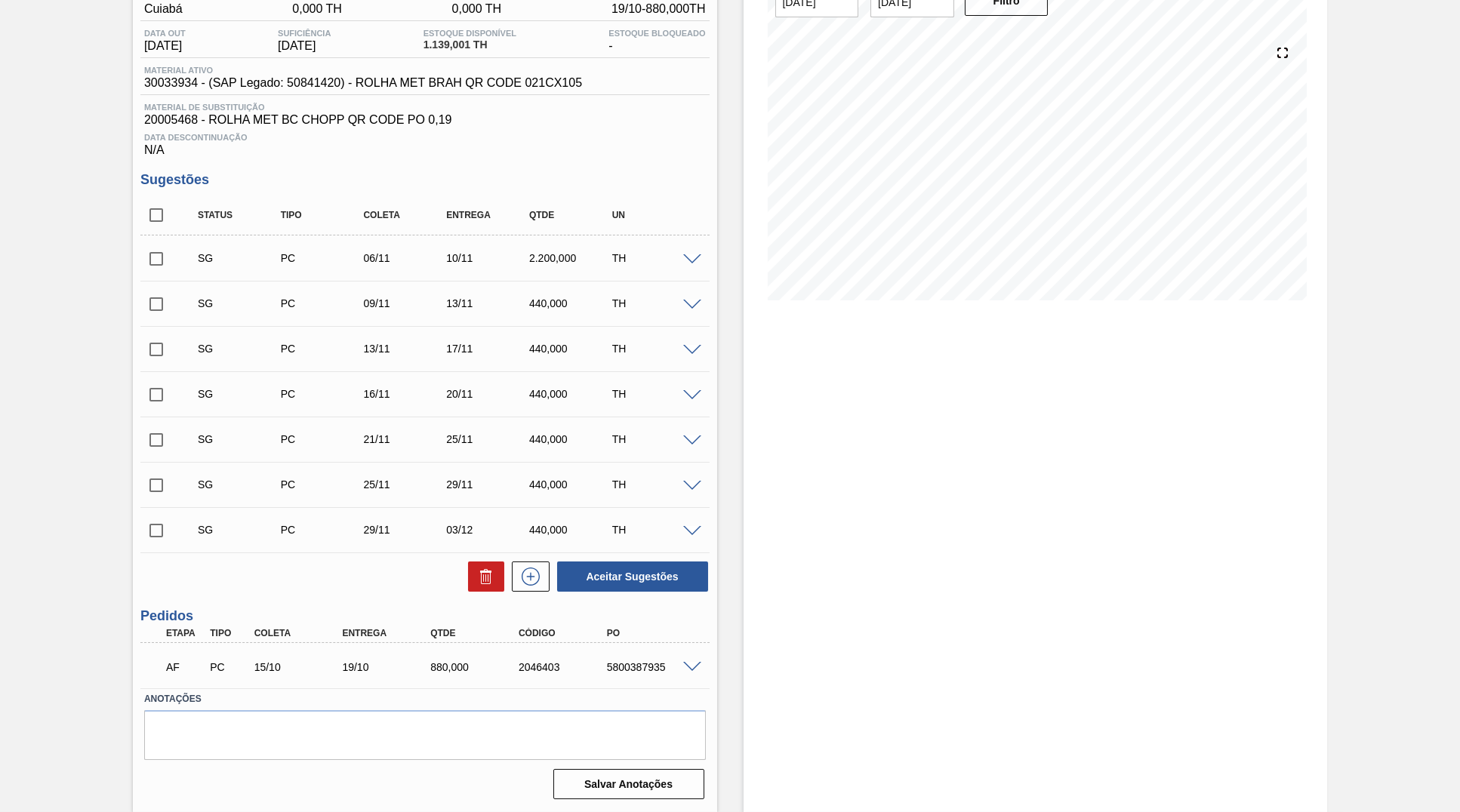
scroll to position [0, 0]
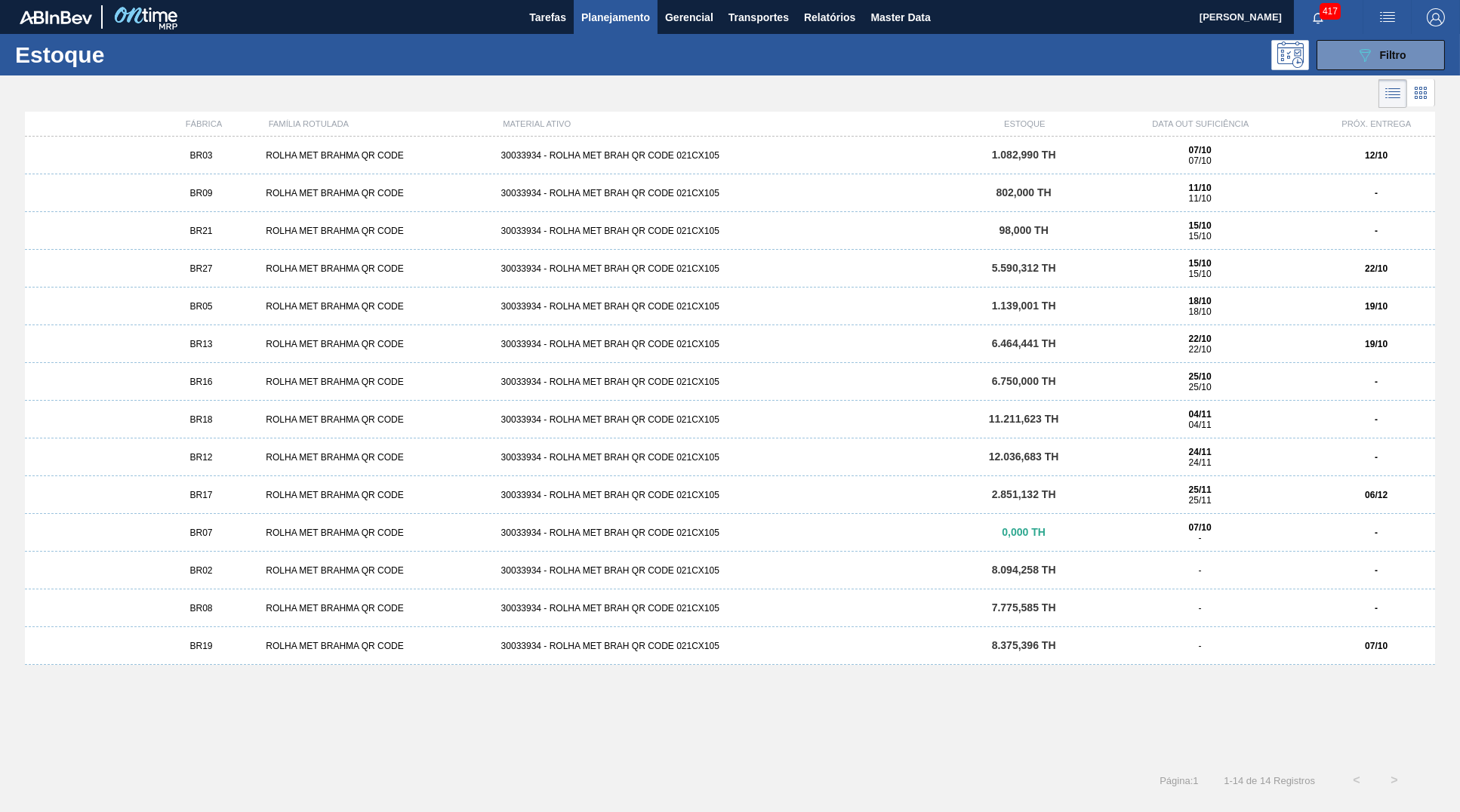
click at [1382, 335] on div "BR13 ROLHA MET BRAHMA QR CODE 30033934 - ROLHA MET BRAH QR CODE 021CX105 6.464,…" at bounding box center [729, 344] width 1409 height 38
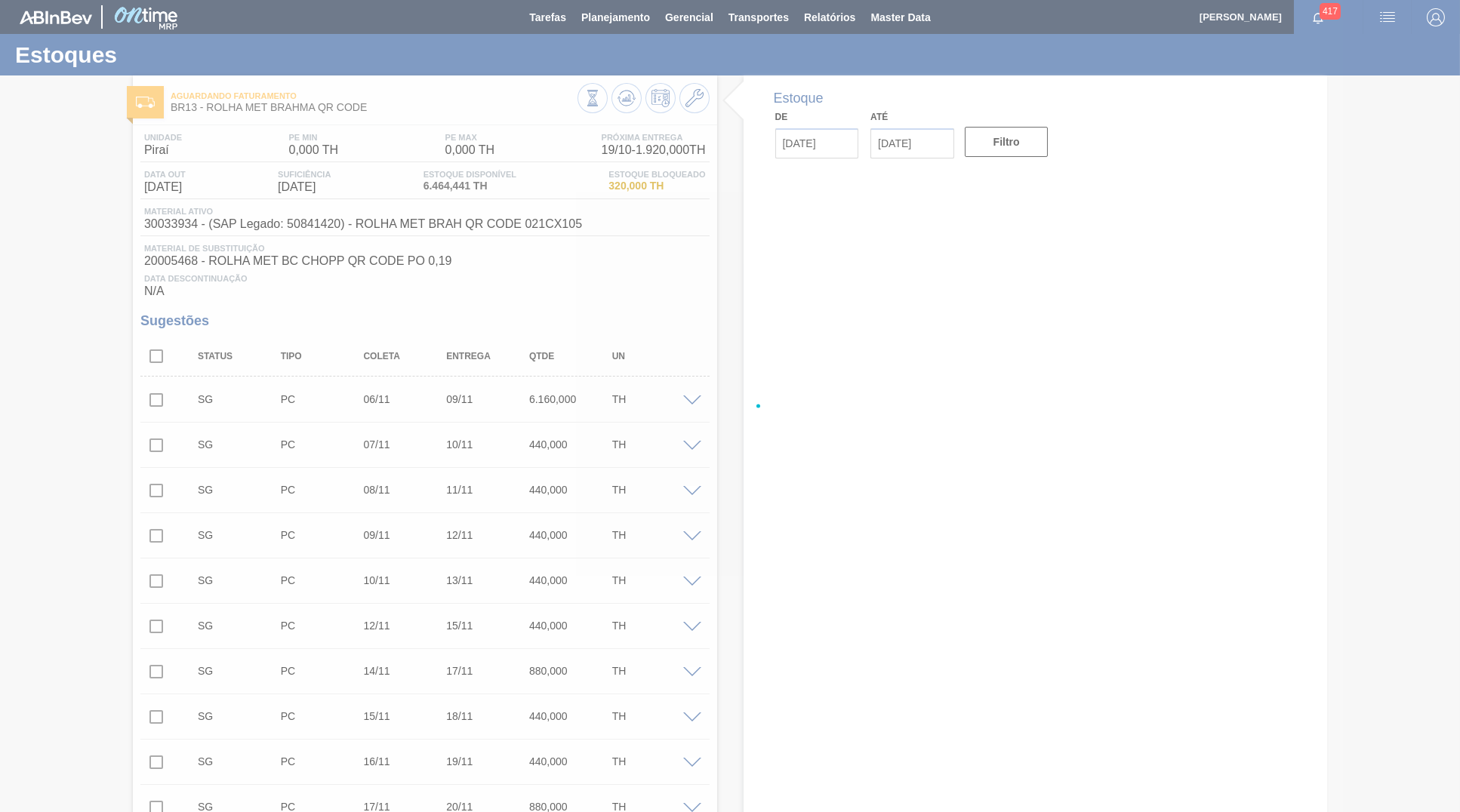
type input "[DATE]"
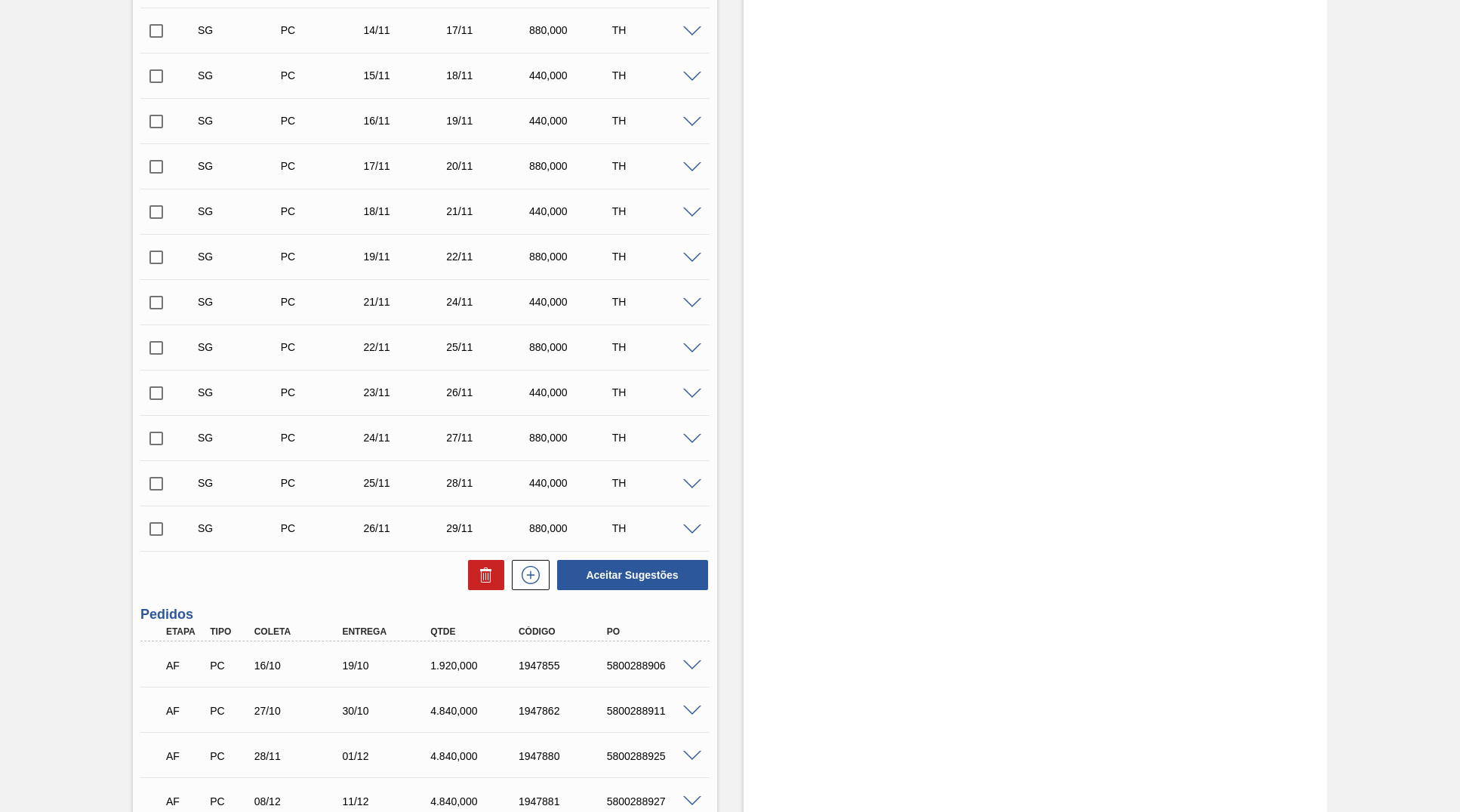
scroll to position [778, 0]
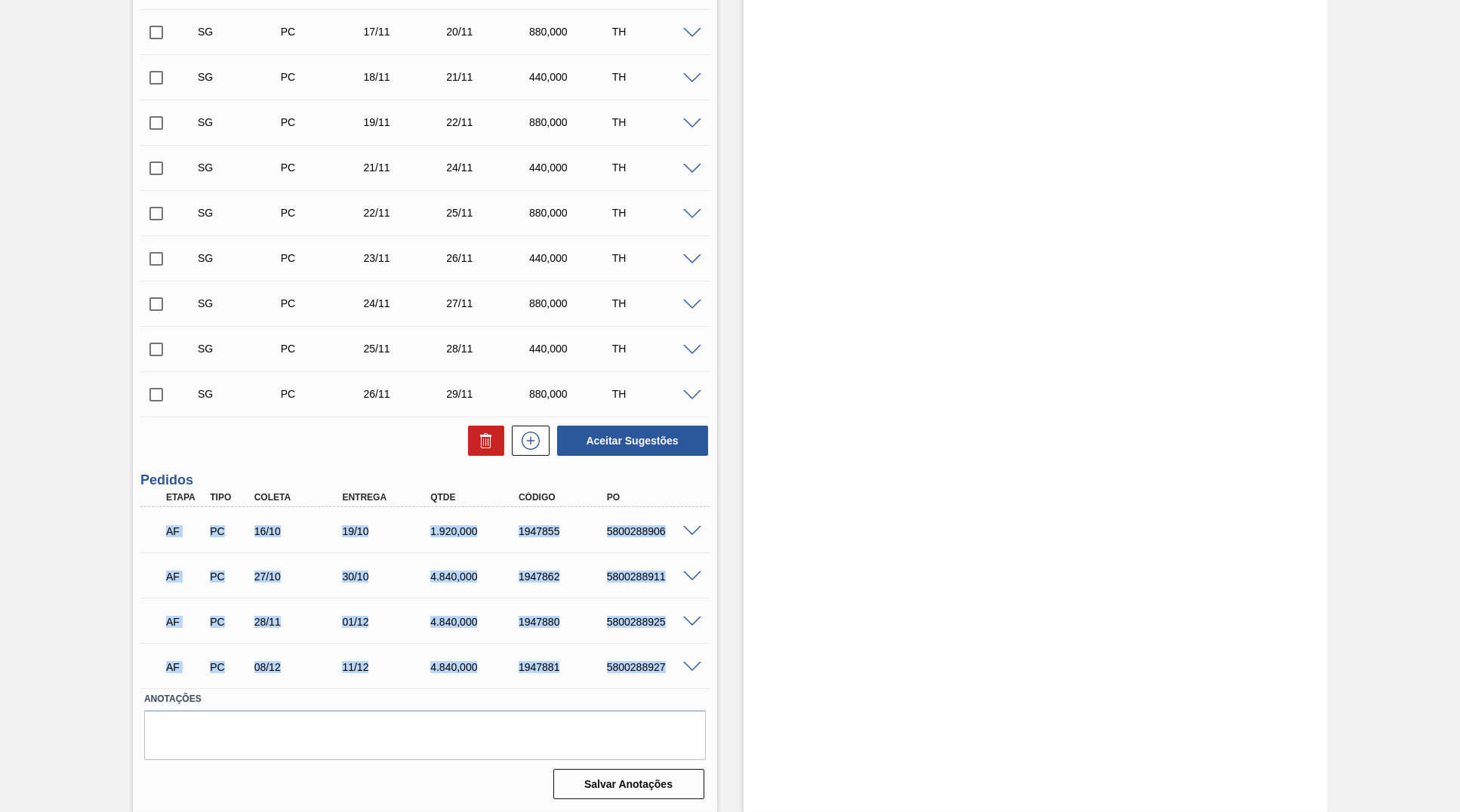
drag, startPoint x: 161, startPoint y: 528, endPoint x: 664, endPoint y: 663, distance: 520.8
click at [664, 663] on div "AF PC 16/10 19/10 1.920,000 1947855 5800288906 Material 30033934 - ROLHA MET BR…" at bounding box center [425, 597] width 570 height 181
copy div "AF PC 16/10 19/10 1.920,000 1947855 5800288906 Material 30033934 - ROLHA MET BR…"
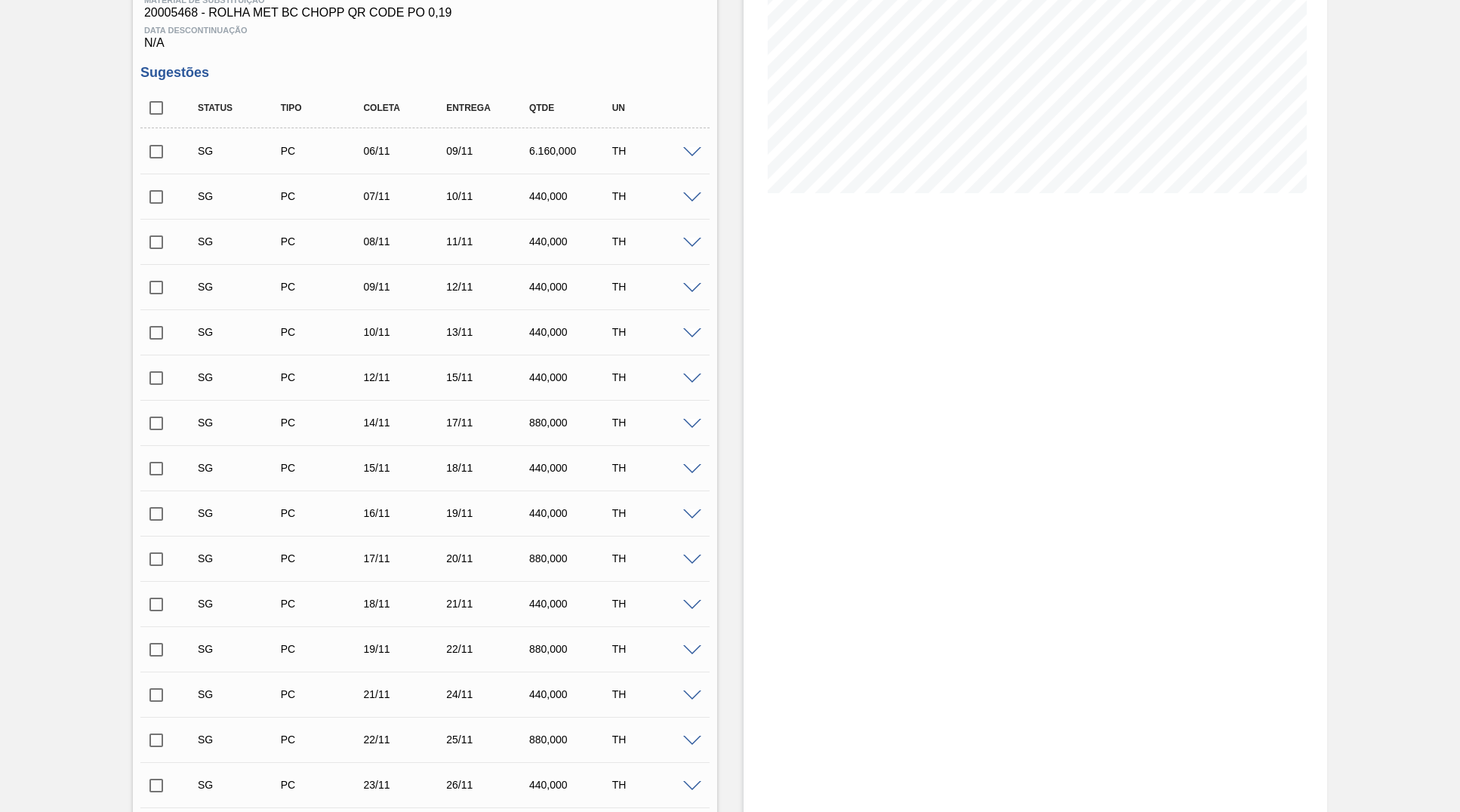
scroll to position [0, 0]
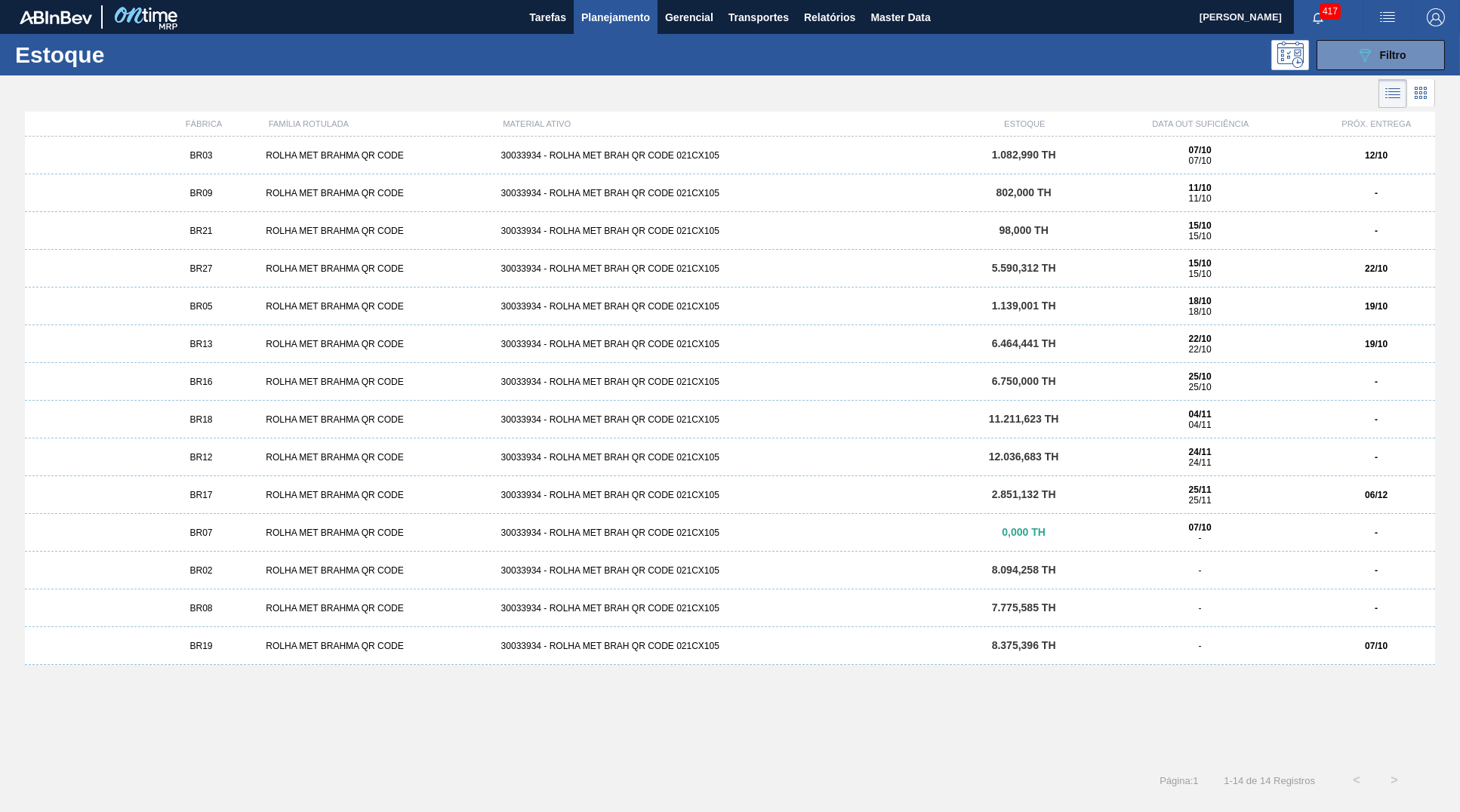
click at [1374, 494] on strong "06/12" at bounding box center [1376, 495] width 23 height 11
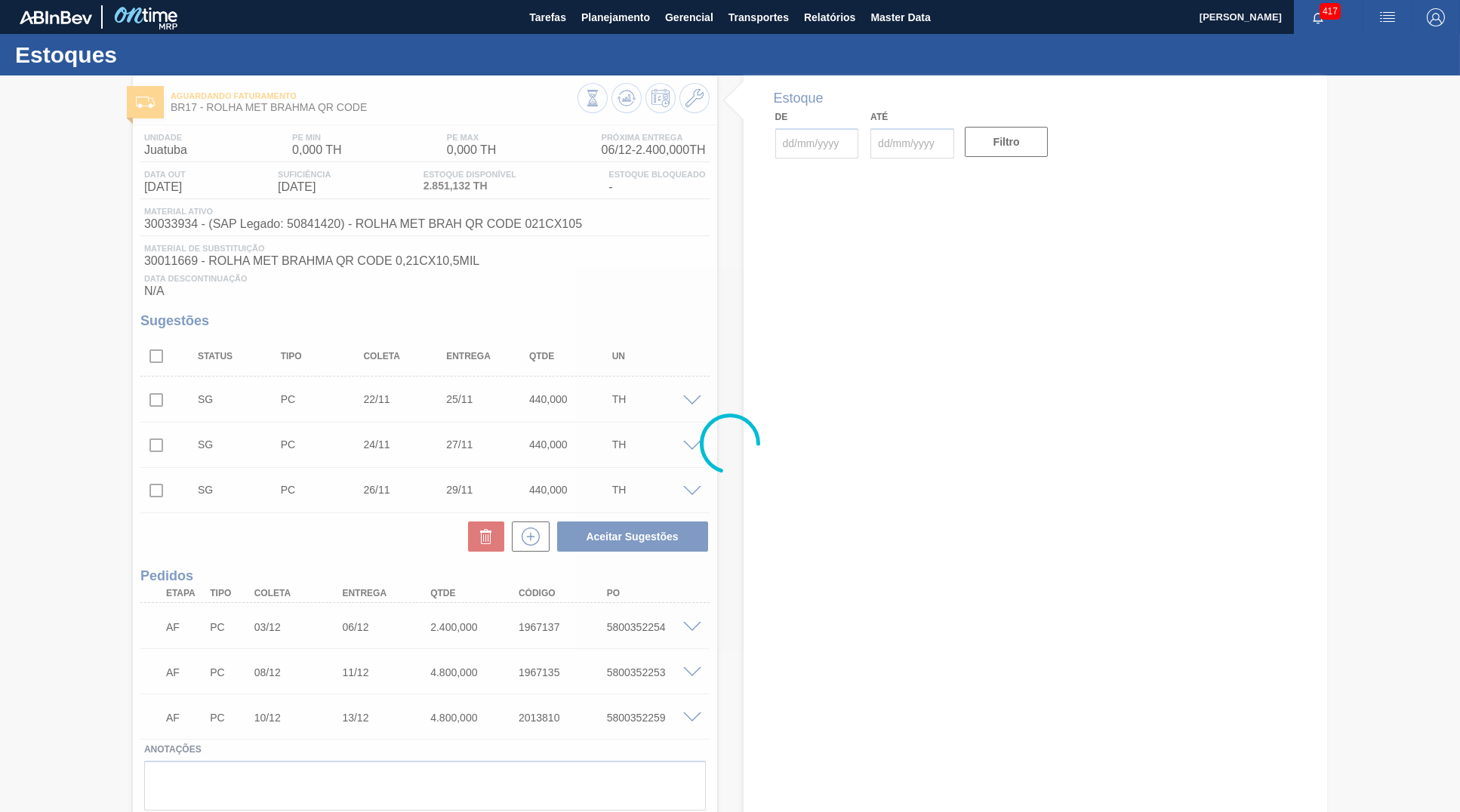
type input "[DATE]"
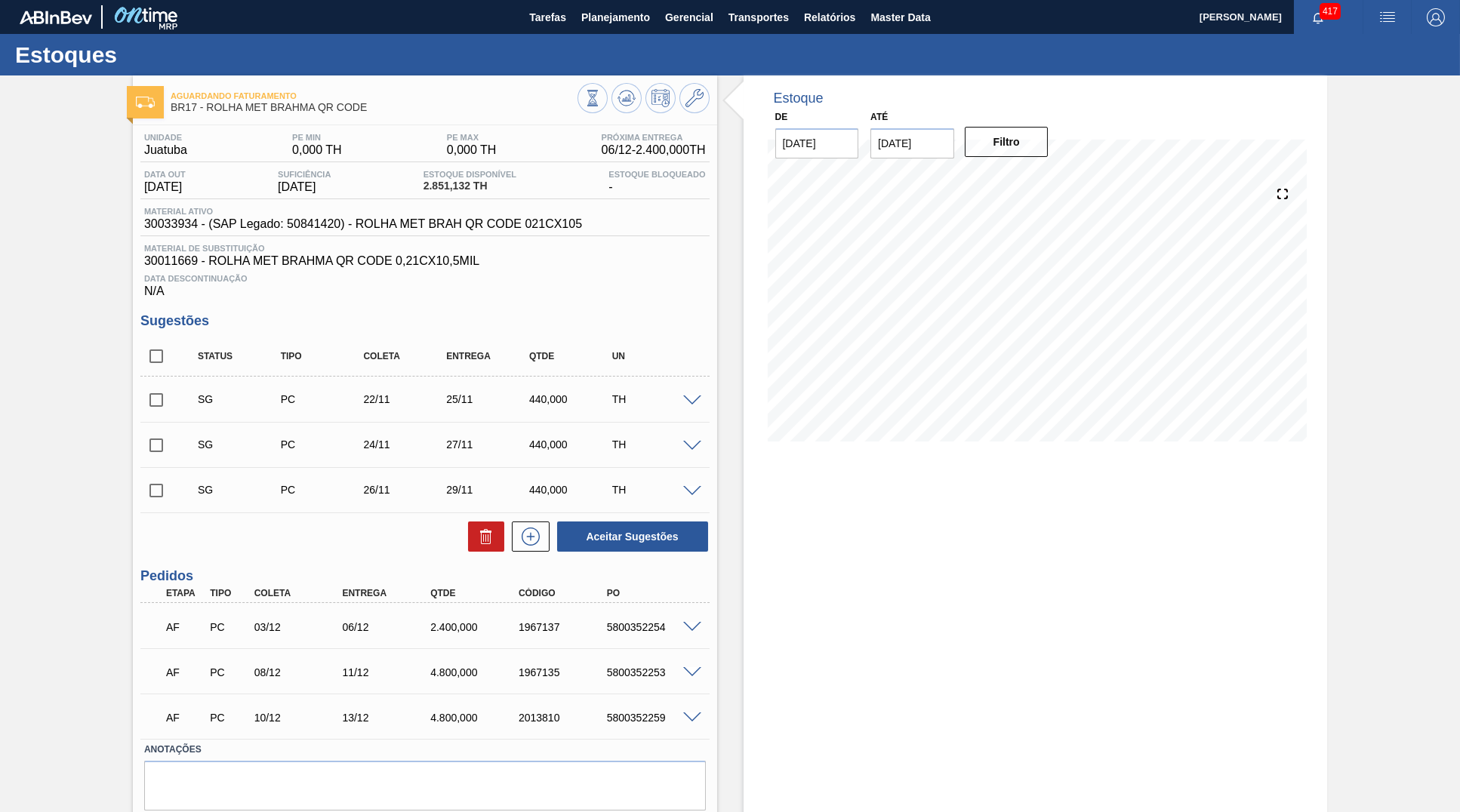
scroll to position [54, 0]
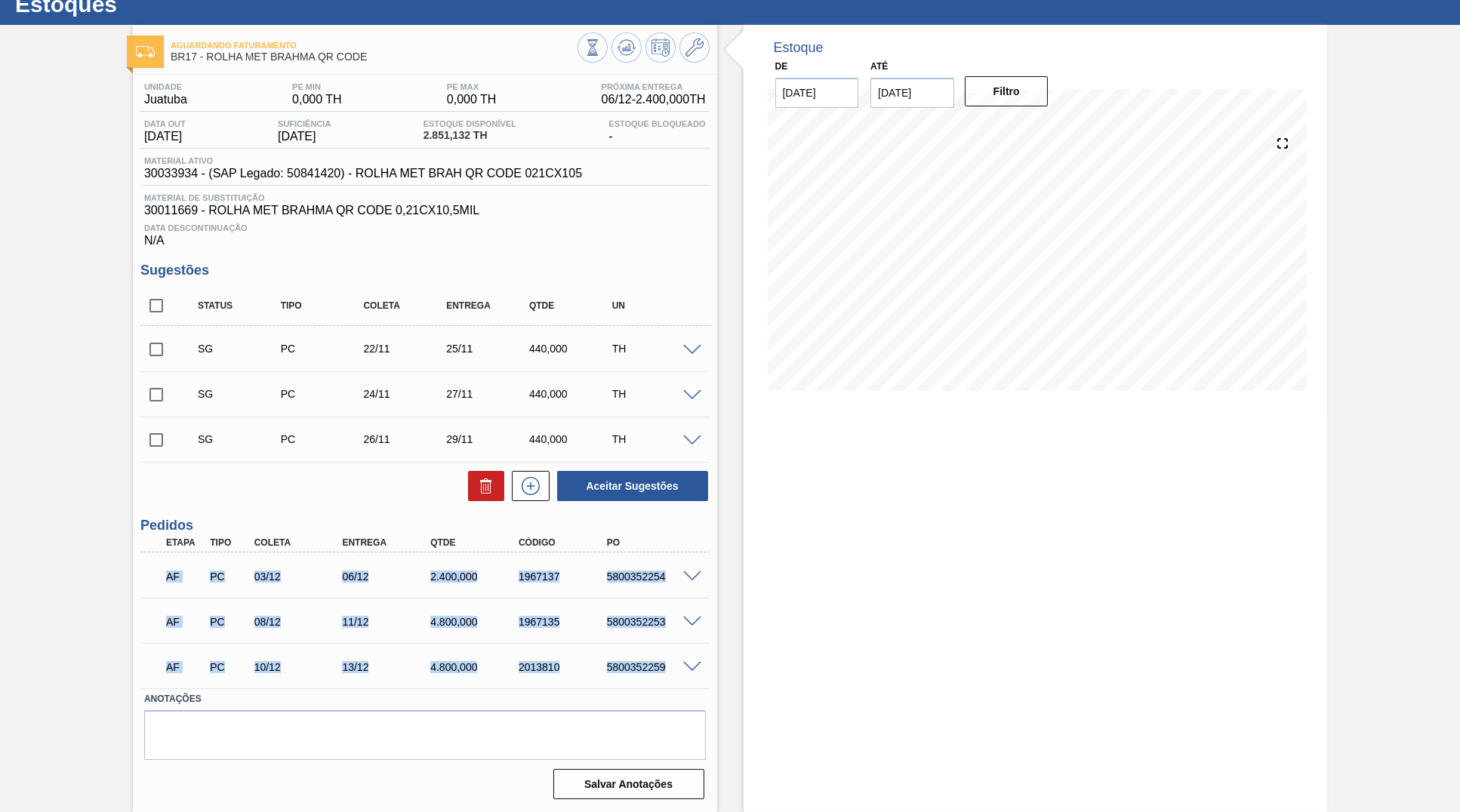
drag, startPoint x: 145, startPoint y: 572, endPoint x: 694, endPoint y: 677, distance: 559.0
click at [694, 677] on div "AF PC 03/12 06/12 2.400,000 1967137 5800352254 Material 30033934 - ROLHA MET BR…" at bounding box center [425, 620] width 570 height 136
copy div "AF PC 03/12 06/12 2.400,000 1967137 5800352254 Material 30033934 - ROLHA MET BR…"
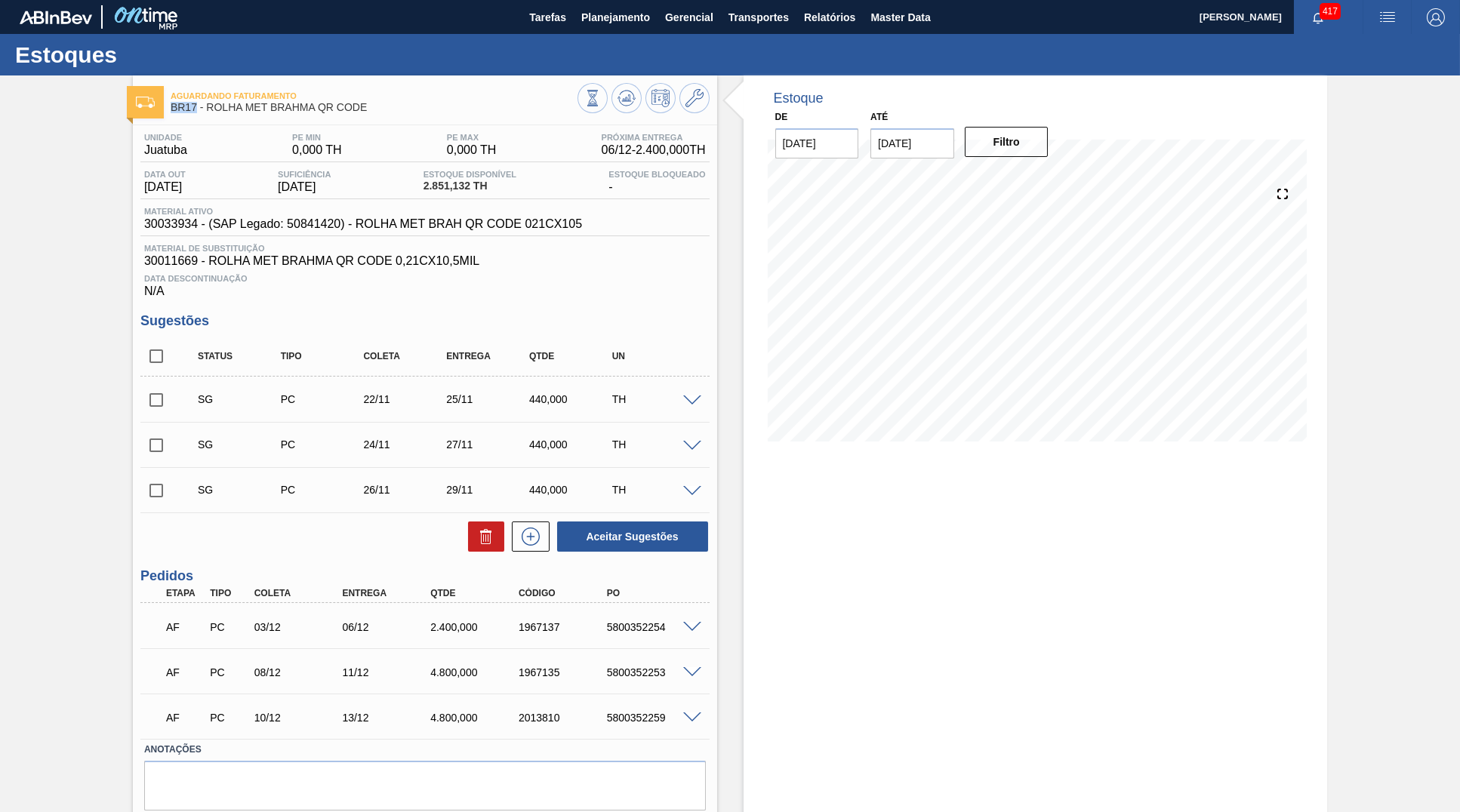
drag, startPoint x: 195, startPoint y: 106, endPoint x: 170, endPoint y: 116, distance: 26.9
click at [170, 113] on span "BR17 - ROLHA MET BRAHMA QR CODE" at bounding box center [373, 107] width 407 height 11
copy span "BR17"
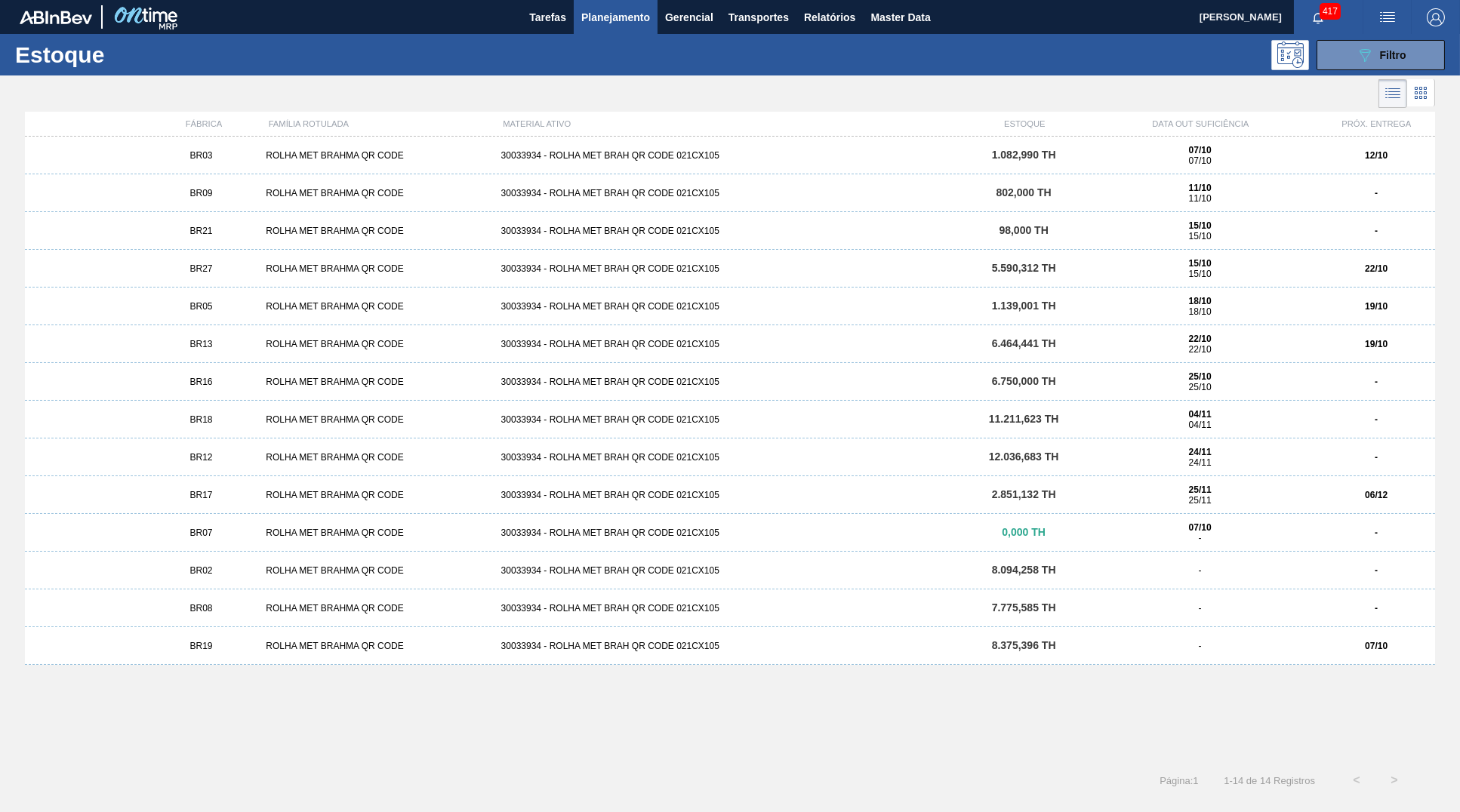
click at [1293, 507] on div "BR17 ROLHA MET BRAHMA QR CODE 30033934 - ROLHA MET BRAH QR CODE 021CX105 2.851,…" at bounding box center [729, 495] width 1409 height 38
click at [328, 662] on div "BR19 ROLHA MET BRAHMA QR CODE 30033934 - ROLHA MET BRAH QR CODE 021CX105 8.375,…" at bounding box center [729, 646] width 1409 height 38
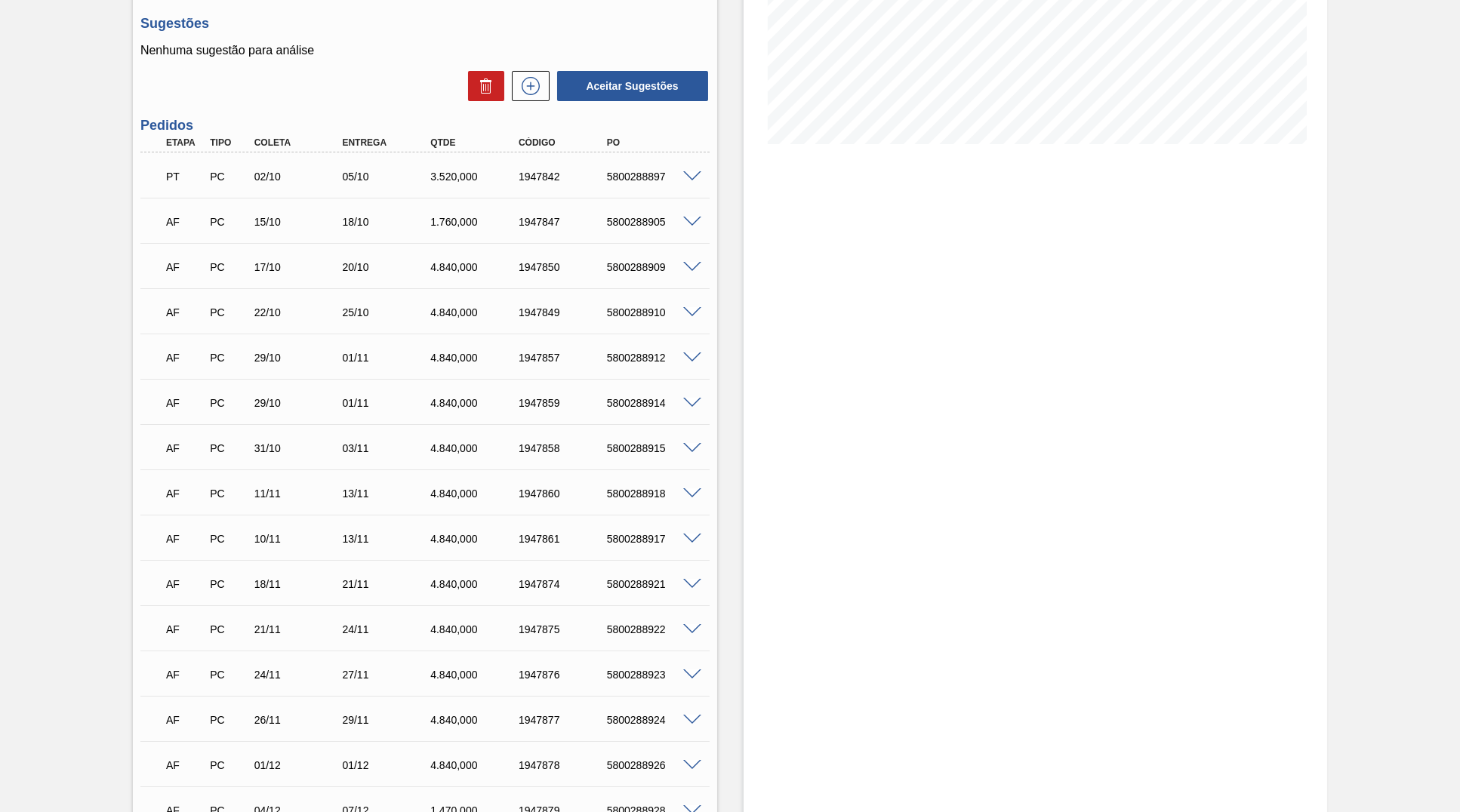
scroll to position [217, 0]
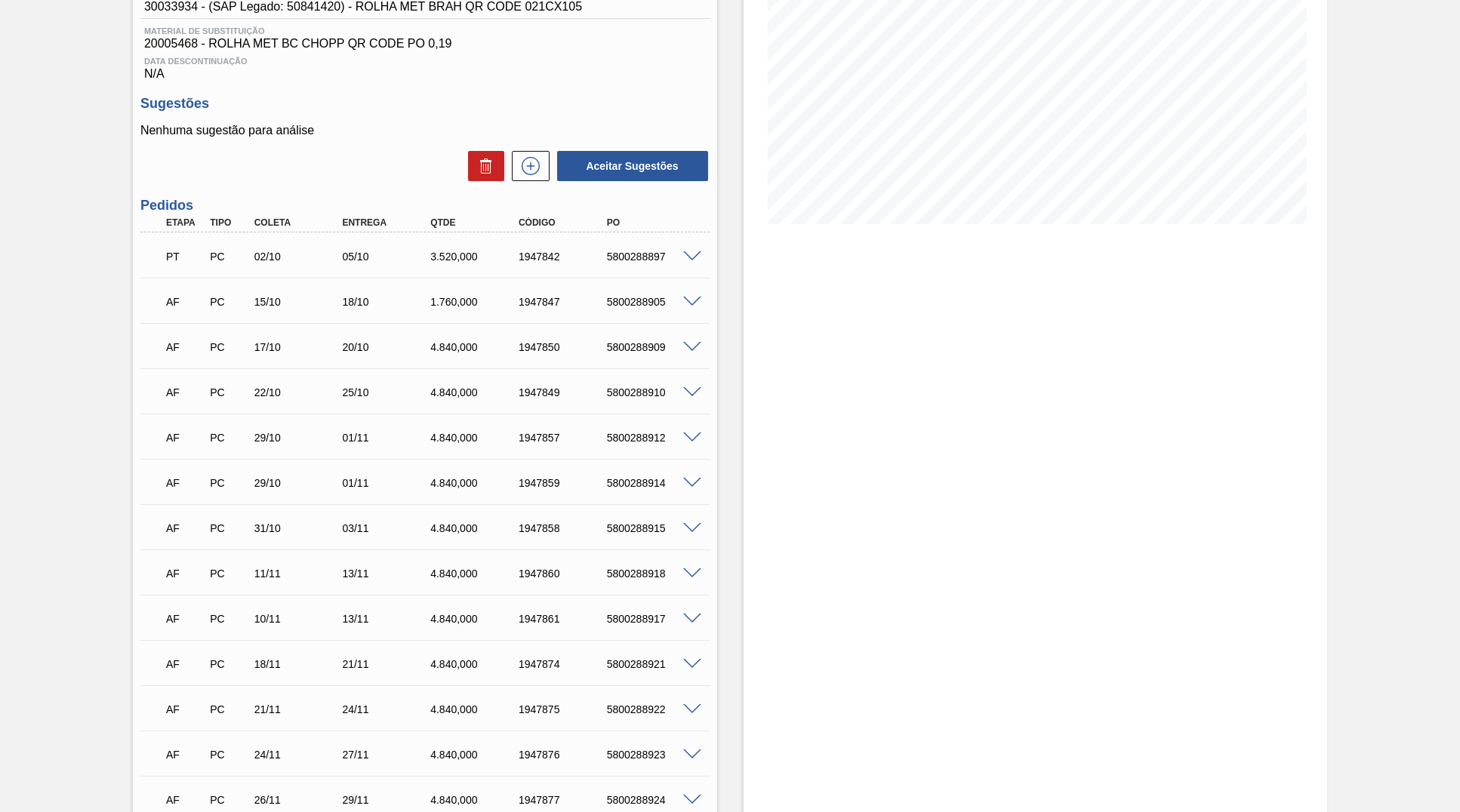
click at [149, 255] on span at bounding box center [152, 254] width 22 height 30
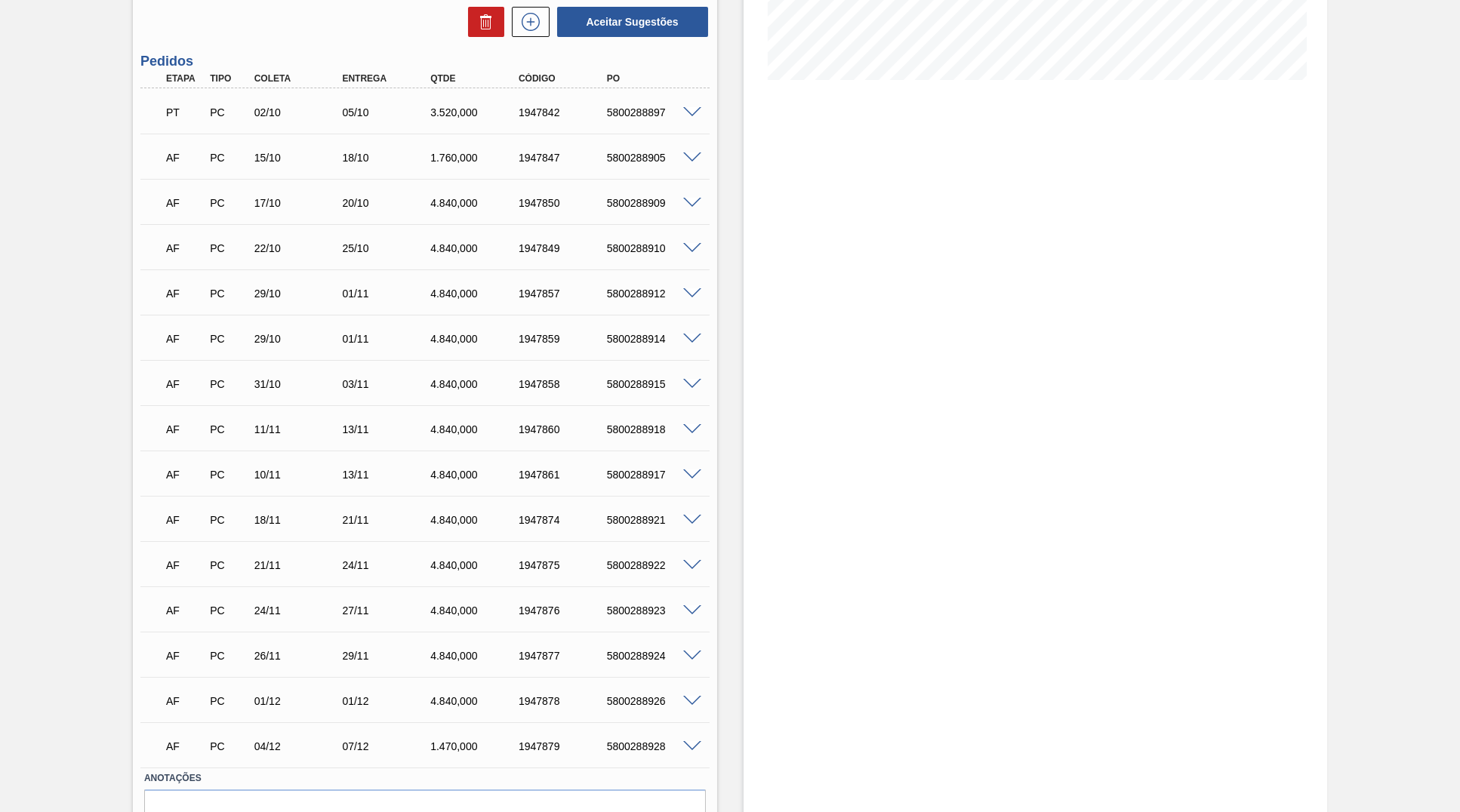
scroll to position [369, 0]
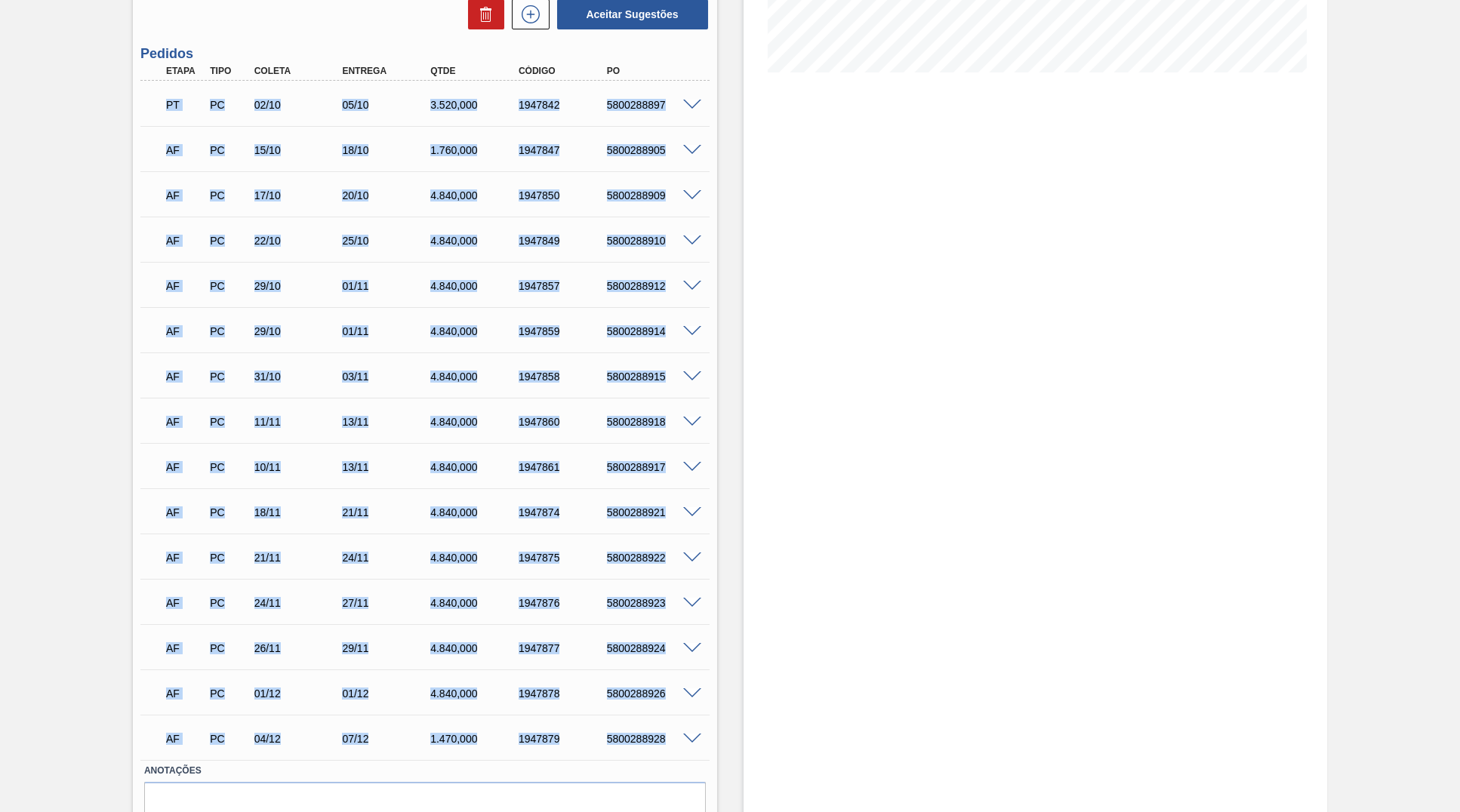
drag, startPoint x: 154, startPoint y: 106, endPoint x: 671, endPoint y: 735, distance: 814.2
click at [671, 735] on div "PT PC 02/10 05/10 3.520,000 1947842 5800288897 Material 30033934 - ROLHA MET BR…" at bounding box center [425, 421] width 570 height 679
copy div "PT PC 02/10 05/10 3.520,000 1947842 5800288897 Material 30033934 - ROLHA MET BR…"
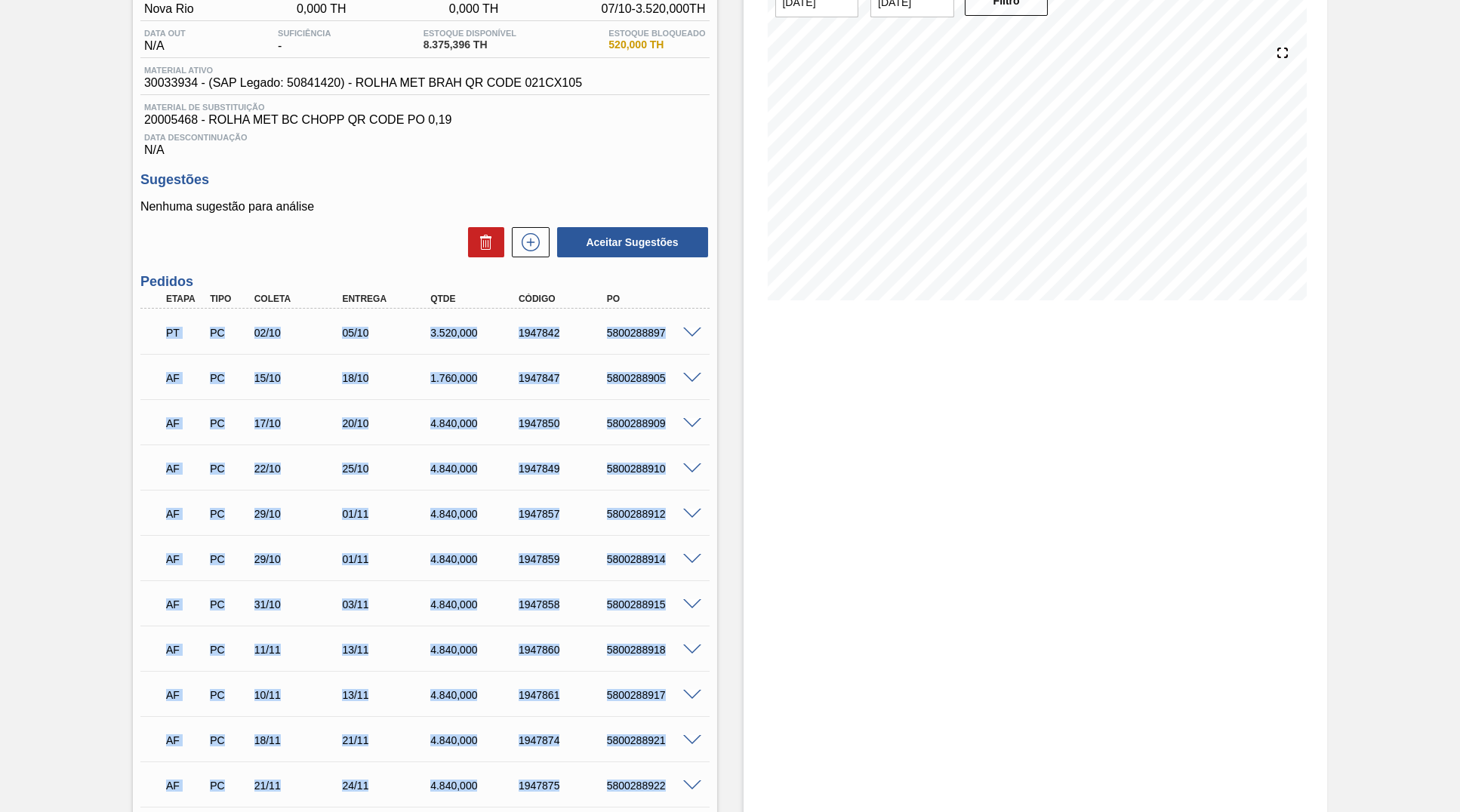
scroll to position [0, 0]
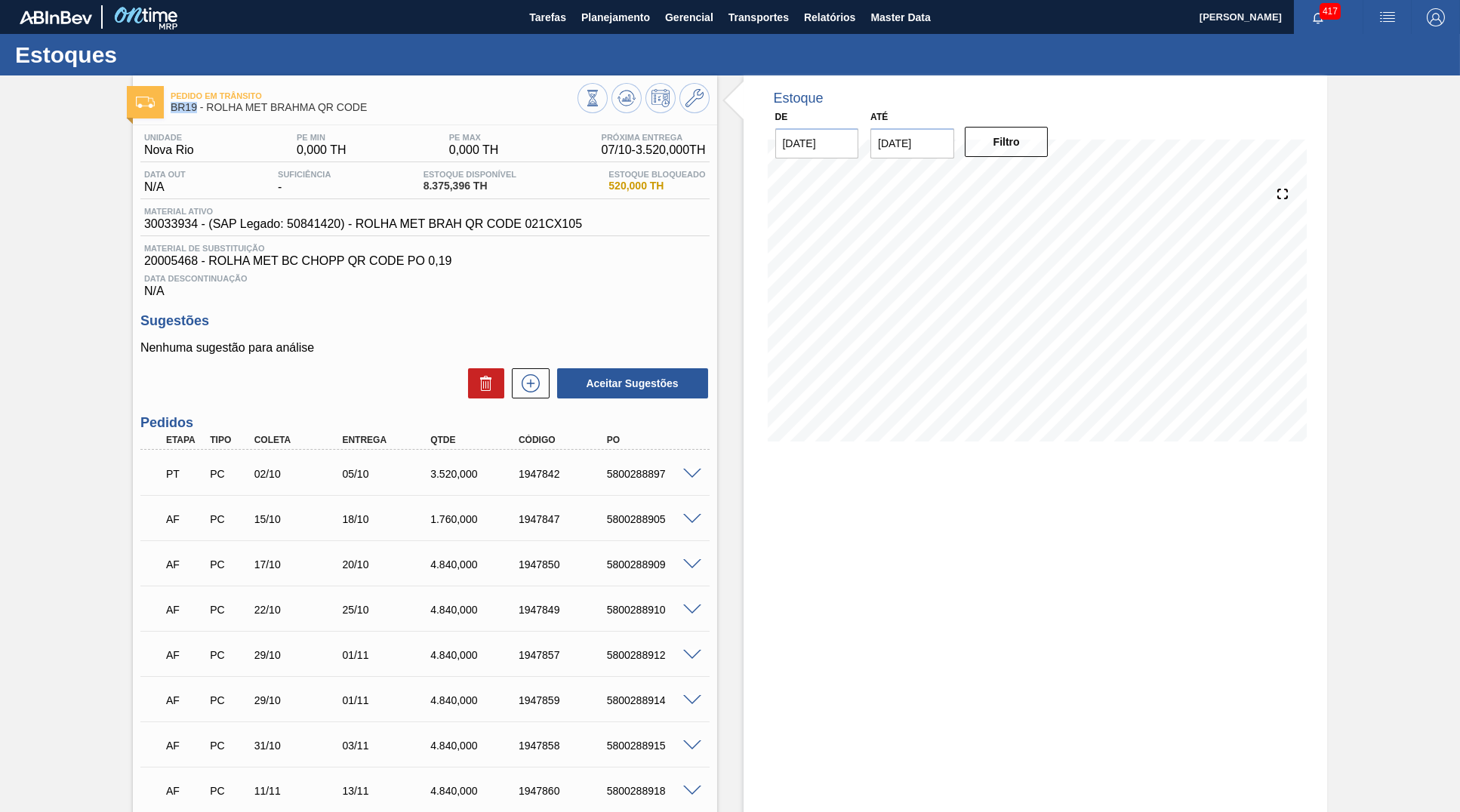
drag, startPoint x: 197, startPoint y: 113, endPoint x: 168, endPoint y: 116, distance: 29.2
click at [170, 113] on span "BR19 - ROLHA MET BRAHMA QR CODE" at bounding box center [373, 107] width 407 height 11
copy span "BR19"
drag, startPoint x: 501, startPoint y: 188, endPoint x: 405, endPoint y: 176, distance: 96.7
click at [423, 180] on span "8.375,396 TH" at bounding box center [469, 185] width 93 height 11
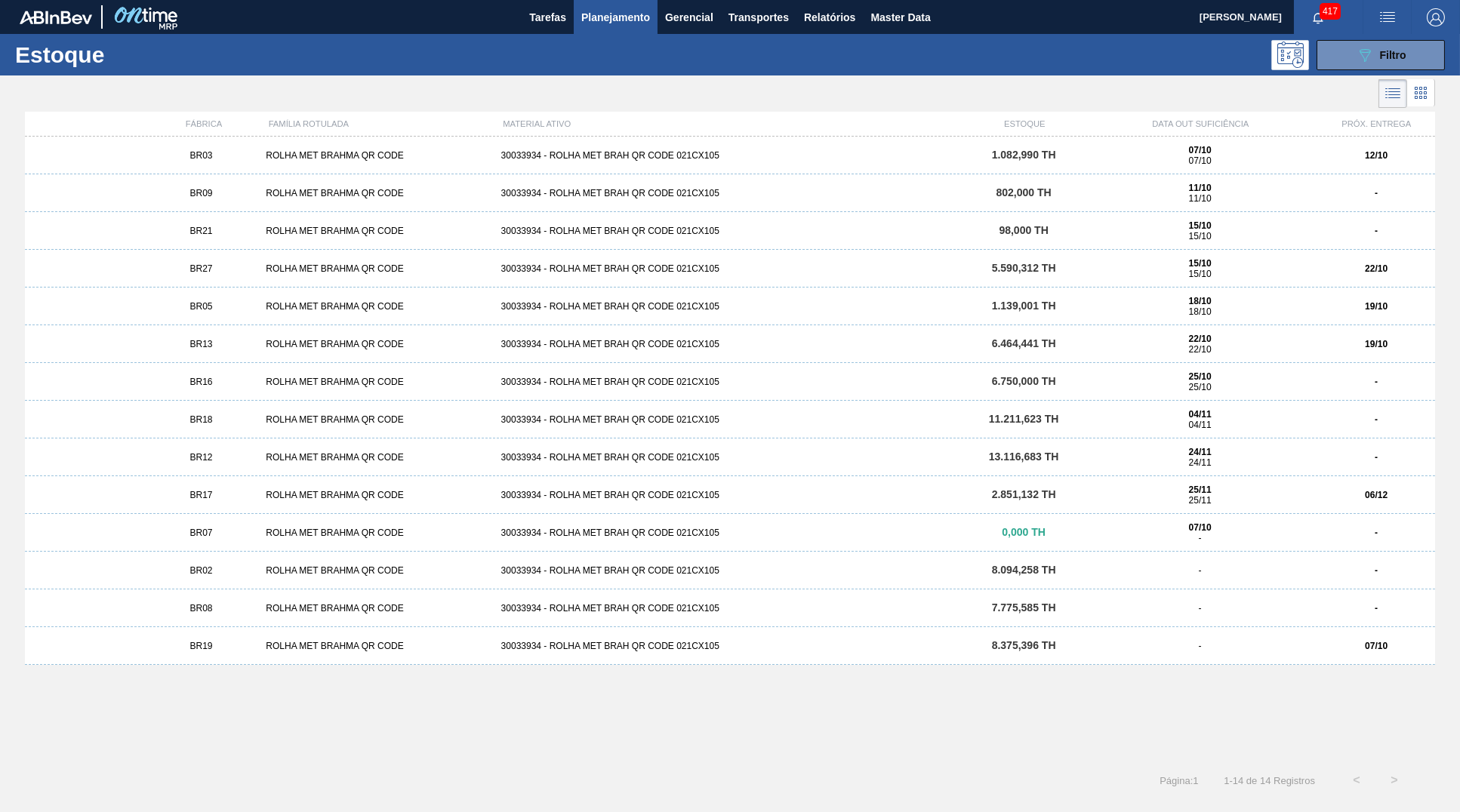
click at [1258, 271] on div "15/10 15/10" at bounding box center [1199, 268] width 223 height 21
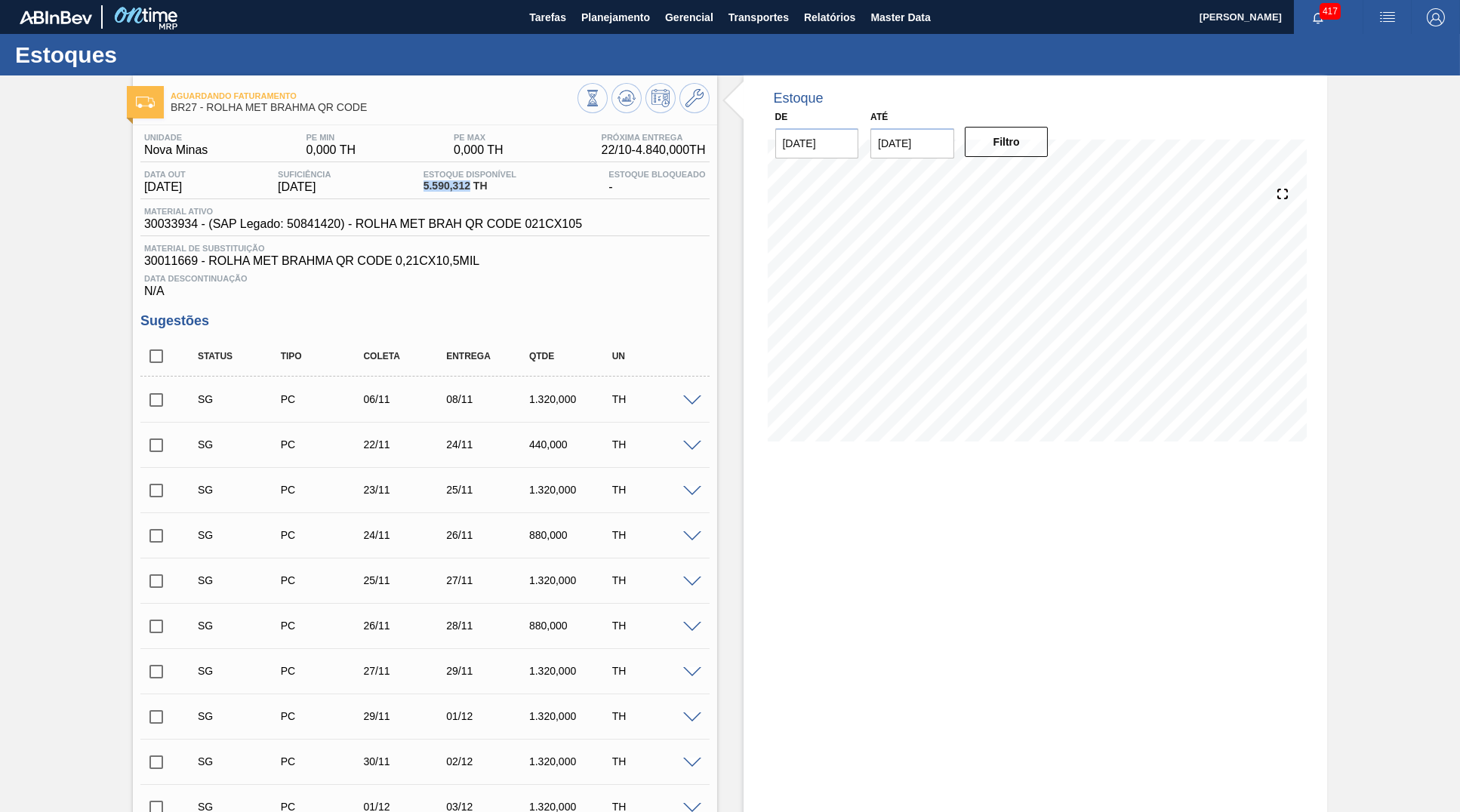
drag, startPoint x: 477, startPoint y: 190, endPoint x: 403, endPoint y: 185, distance: 74.2
click at [423, 185] on span "5.590,312 TH" at bounding box center [469, 185] width 93 height 11
copy span "5.590,312"
click at [504, 189] on span "5.590,312 TH" at bounding box center [469, 185] width 93 height 11
drag, startPoint x: 477, startPoint y: 186, endPoint x: 420, endPoint y: 186, distance: 57.0
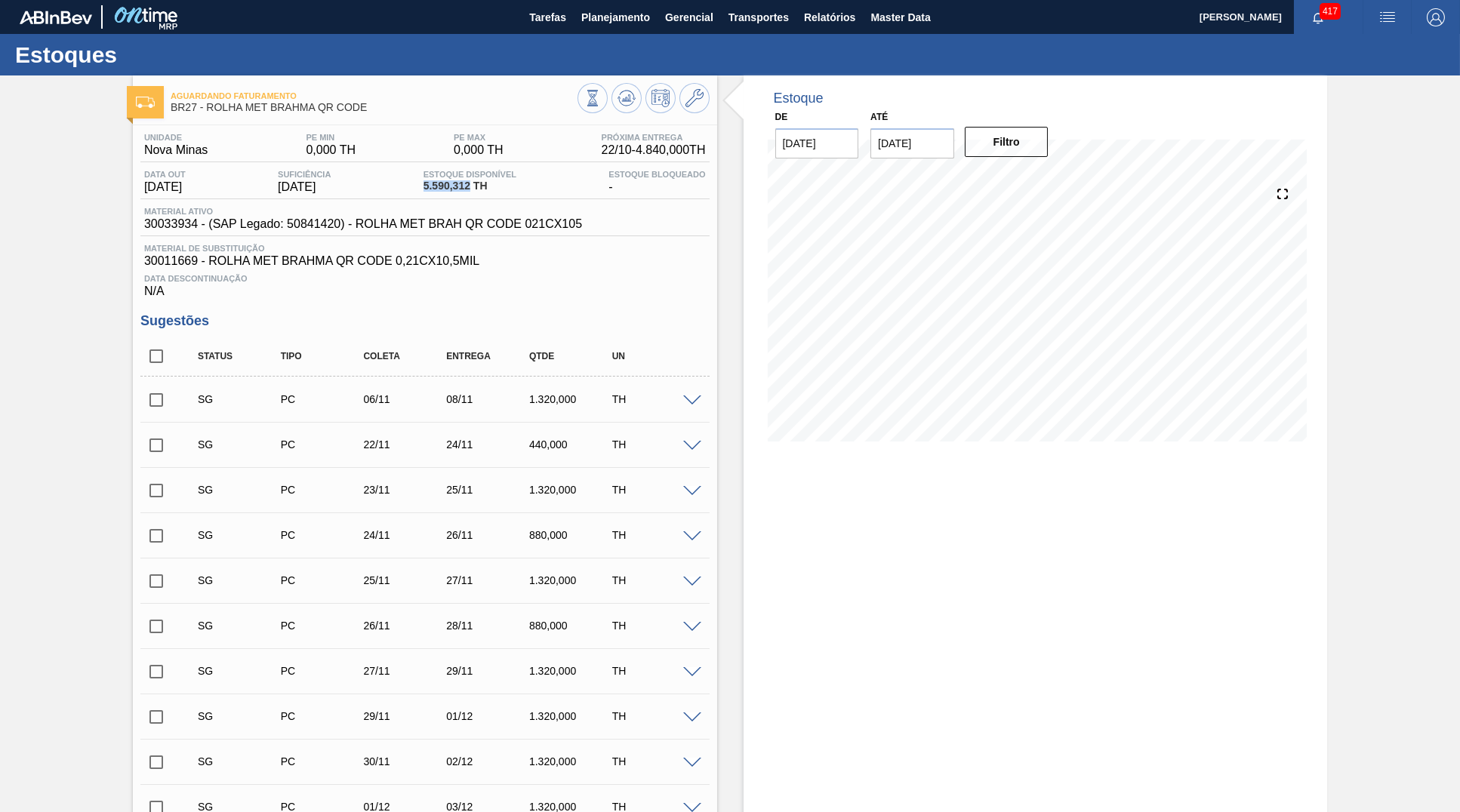
click at [423, 186] on span "5.590,312 TH" at bounding box center [469, 185] width 93 height 11
copy span "5.590,312"
click at [1383, 545] on div "Aguardando Faturamento BR27 - ROLHA MET BRAHMA QR CODE Unidade Nova Minas PE MI…" at bounding box center [730, 785] width 1460 height 1421
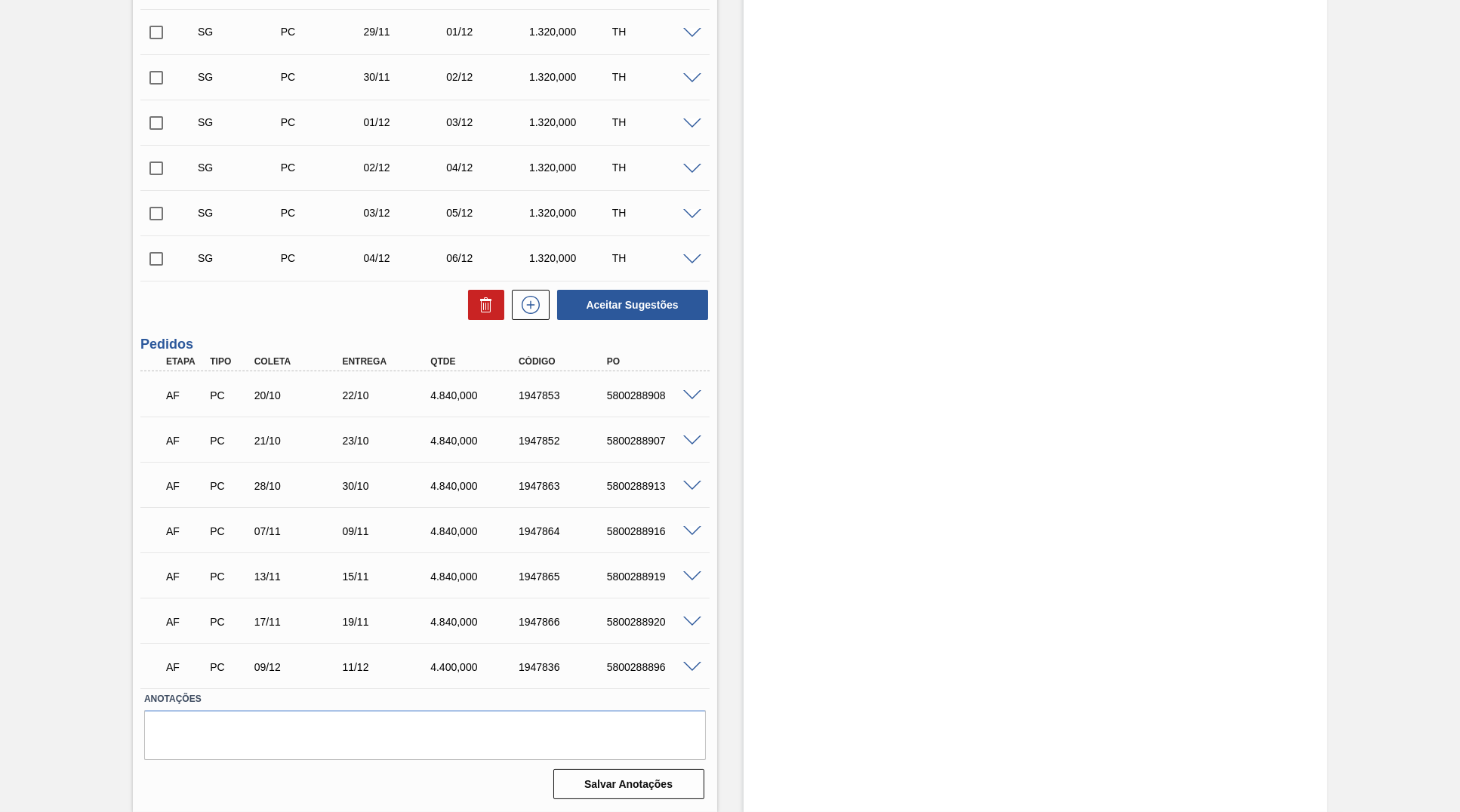
scroll to position [157, 0]
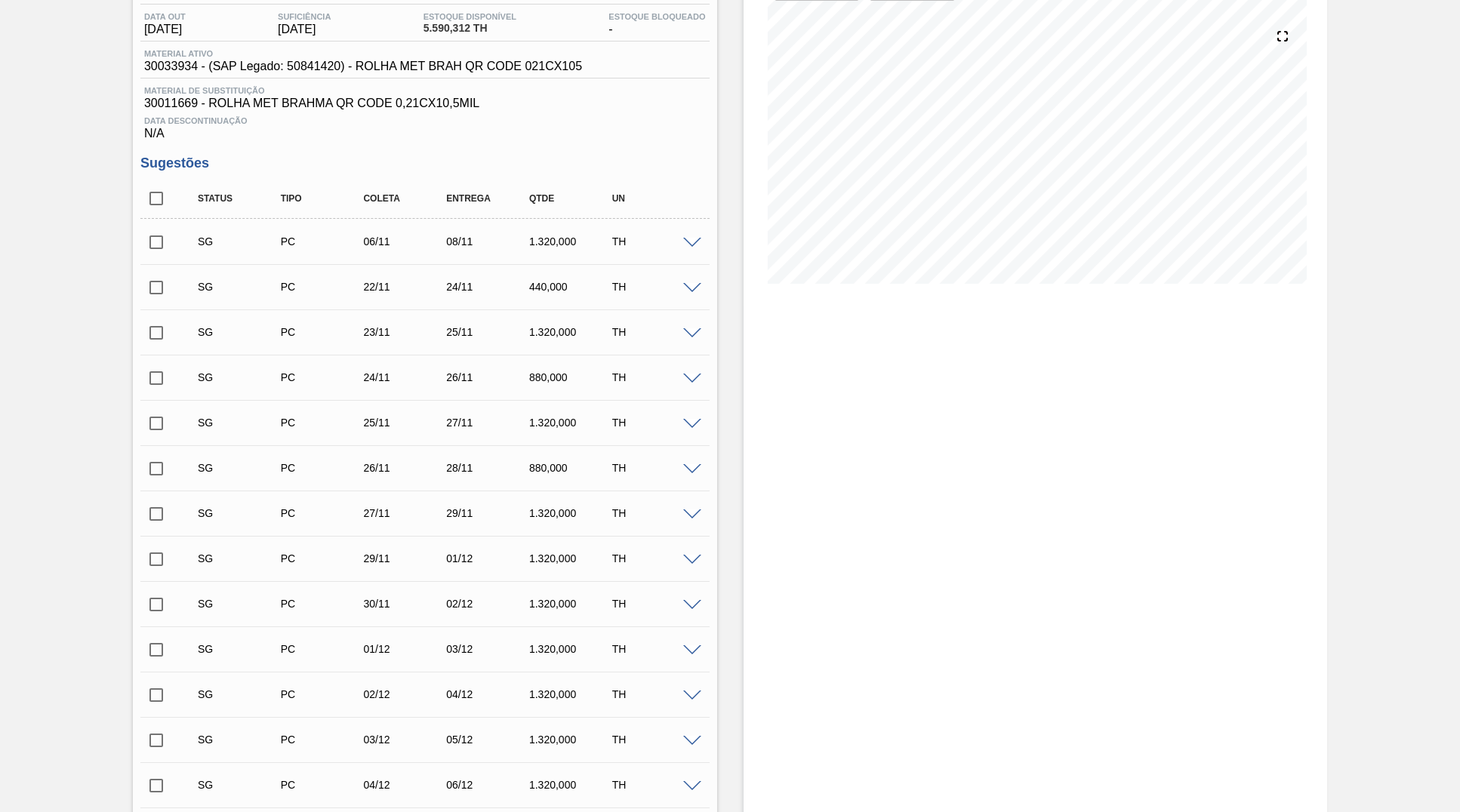
click at [156, 205] on input "checkbox" at bounding box center [156, 198] width 32 height 32
checkbox input "true"
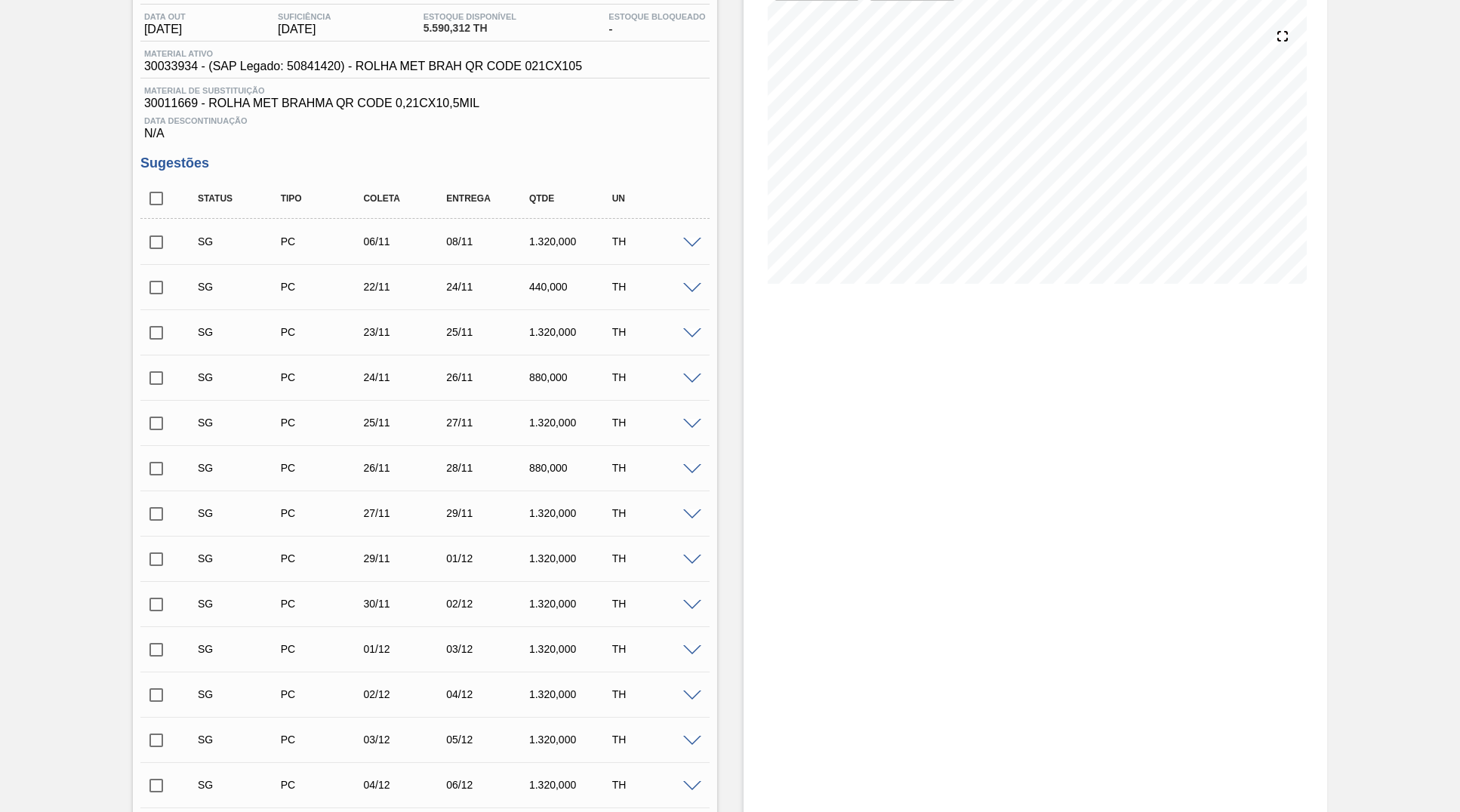
checkbox input "true"
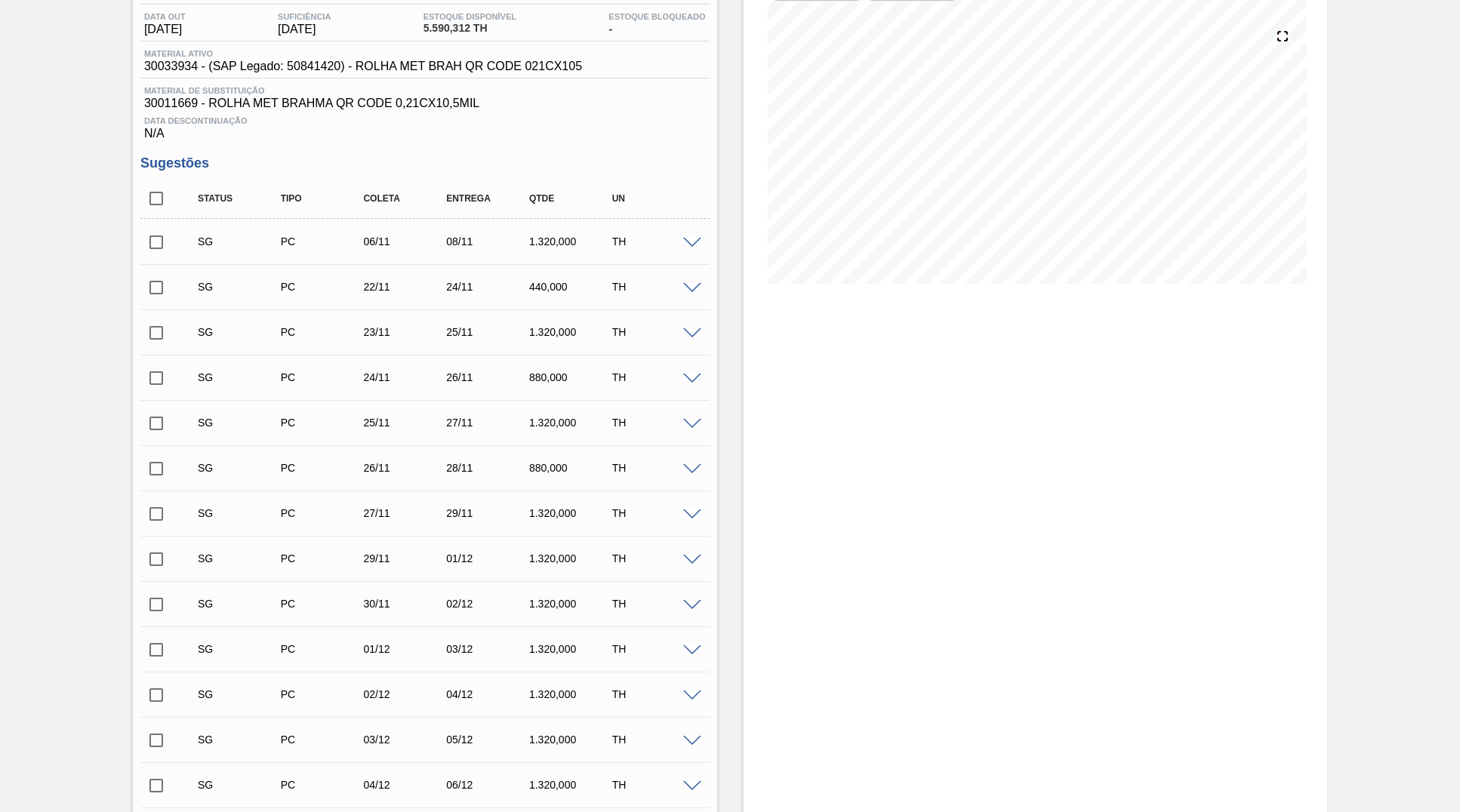
checkbox input "true"
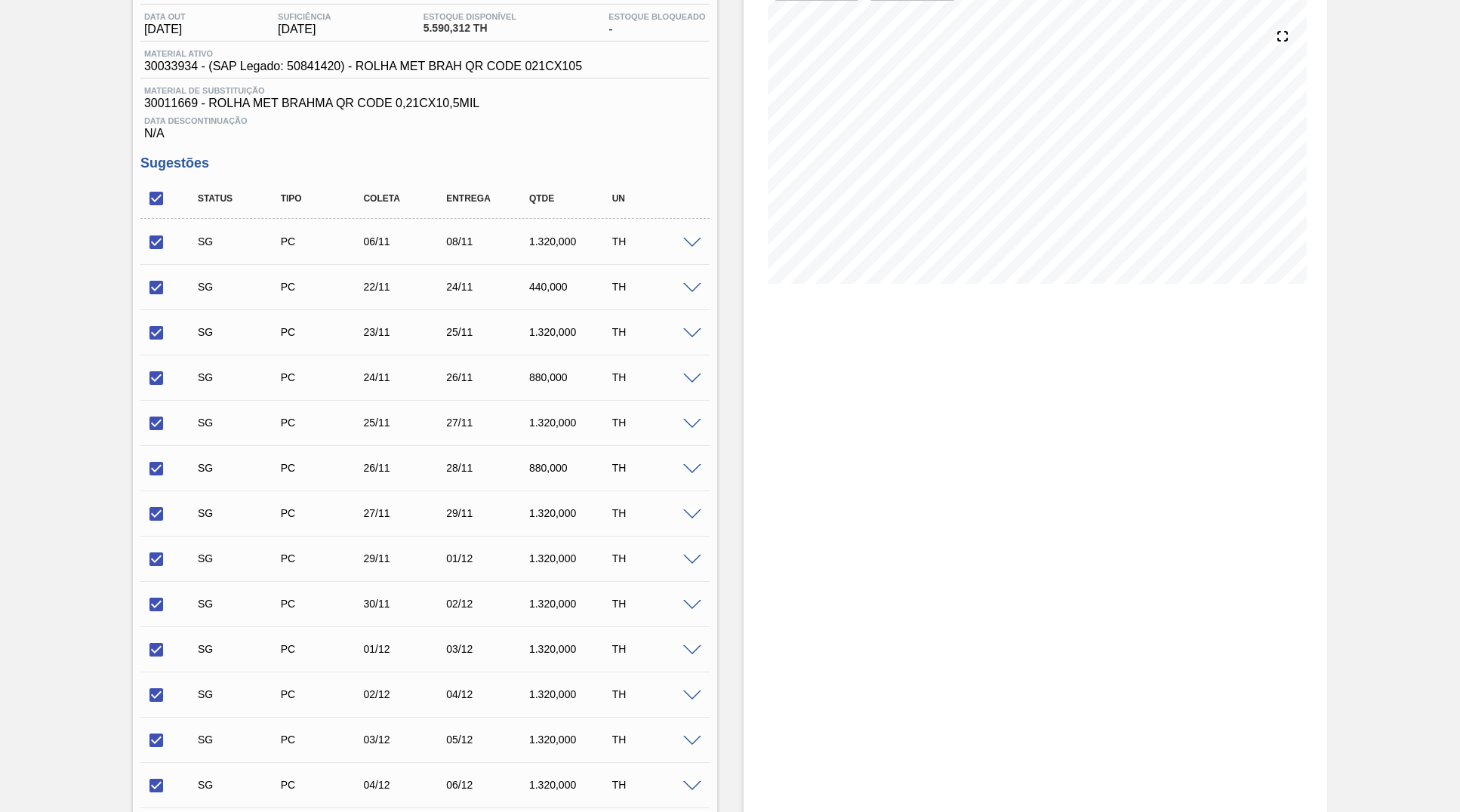
scroll to position [689, 0]
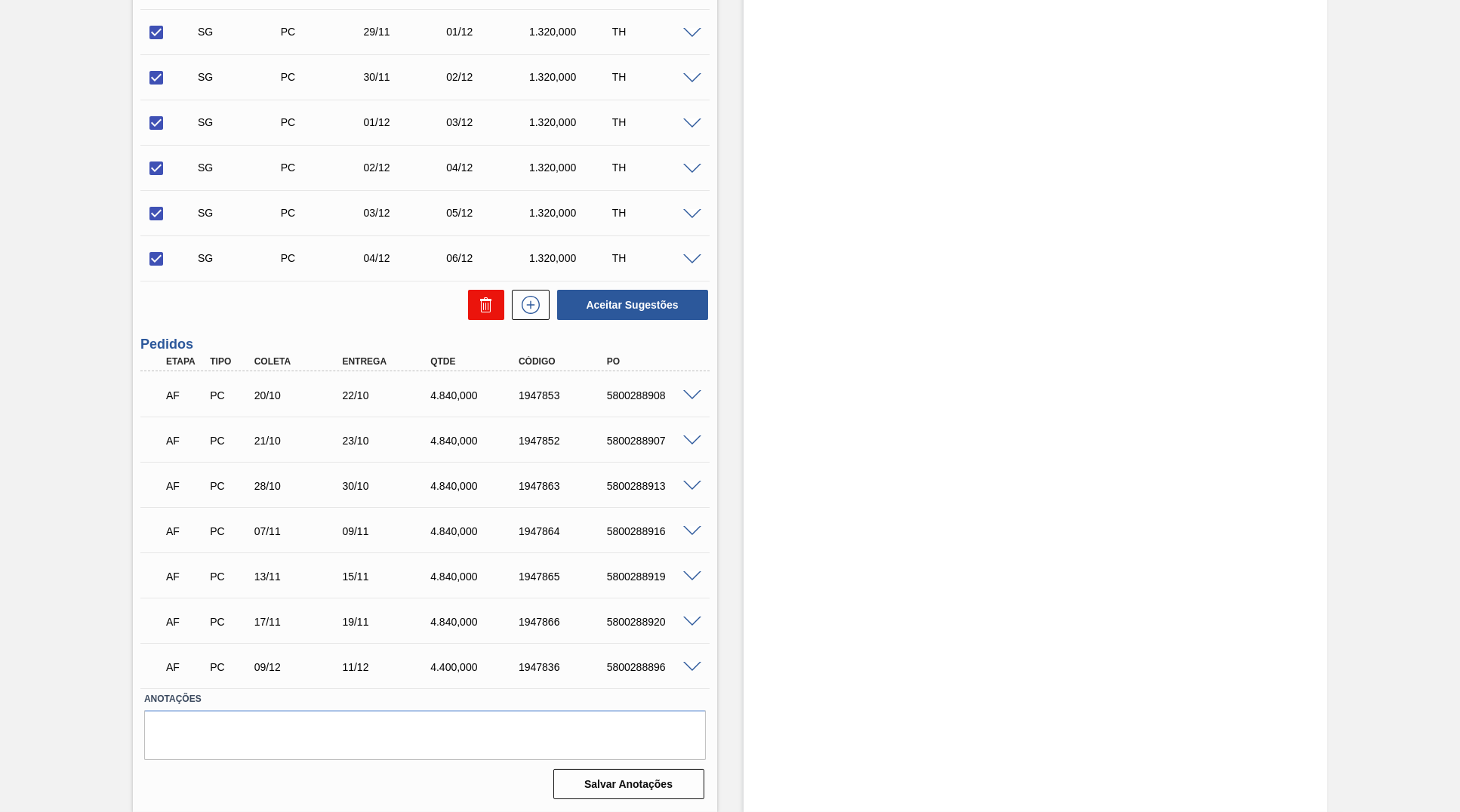
click at [477, 308] on icon at bounding box center [486, 305] width 18 height 18
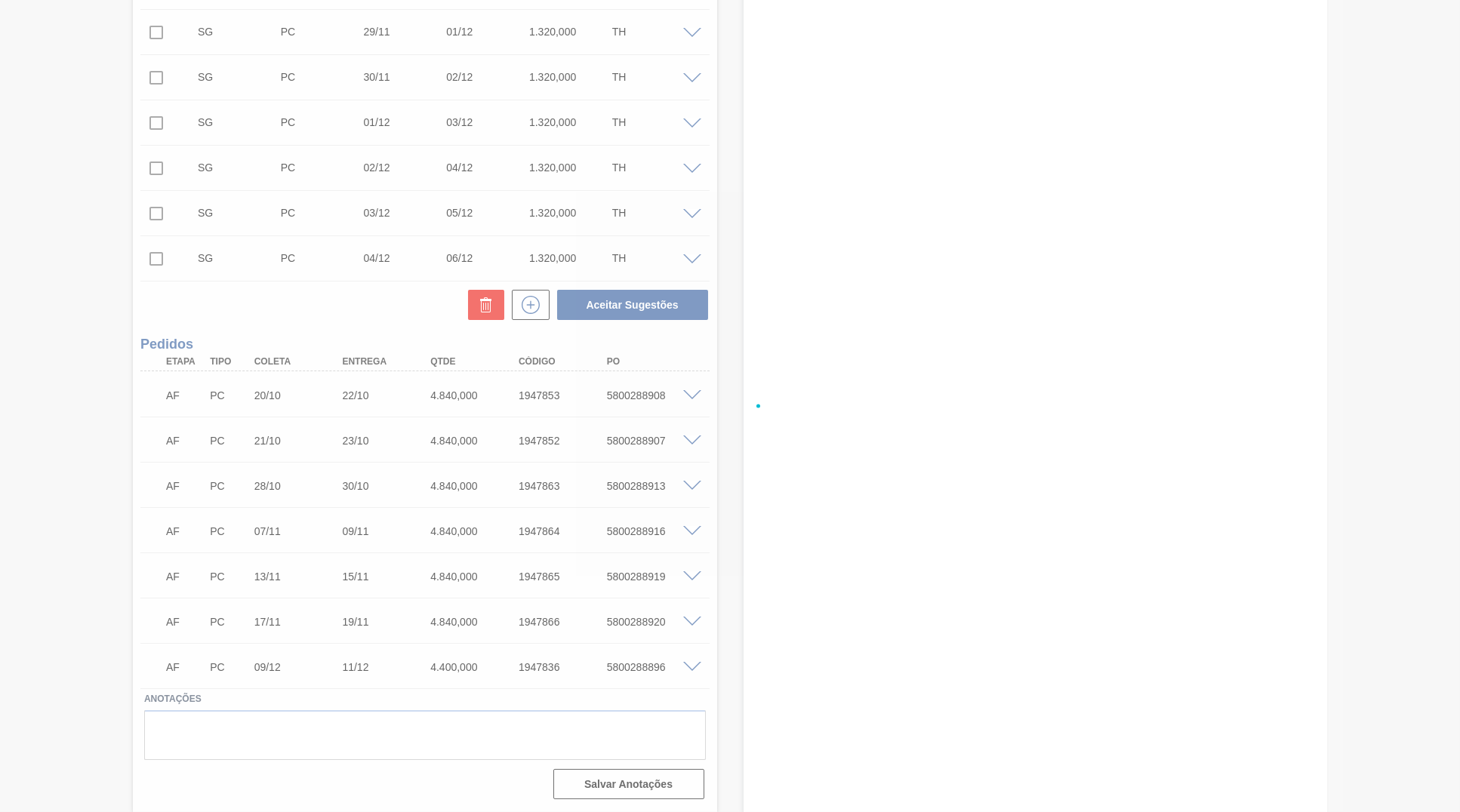
checkbox input "false"
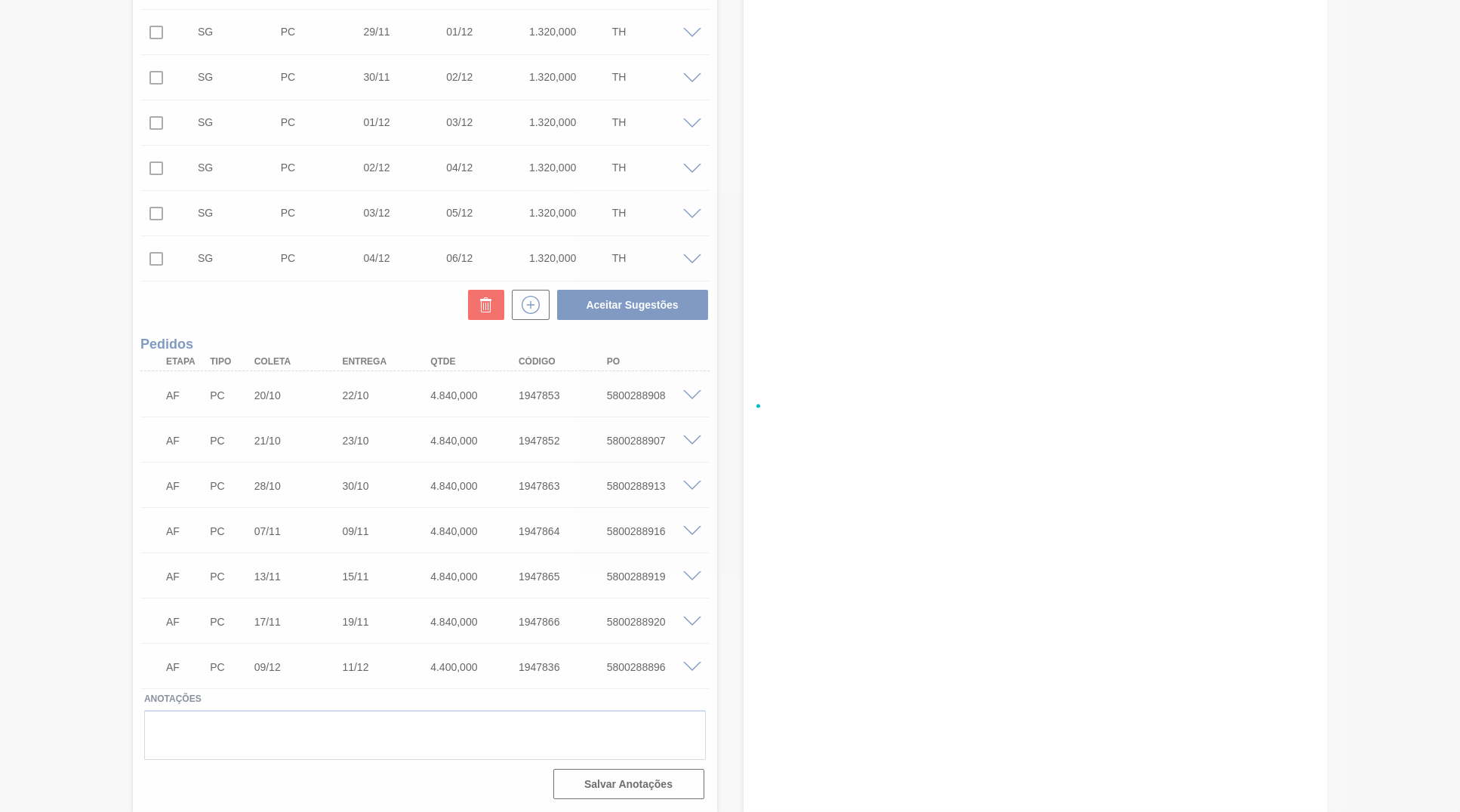
checkbox input "false"
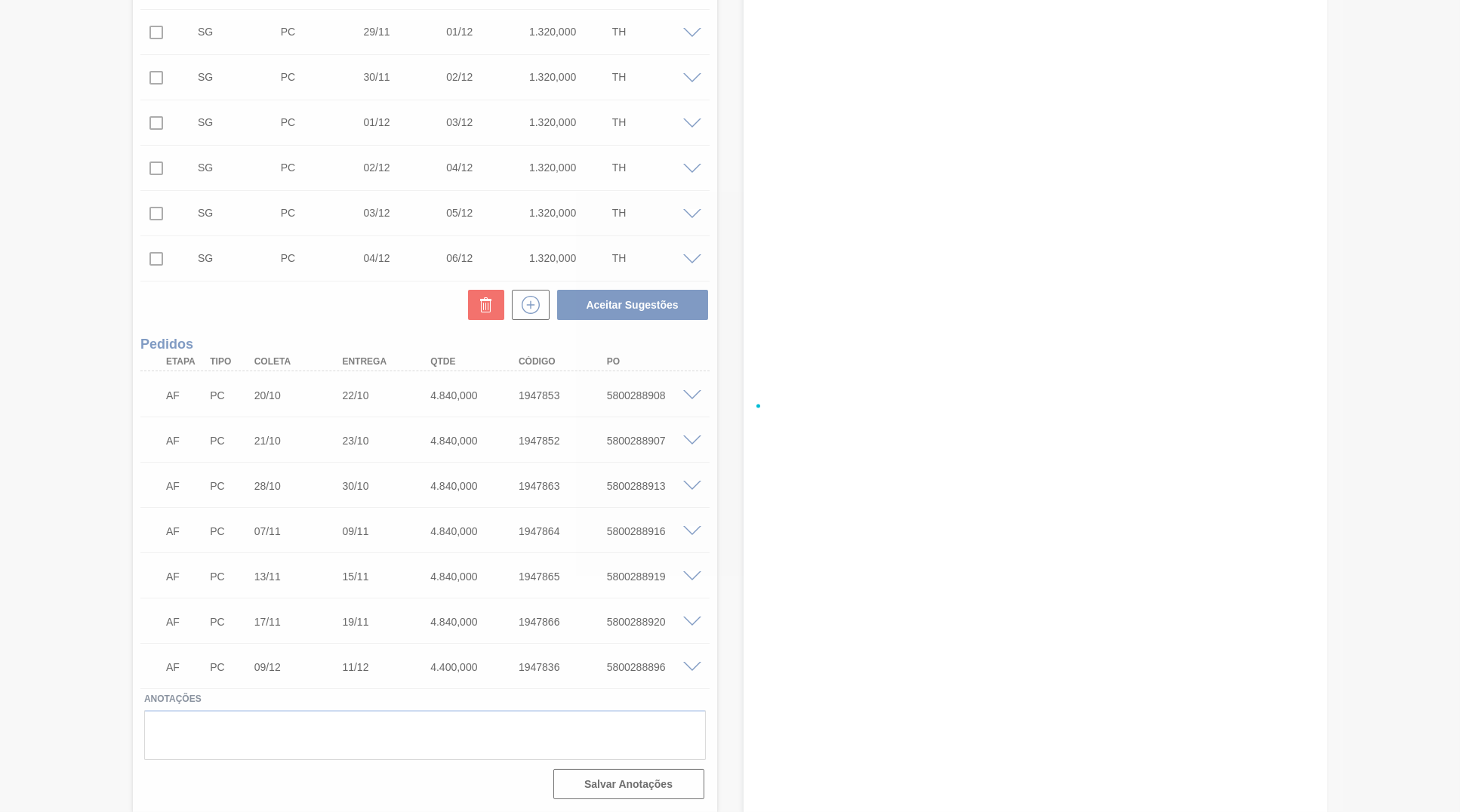
checkbox input "false"
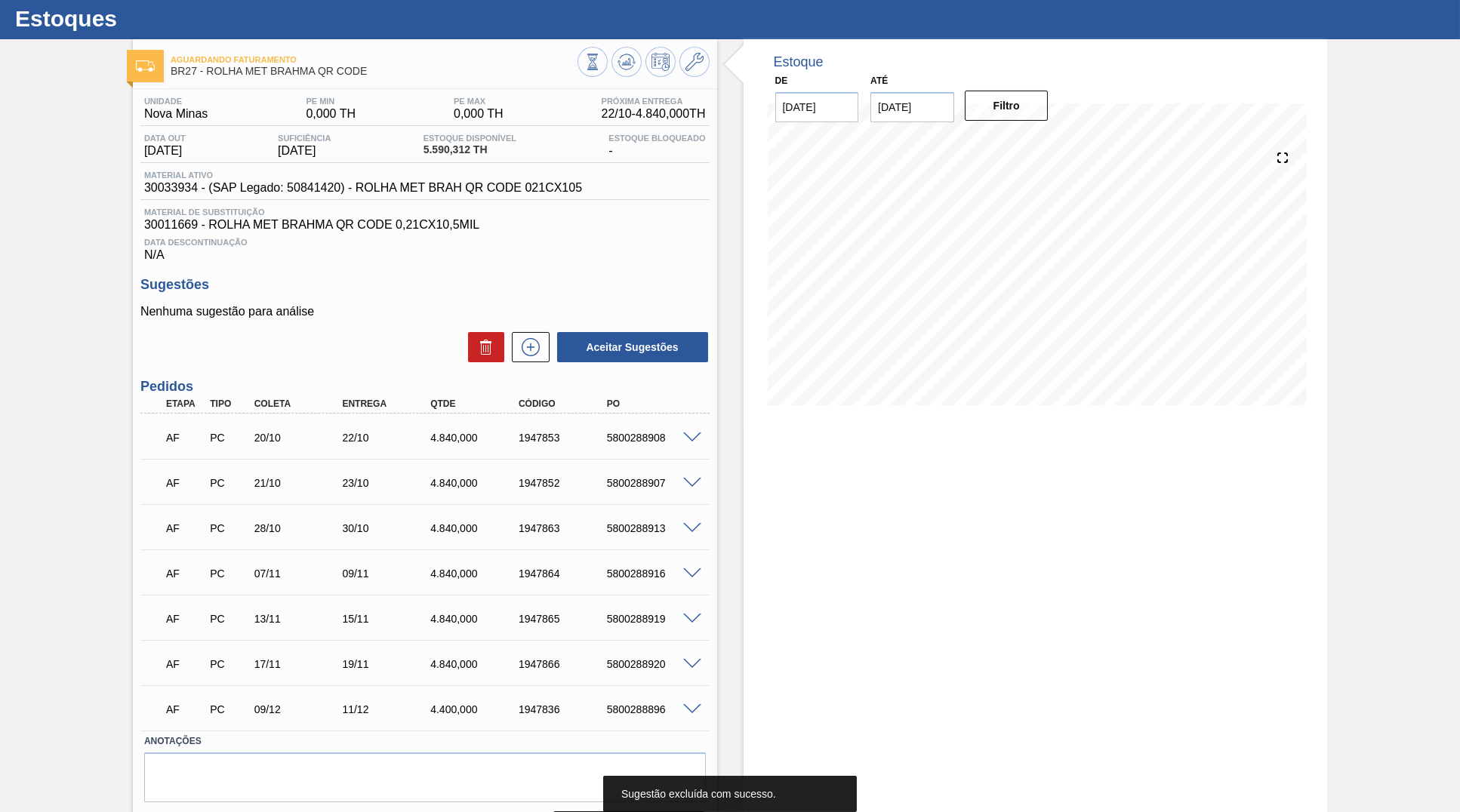
scroll to position [6, 0]
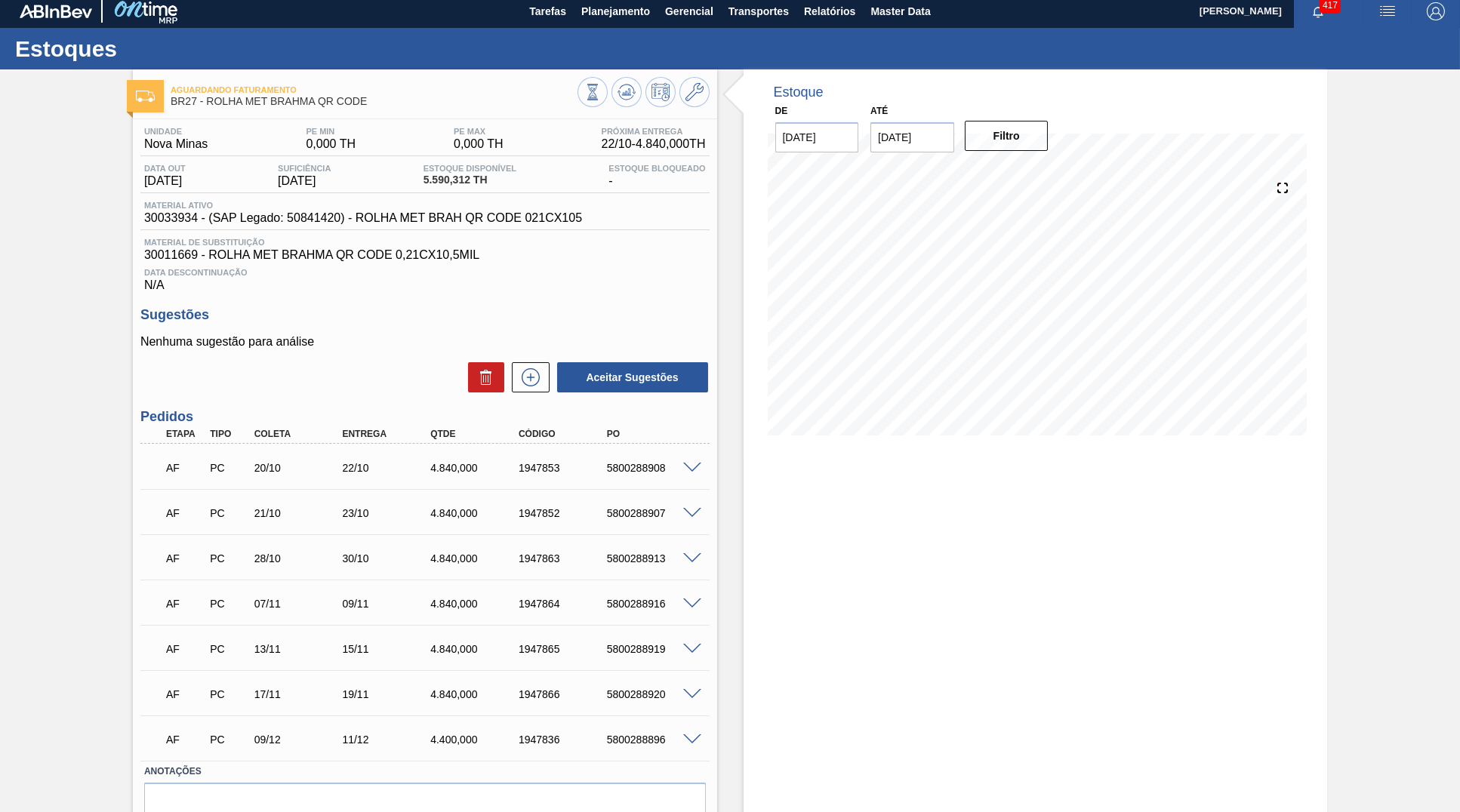
click at [839, 454] on div "16/10 Projeção de Estoque -1,909.712 Nec.SAP 1,000.008 Política Objetiva 0 Pedi…" at bounding box center [1035, 307] width 536 height 302
